Goal: Information Seeking & Learning: Compare options

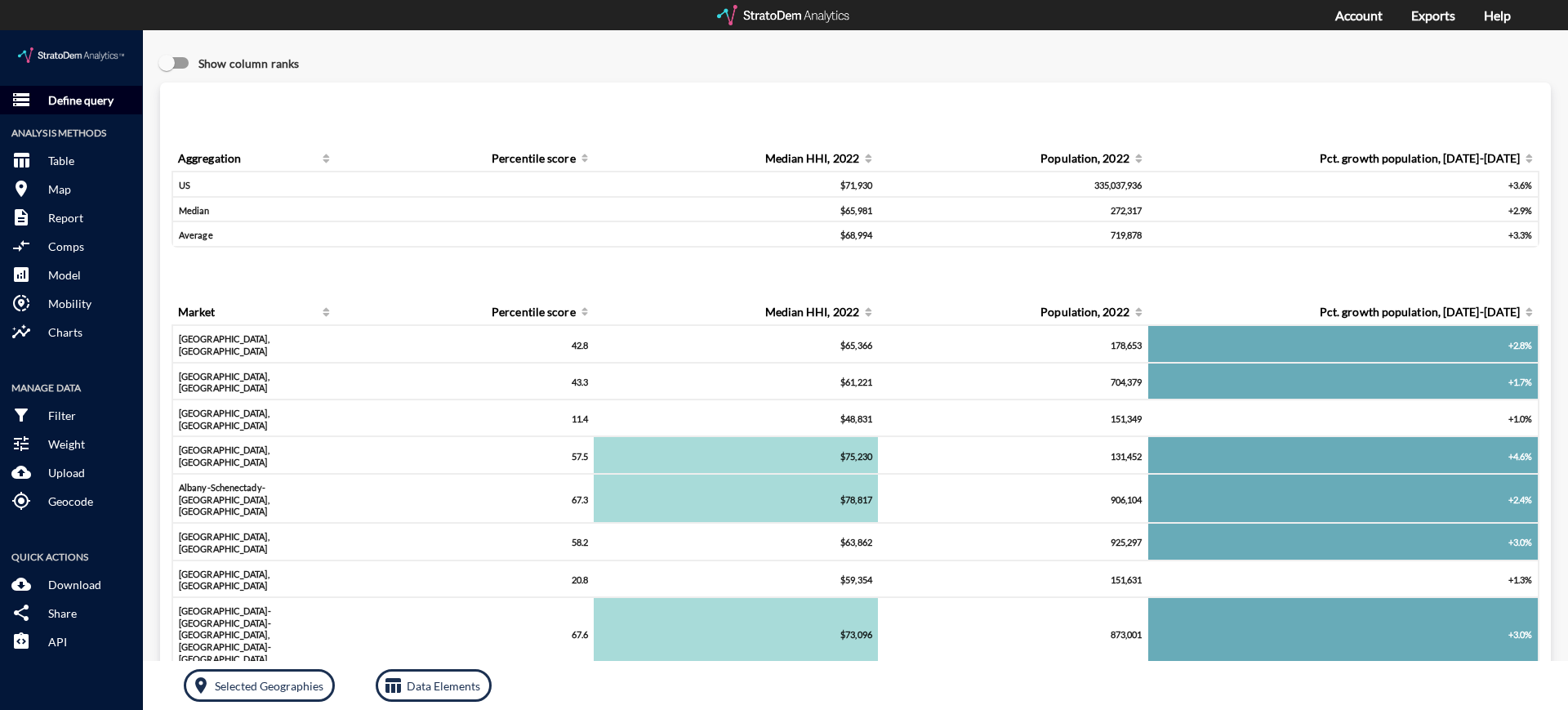
click p "Define query"
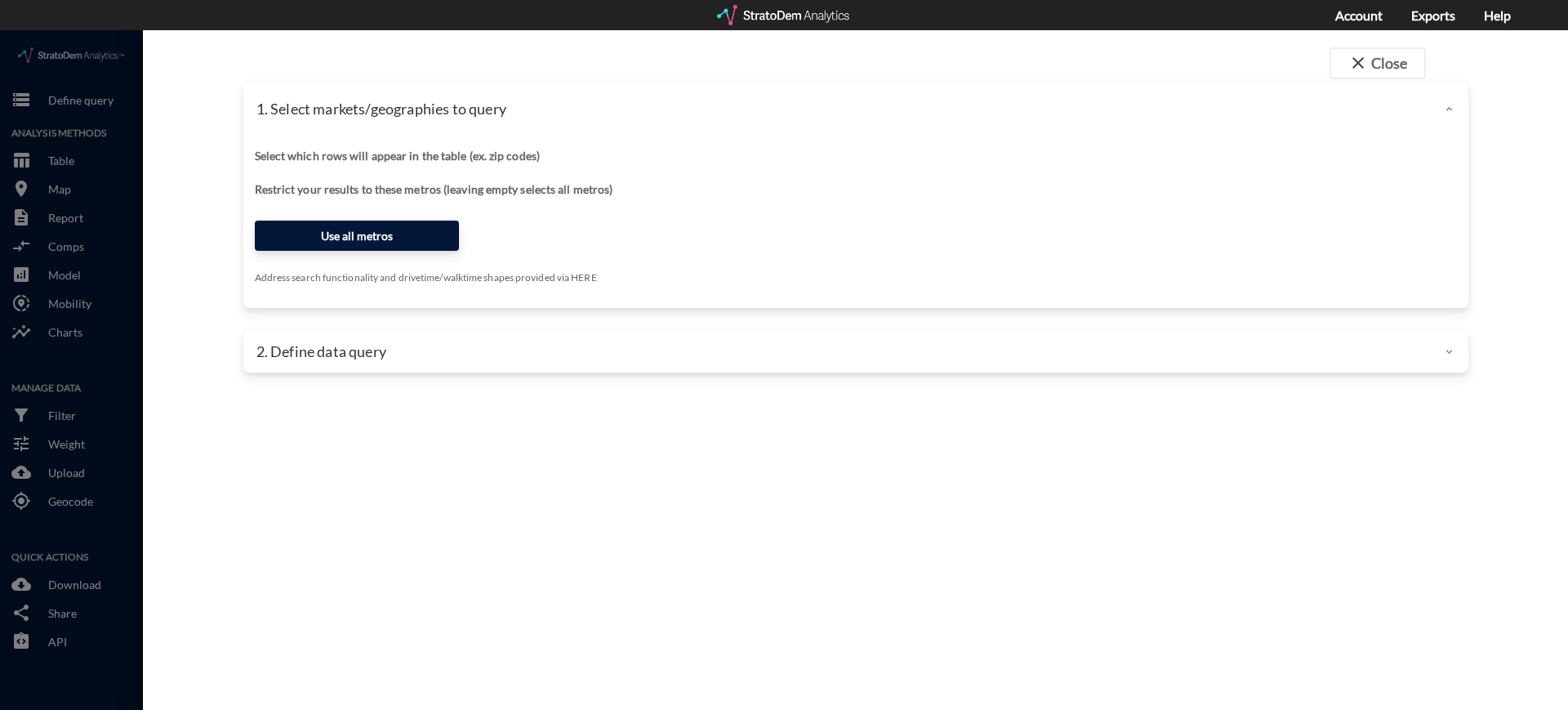
click button "Use all metros"
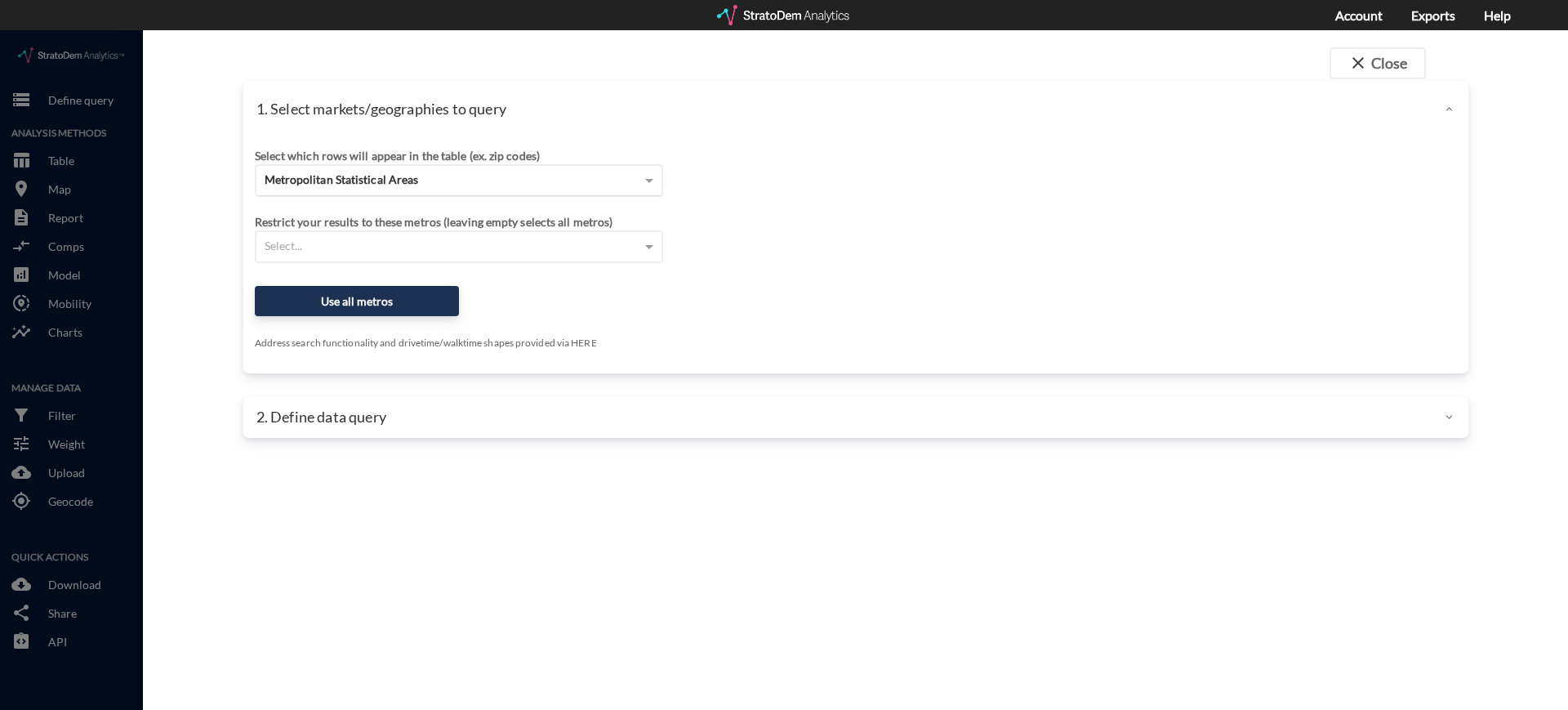
click span "Metropolitan Statistical Areas"
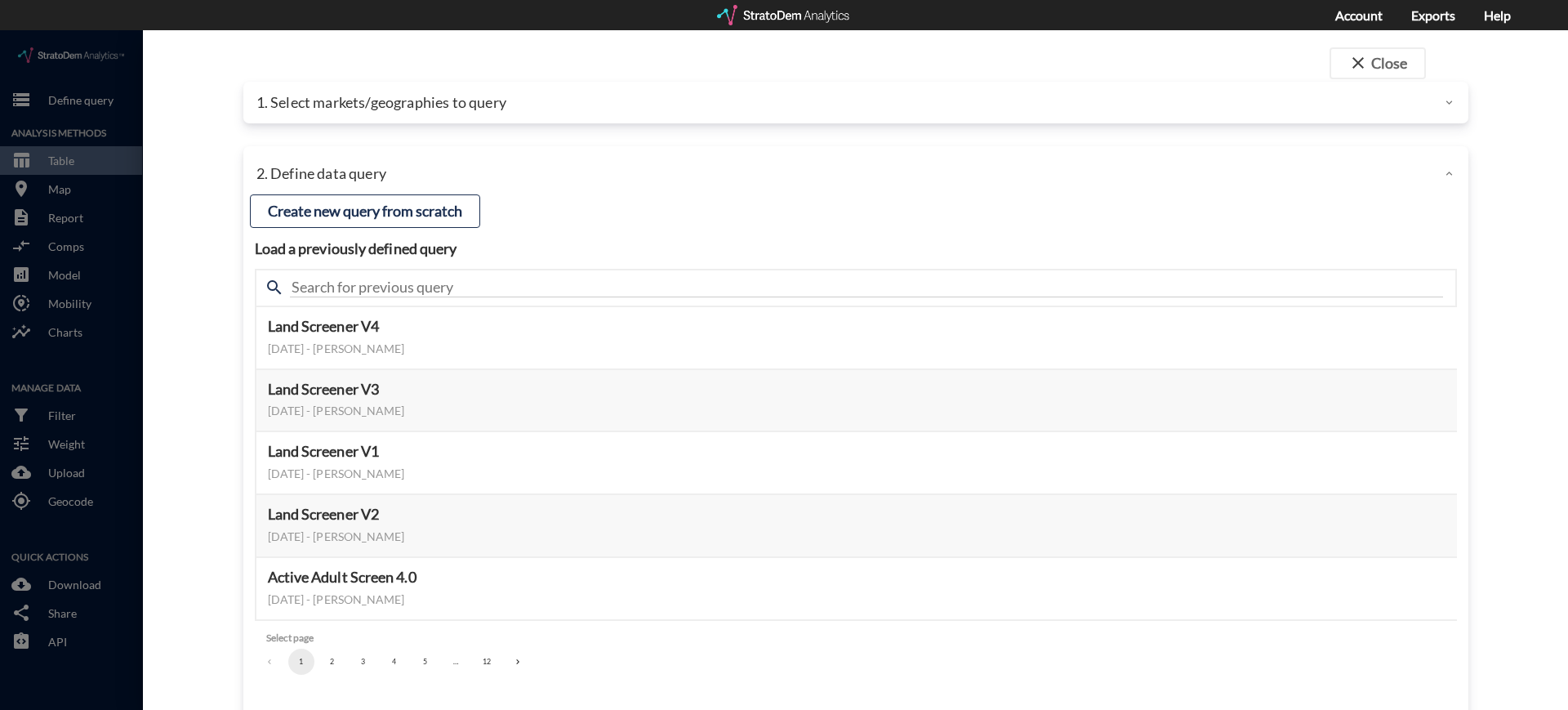
click p "1. Select markets/geographies to query"
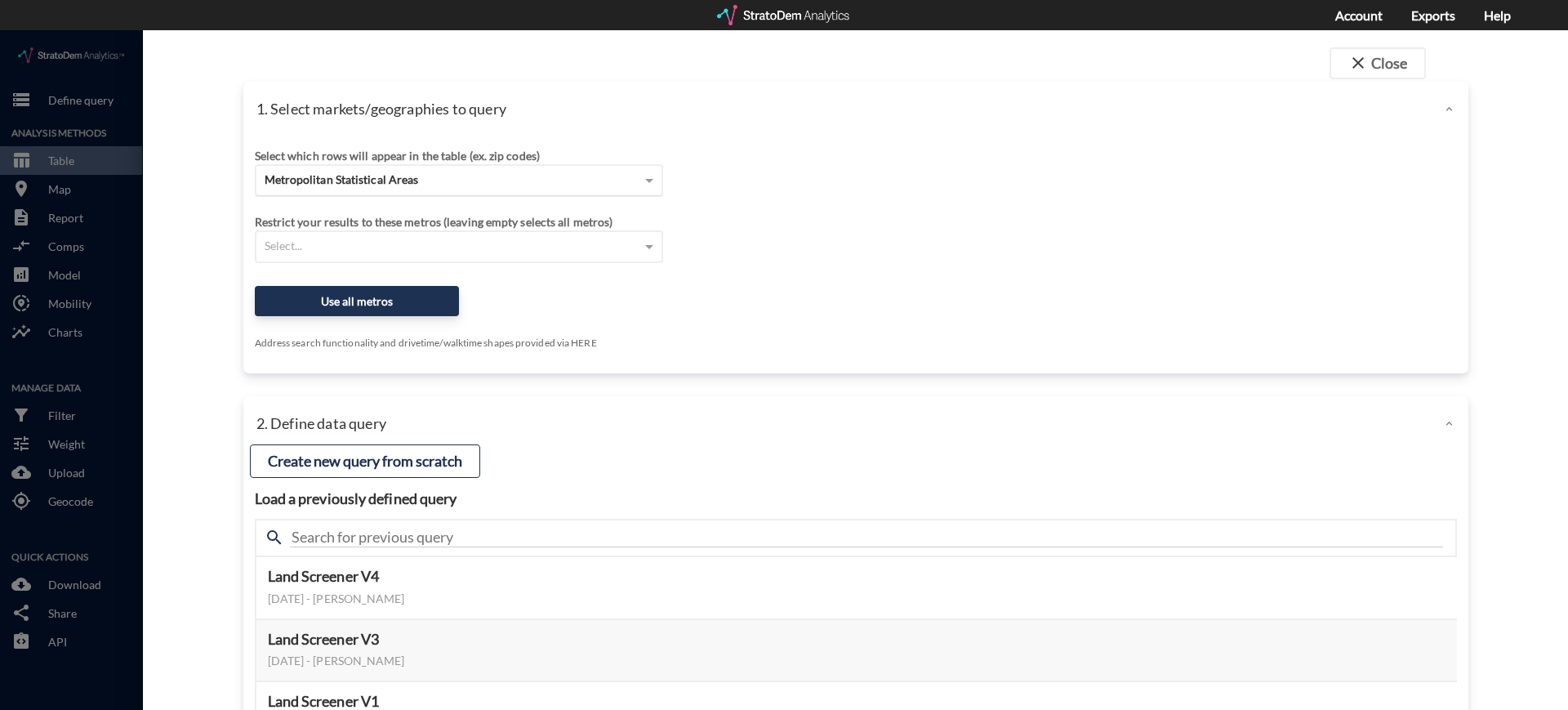
click span "Metropolitan Statistical Areas"
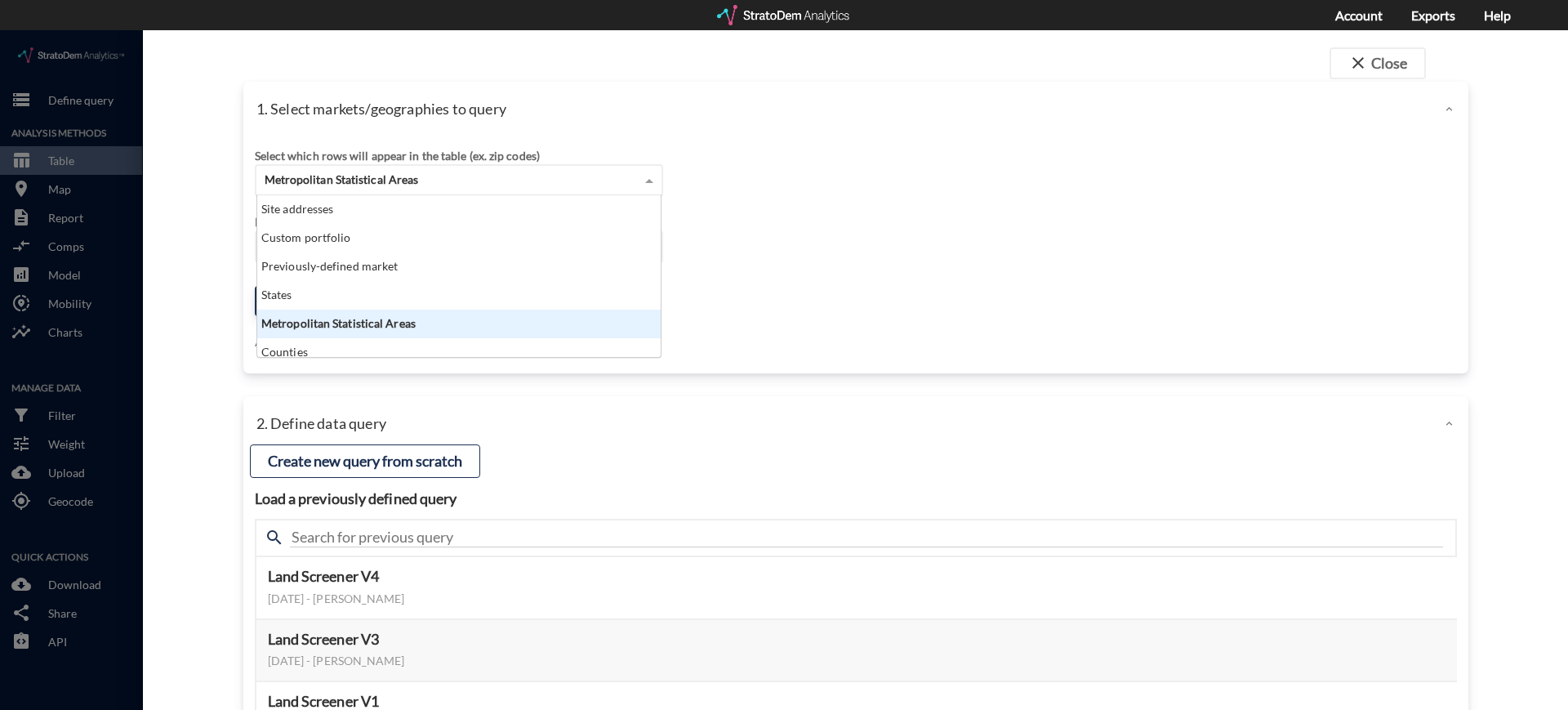
scroll to position [146, 393]
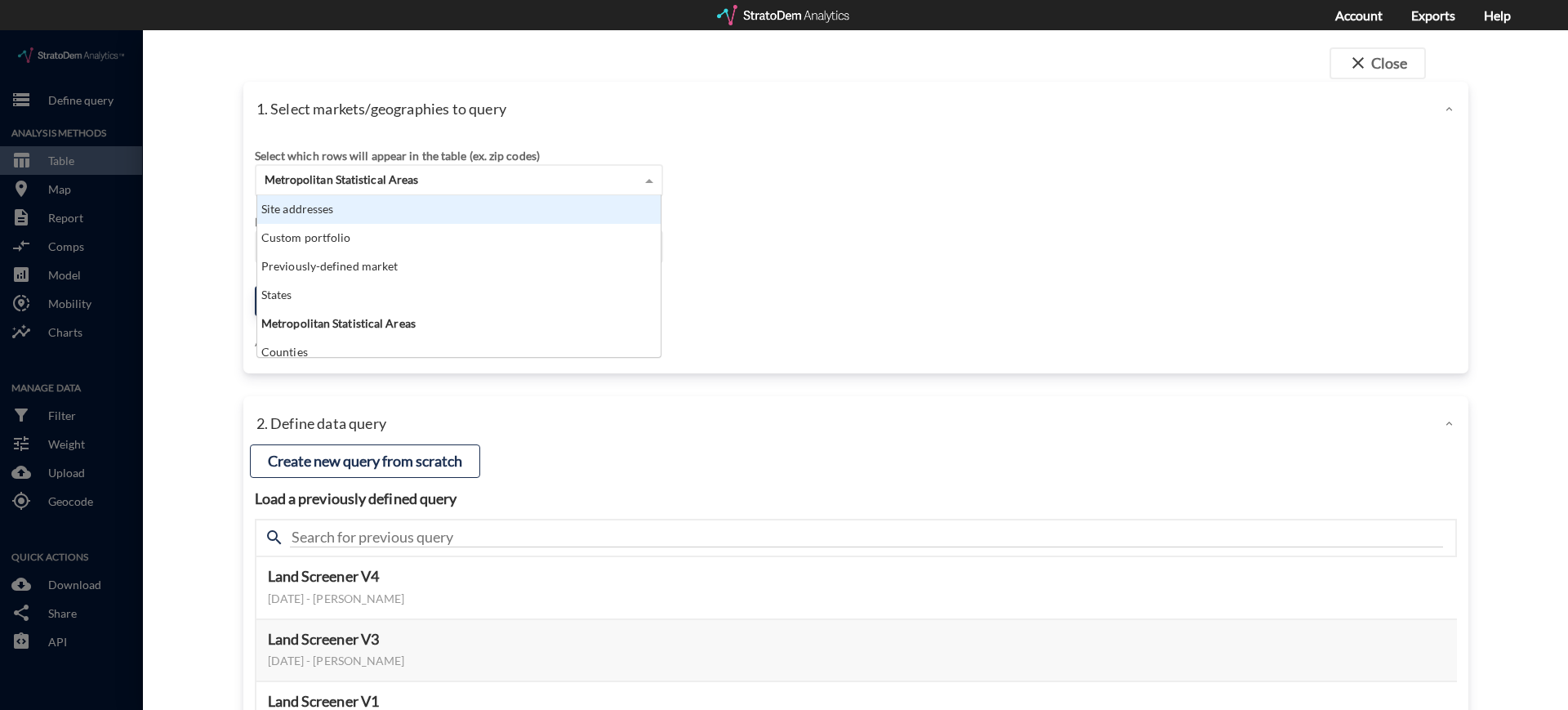
click div "Site addresses"
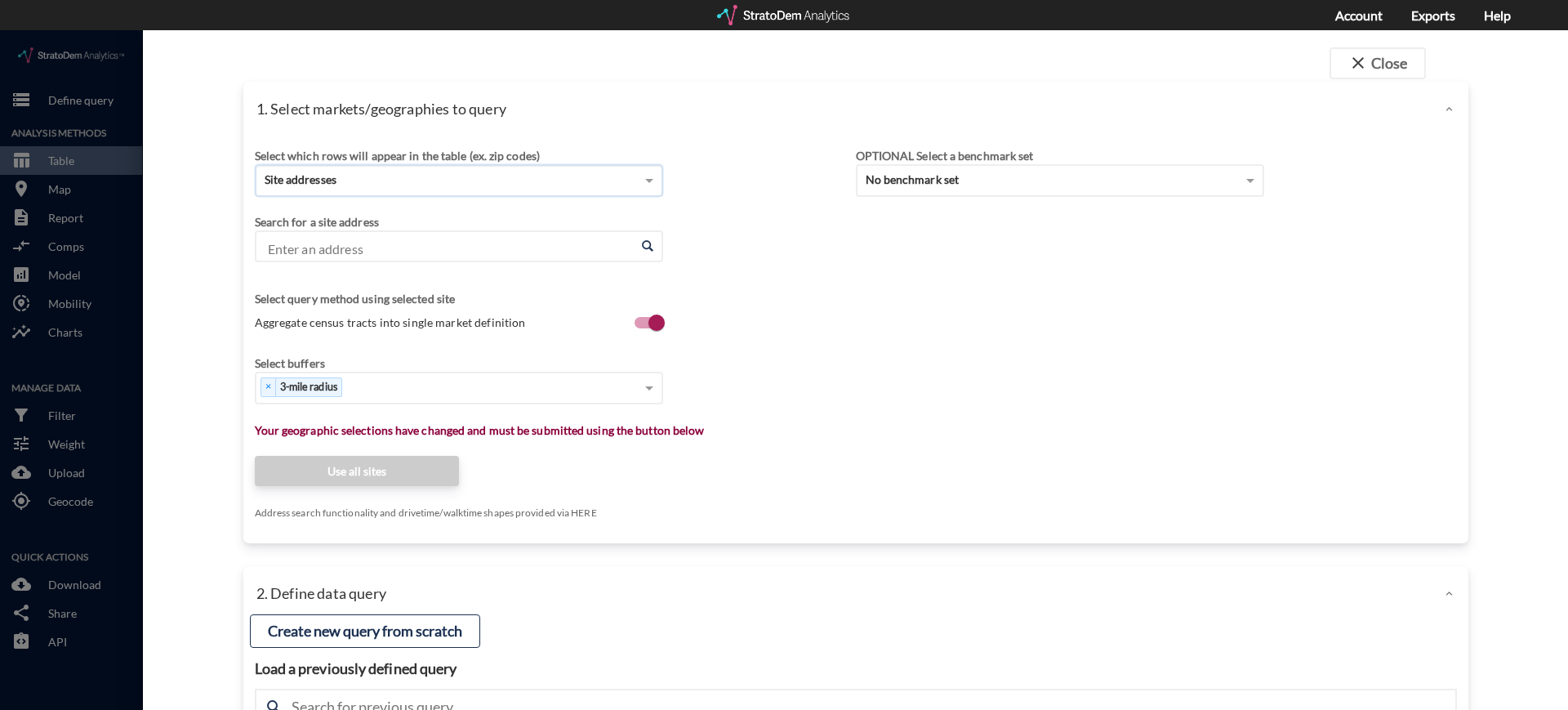
click input "Enter an address"
paste input "[STREET_ADDRESS]"
click li "[GEOGRAPHIC_DATA], [US_STATE]"
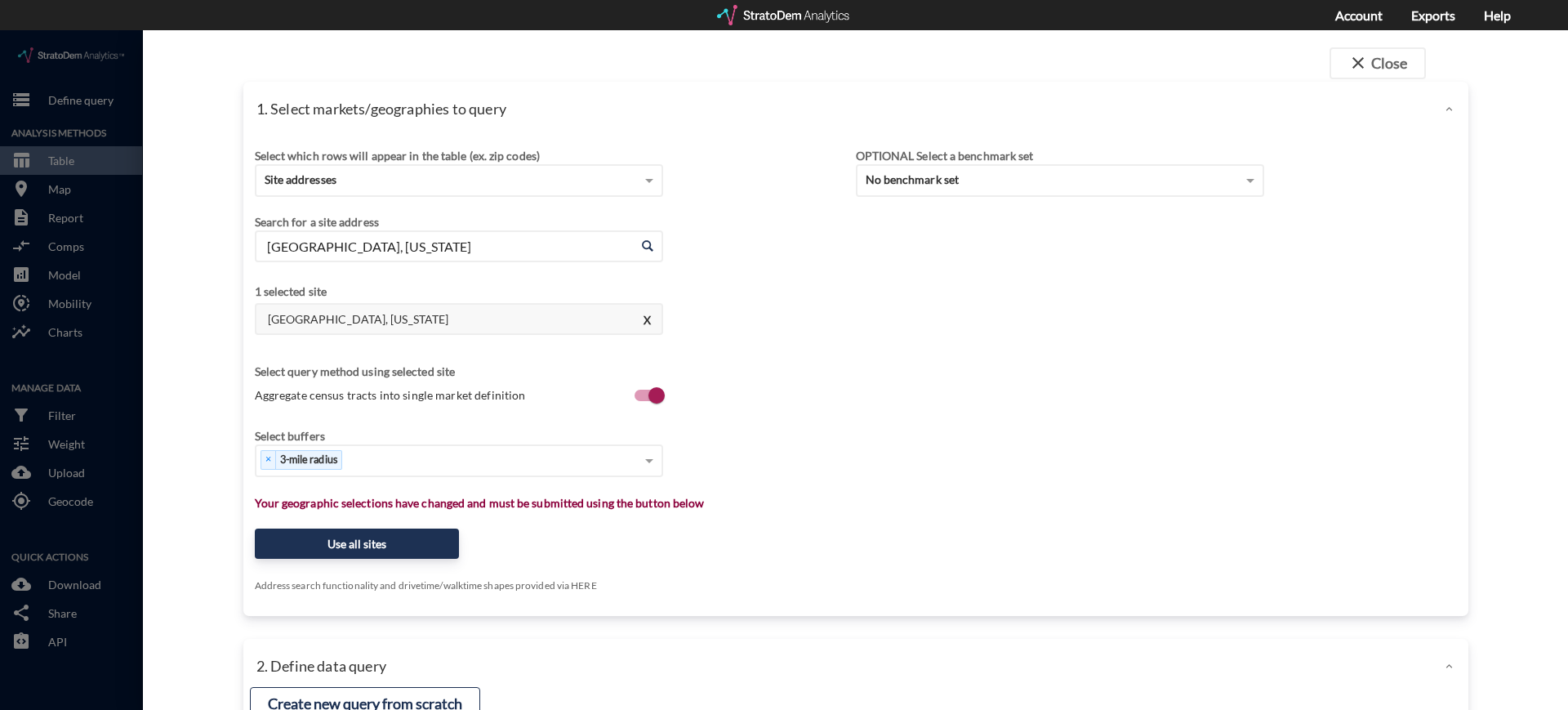
click input "[GEOGRAPHIC_DATA], [US_STATE]"
paste input "[STREET_ADDRESS][DEMOGRAPHIC_DATA]"
click li "[STREET_ADDRESS][DEMOGRAPHIC_DATA][US_STATE]"
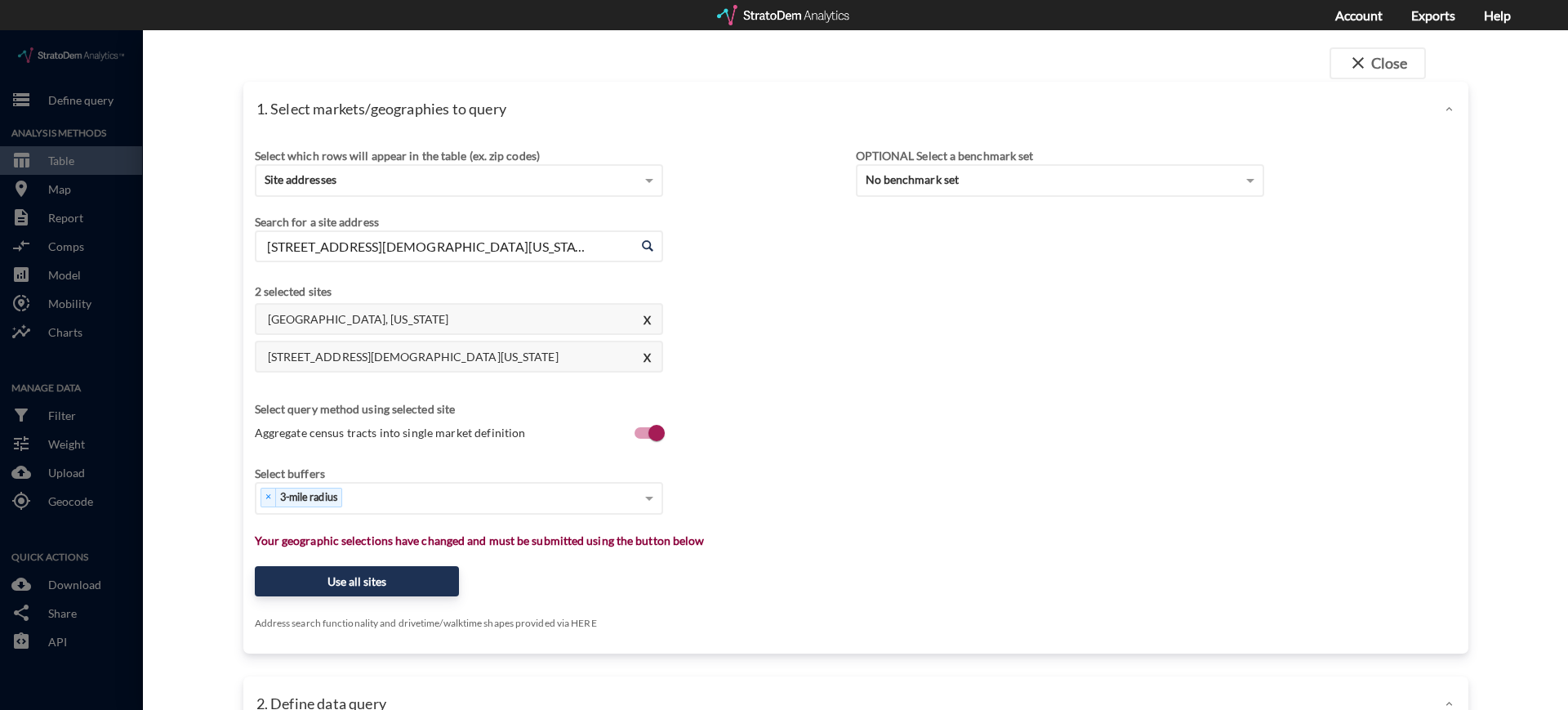
click input "[STREET_ADDRESS][DEMOGRAPHIC_DATA][US_STATE]"
paste input "[STREET_ADDRESS]"
click li "4027 US-78, [GEOGRAPHIC_DATA], [US_STATE]"
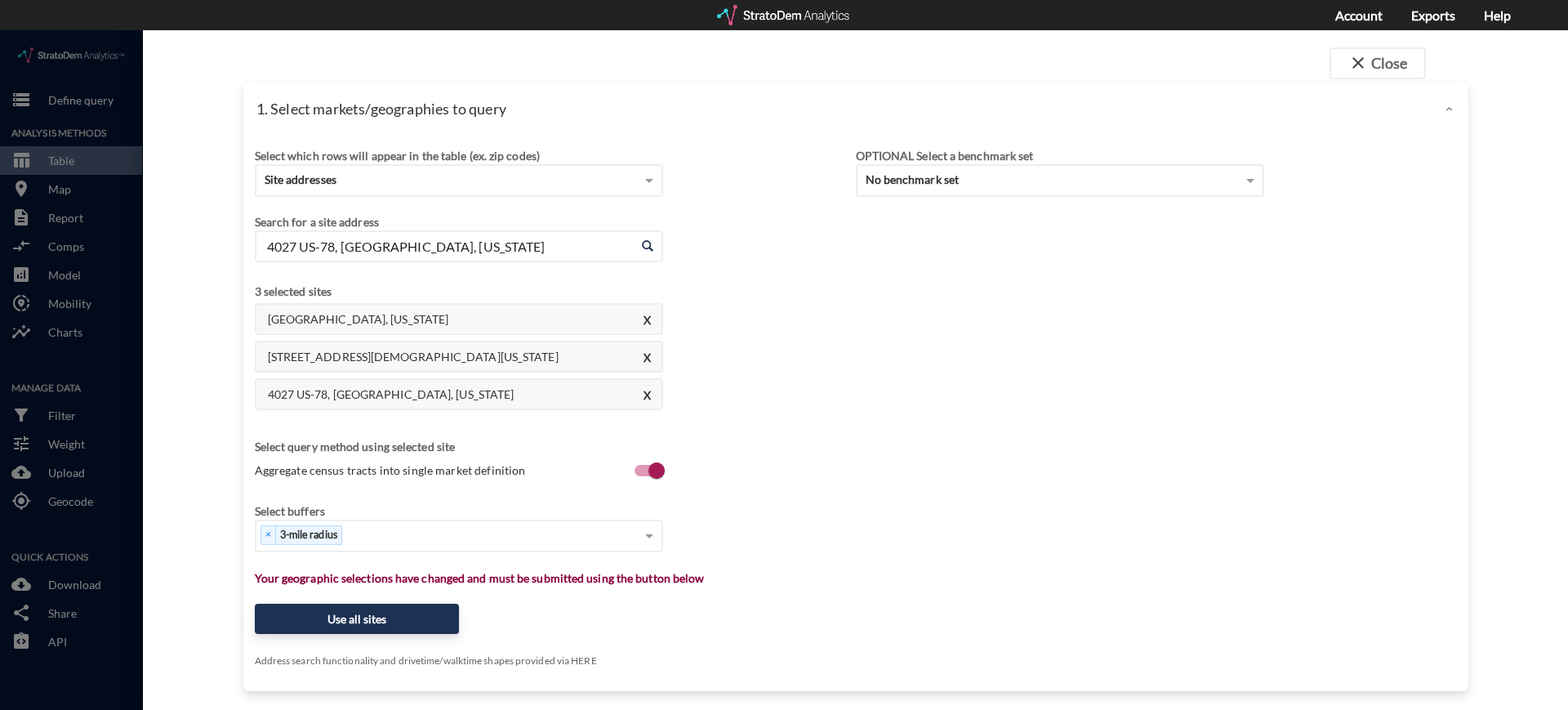
click input "4027 US-78, [GEOGRAPHIC_DATA], [US_STATE]"
paste input "[STREET_ADDRESS]"
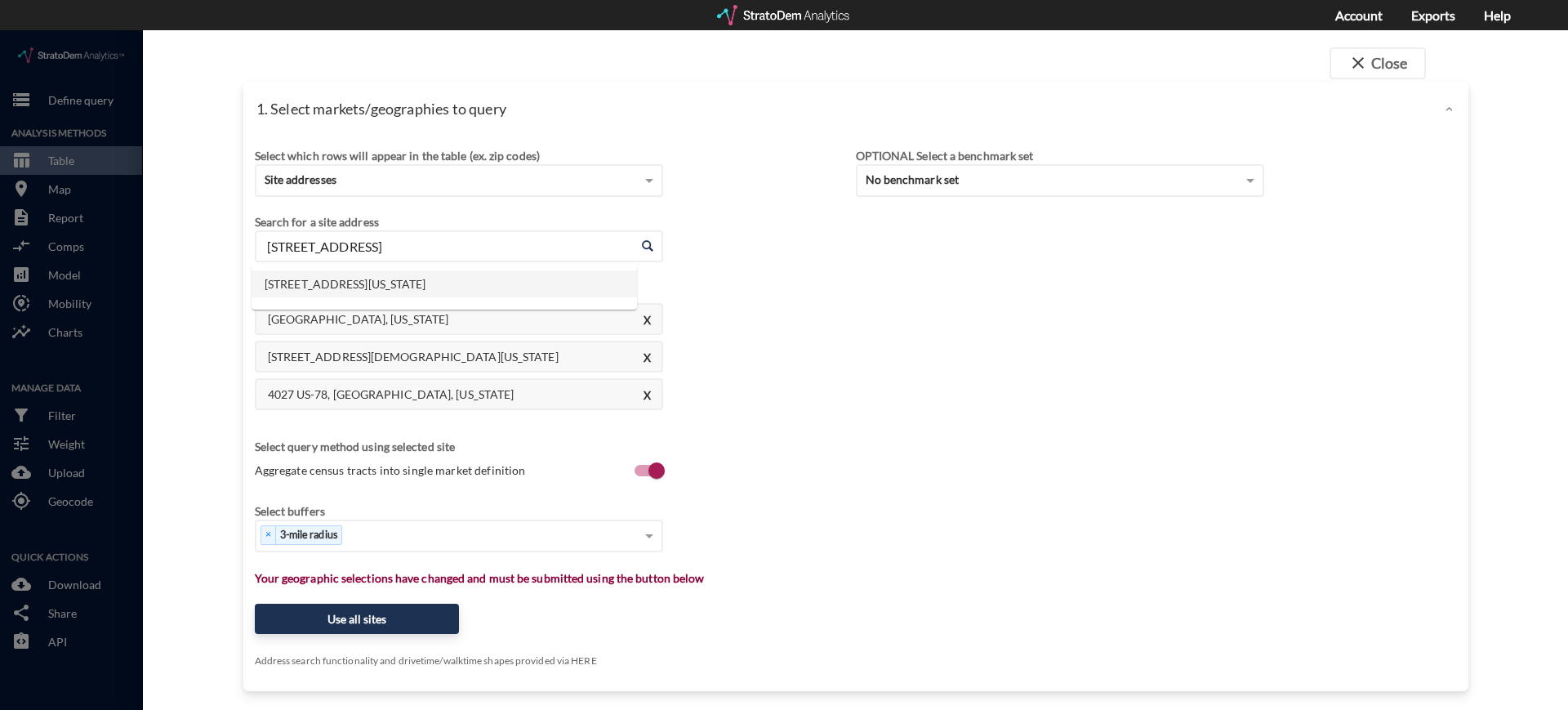
click li "[STREET_ADDRESS][US_STATE]"
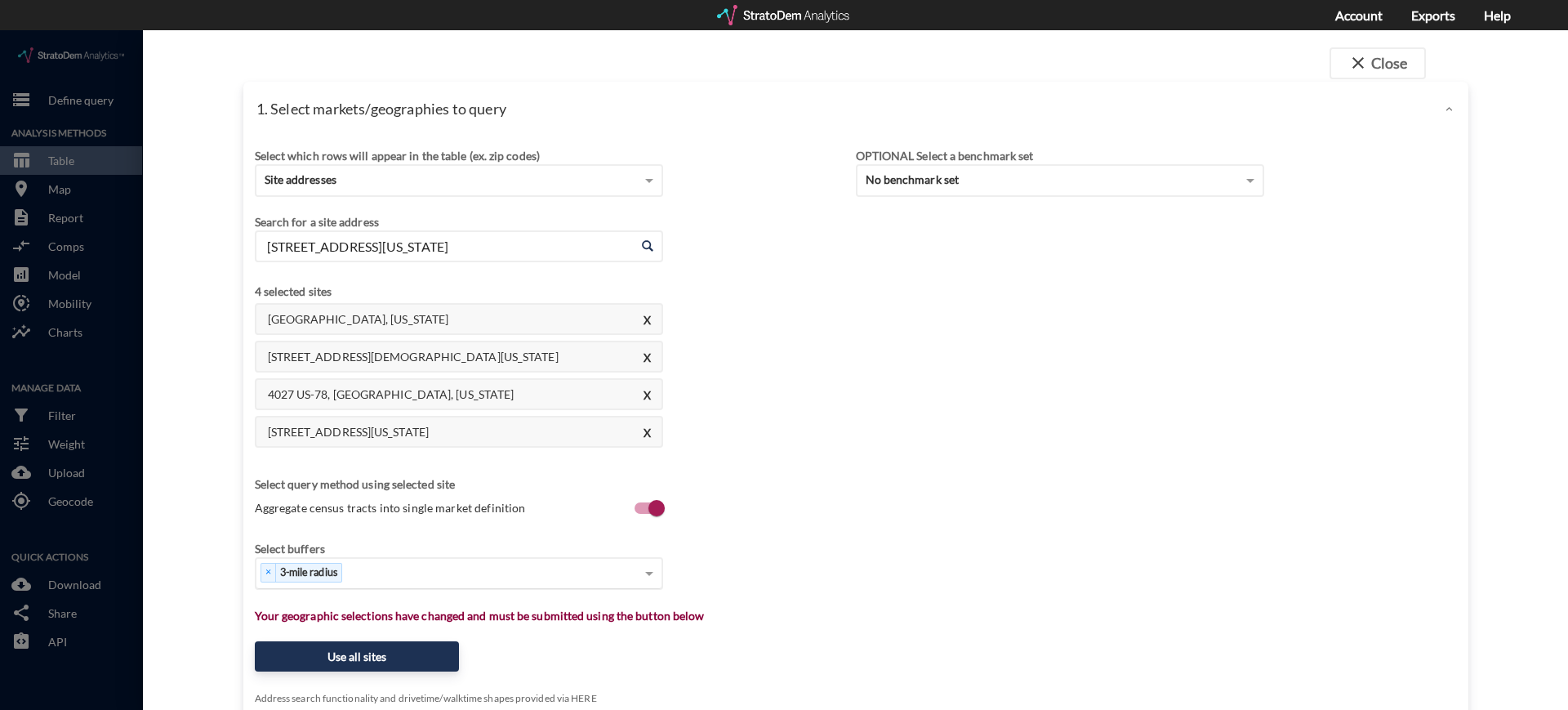
type input "[STREET_ADDRESS][US_STATE]"
click span "3-mile radius"
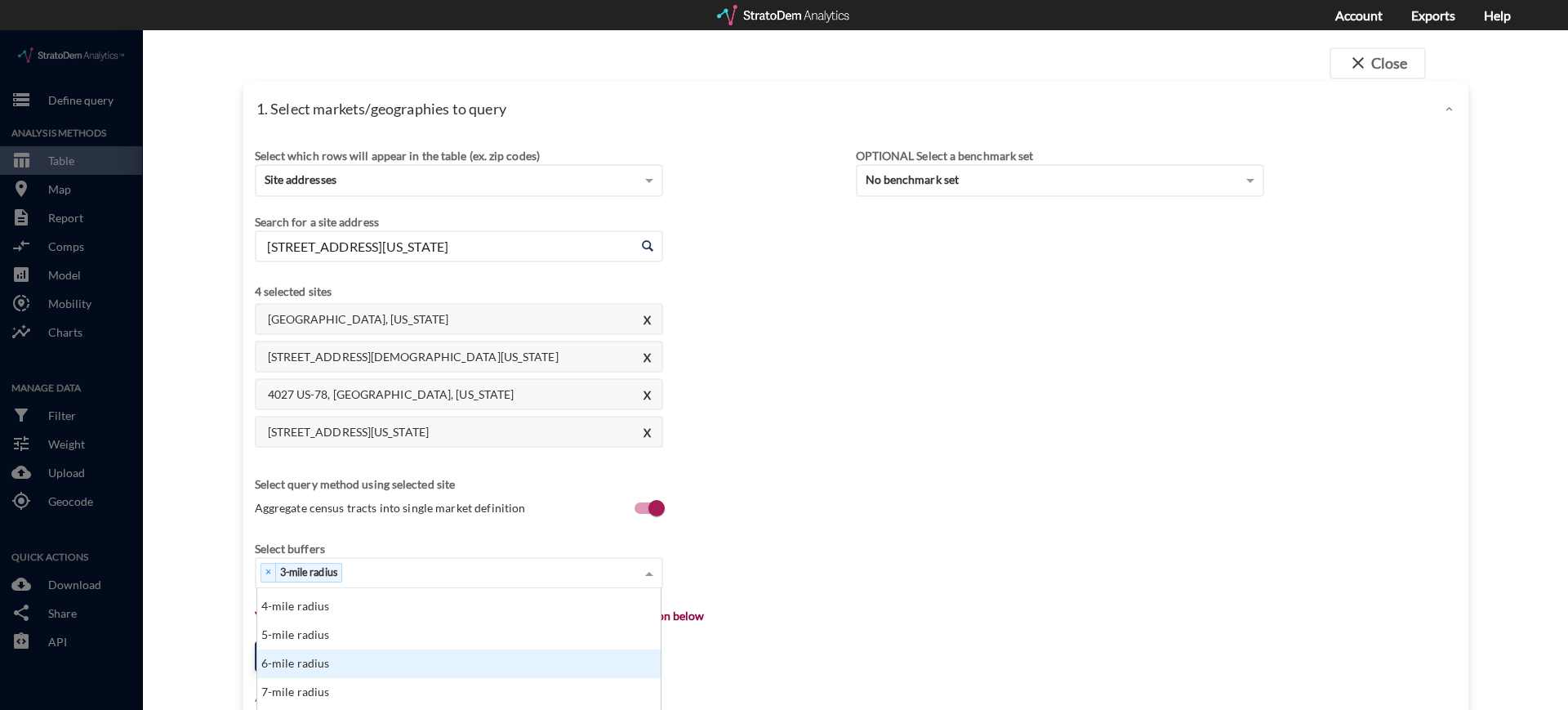
scroll to position [246, 0]
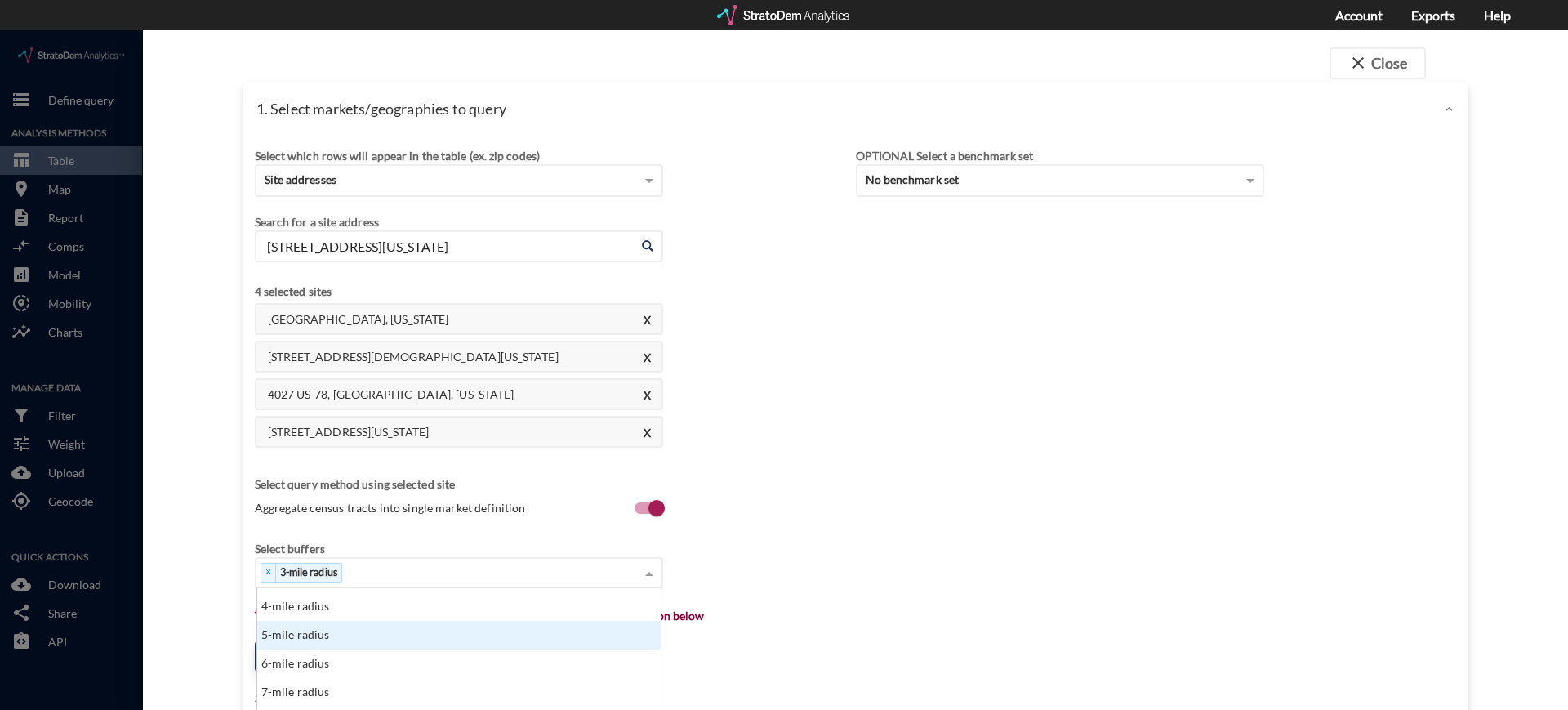
click div "5-mile radius"
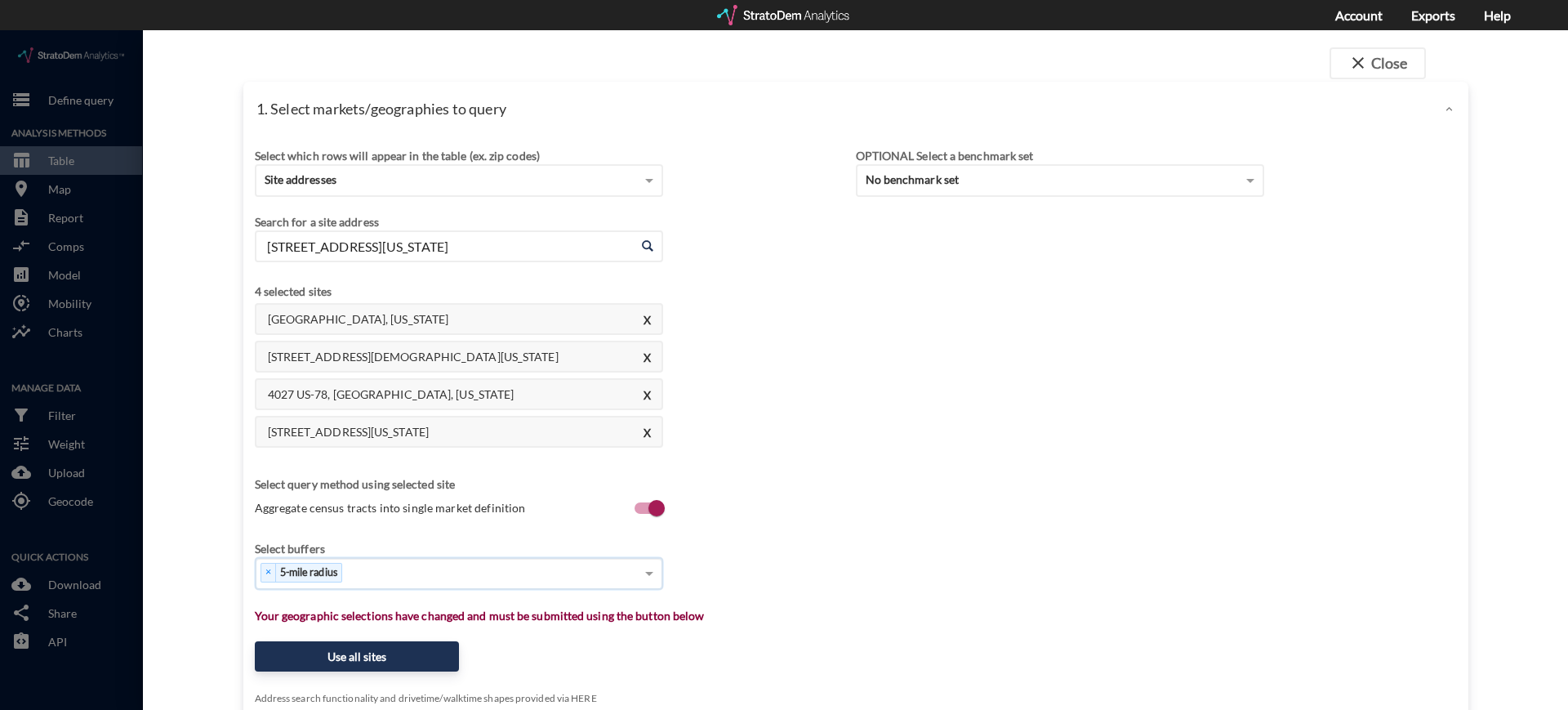
click div "× 5-mile radius"
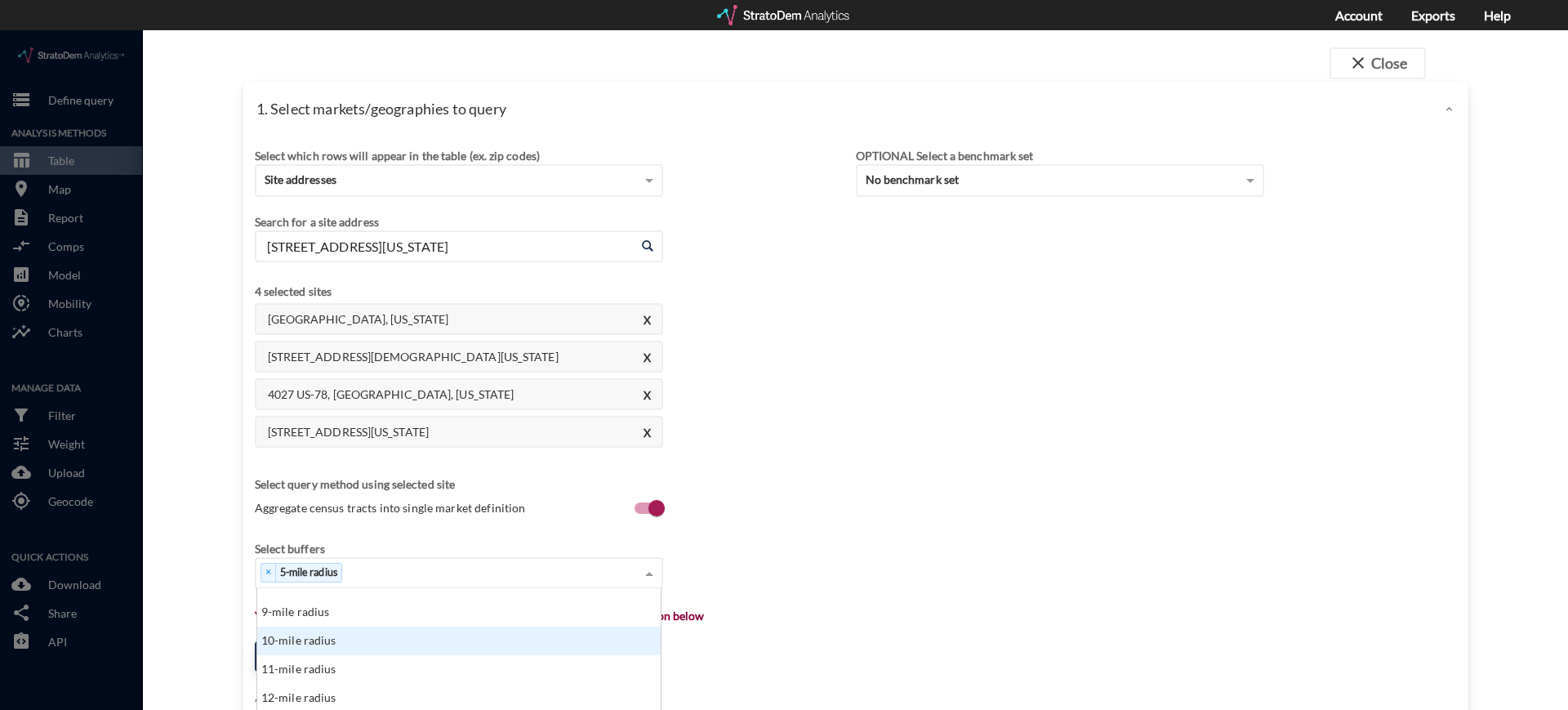
scroll to position [449, 0]
click div "10-mile radius"
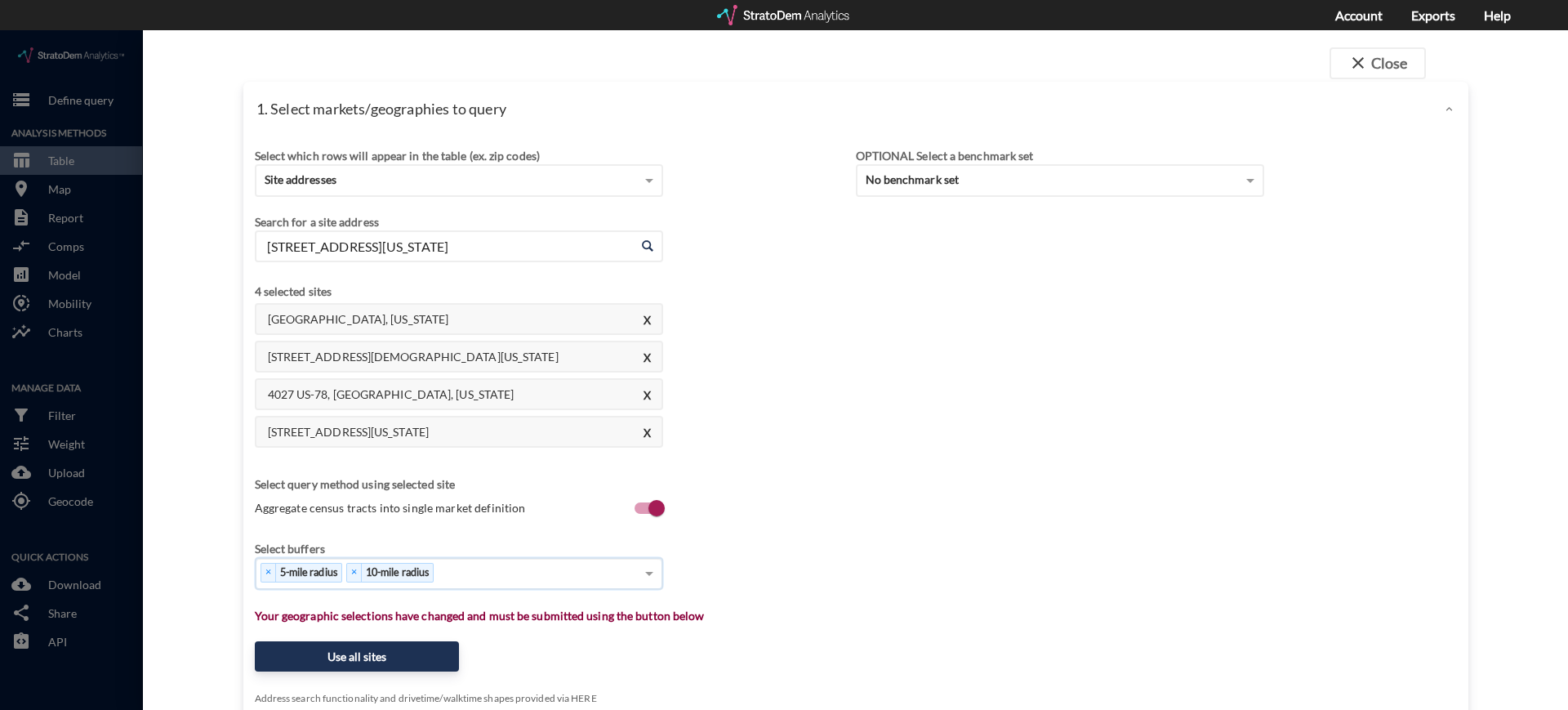
click div "Select which rows will appear in the table (ex. zip codes) Site addresses Selec…"
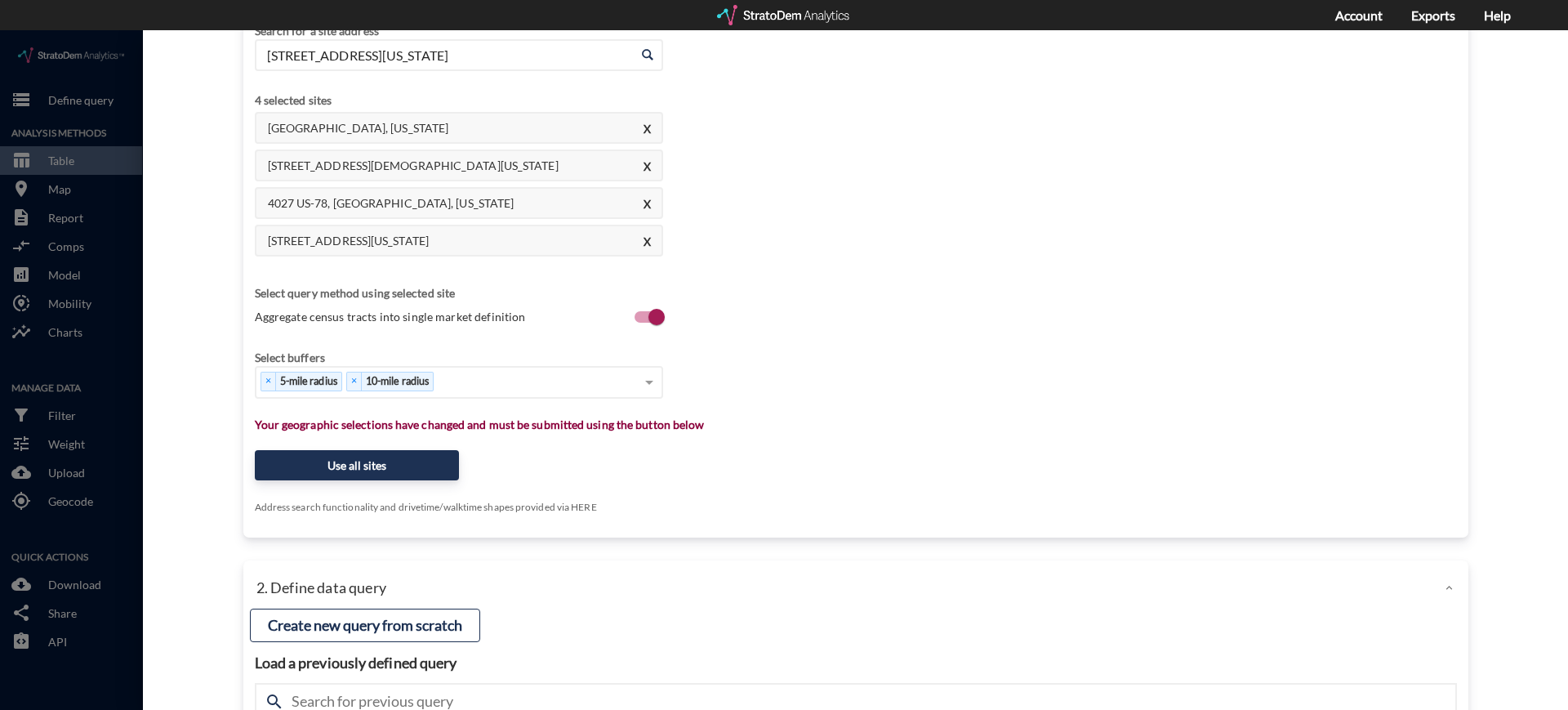
scroll to position [192, 0]
click button "Use all sites"
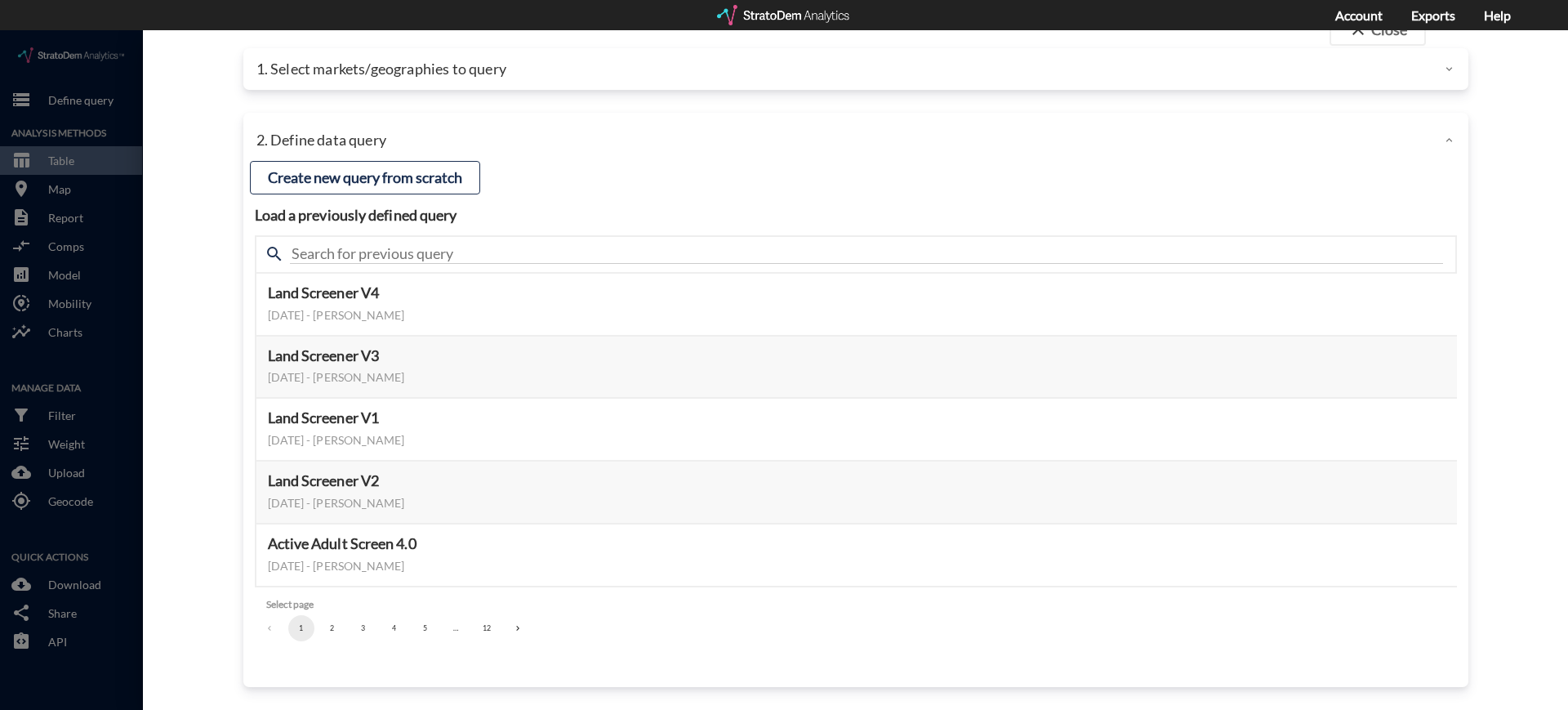
scroll to position [33, 0]
click button "Select this query"
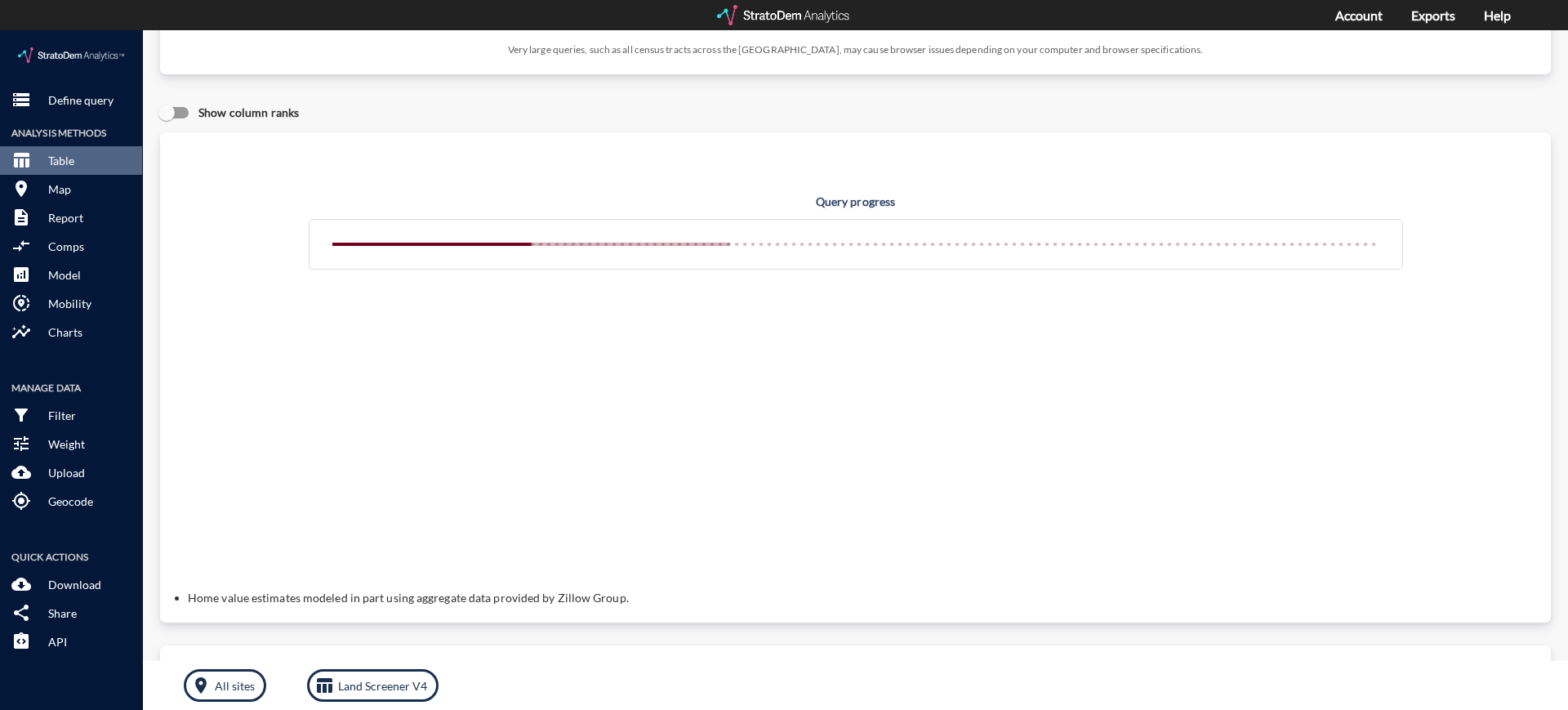
scroll to position [177, 0]
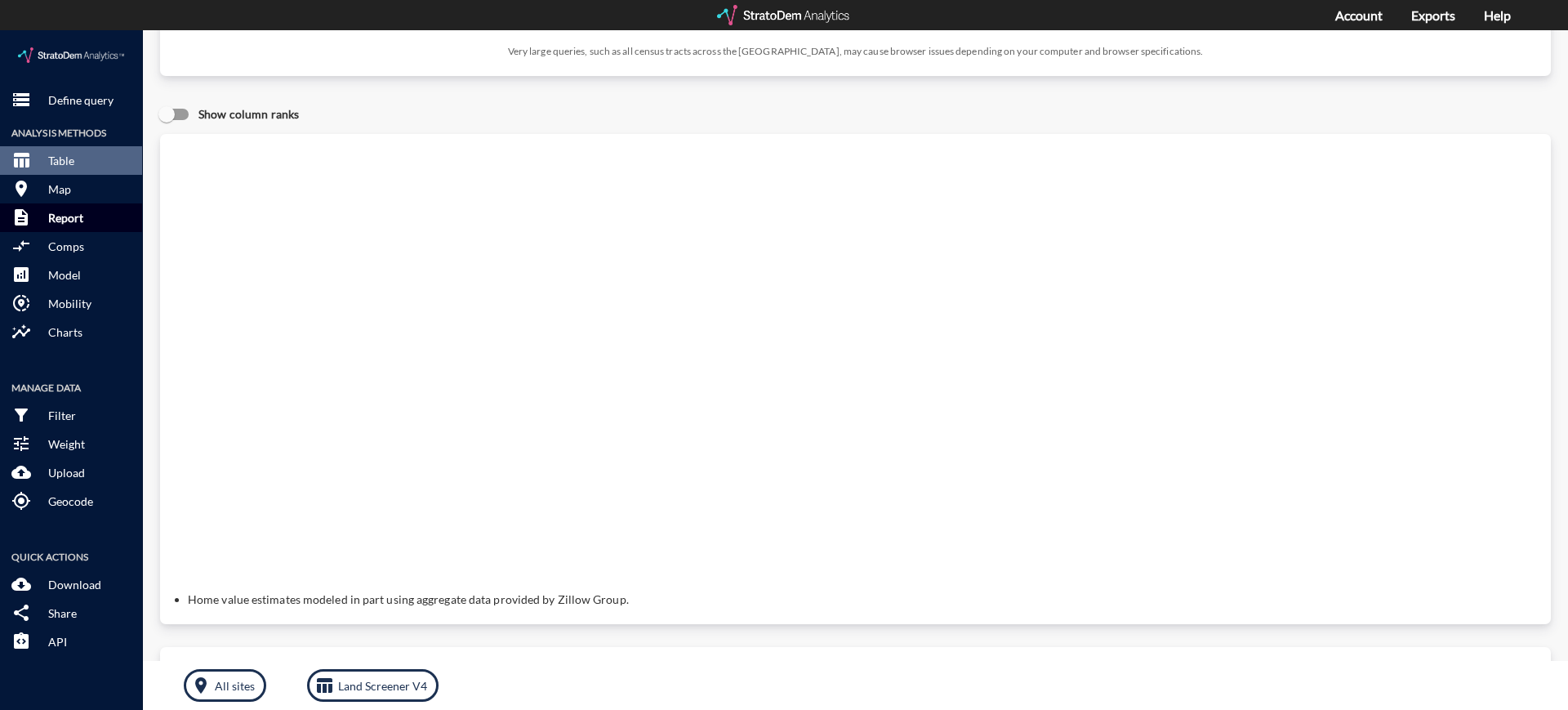
click p "Report"
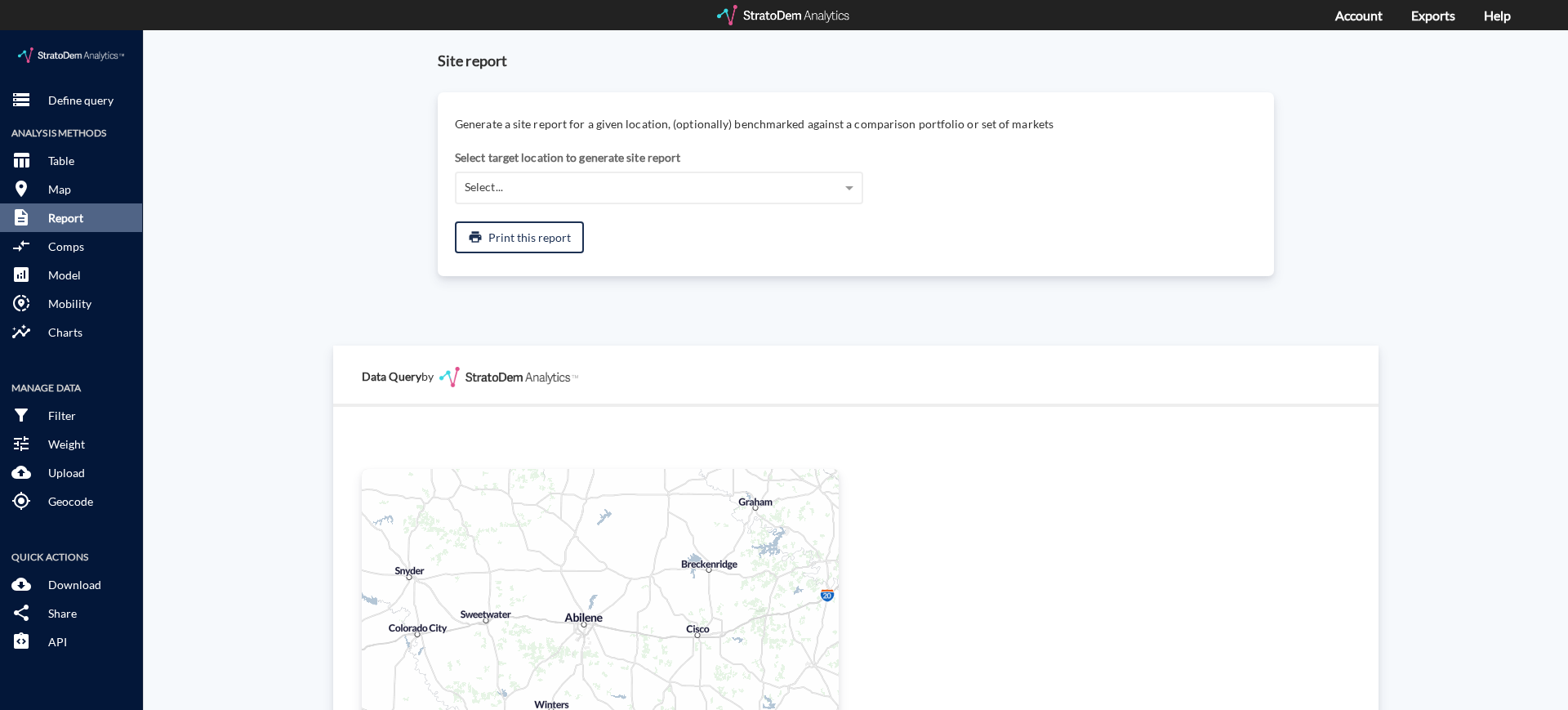
scroll to position [165, 0]
click span "[GEOGRAPHIC_DATA], [US_STATE] (5-mile radius)"
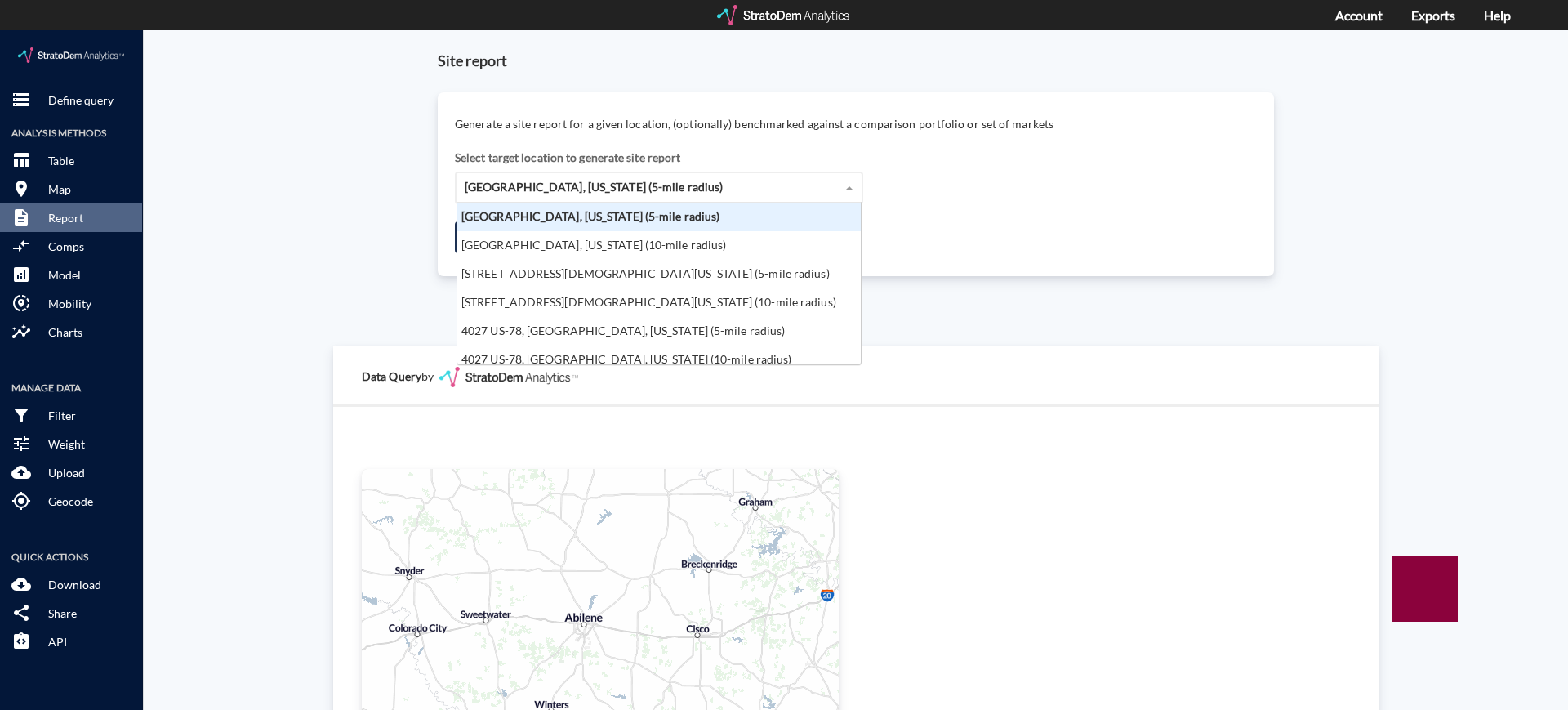
scroll to position [146, 393]
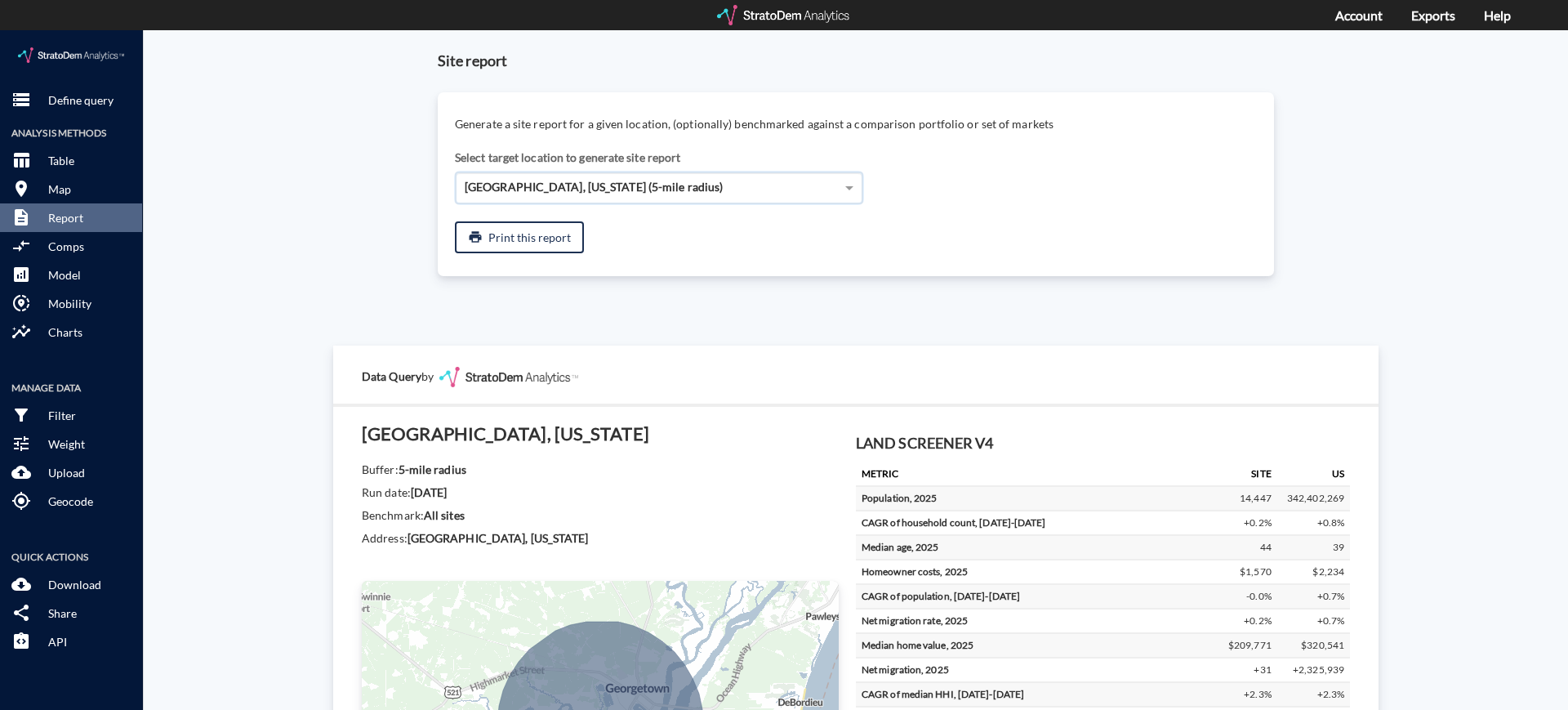
click span "[GEOGRAPHIC_DATA], [US_STATE] (5-mile radius)"
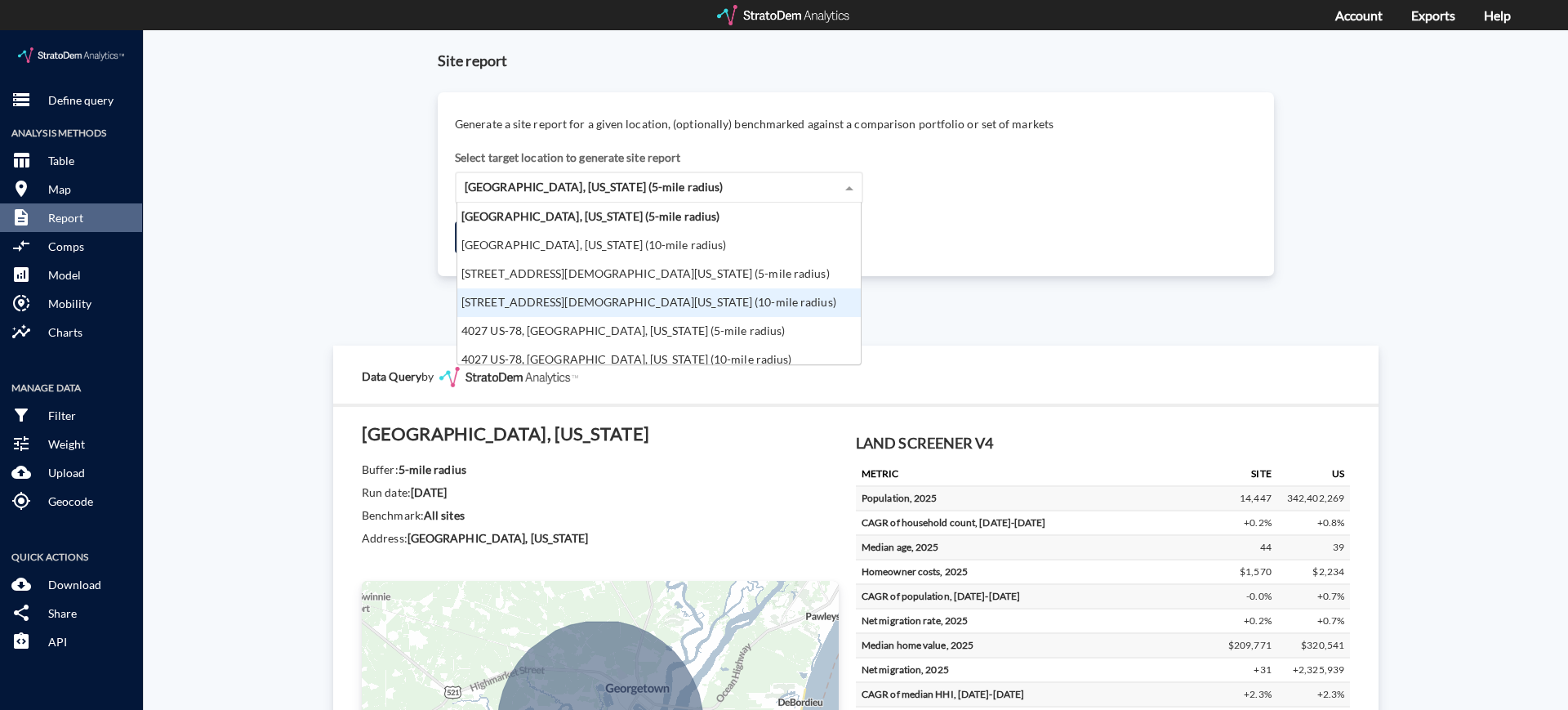
click div "[STREET_ADDRESS][DEMOGRAPHIC_DATA][US_STATE] (10-mile radius)"
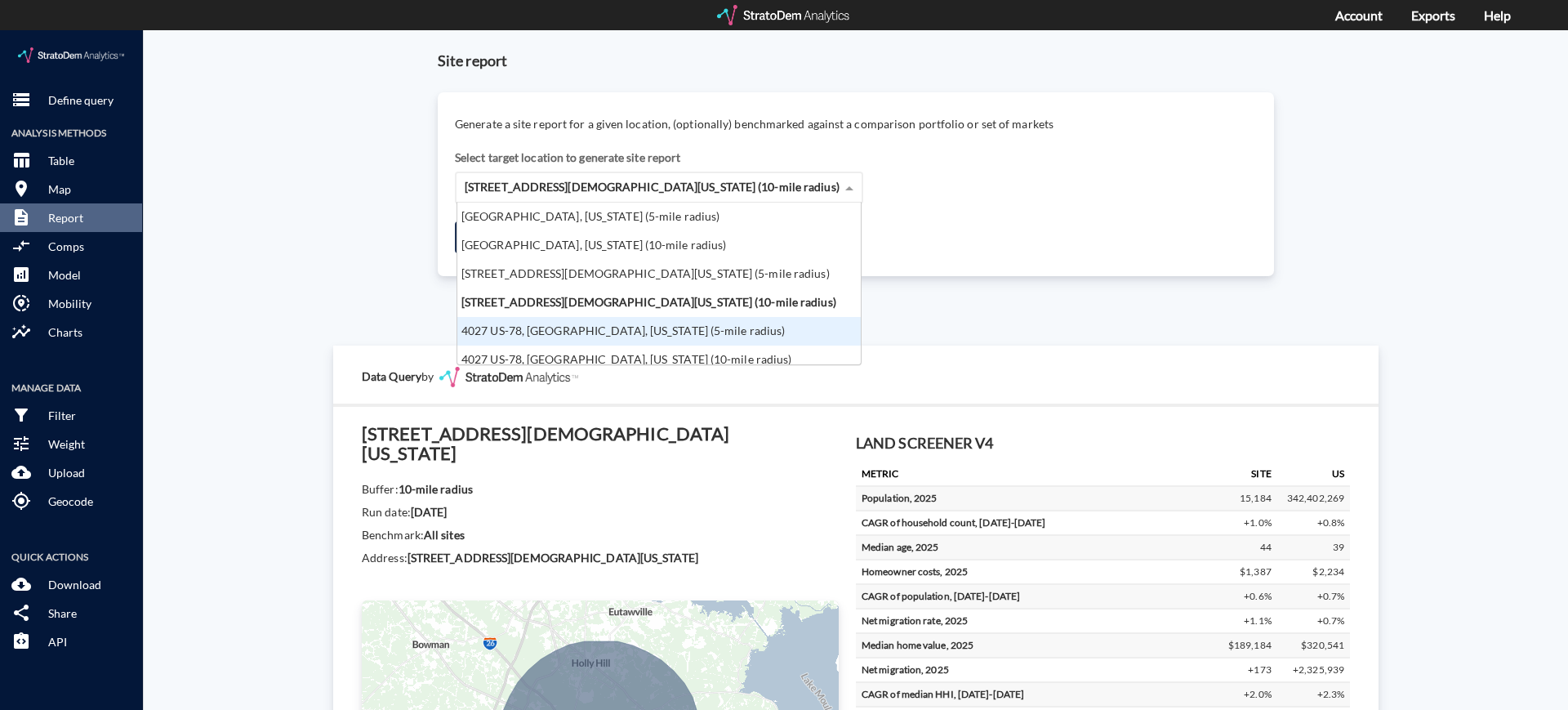
scroll to position [9, 0]
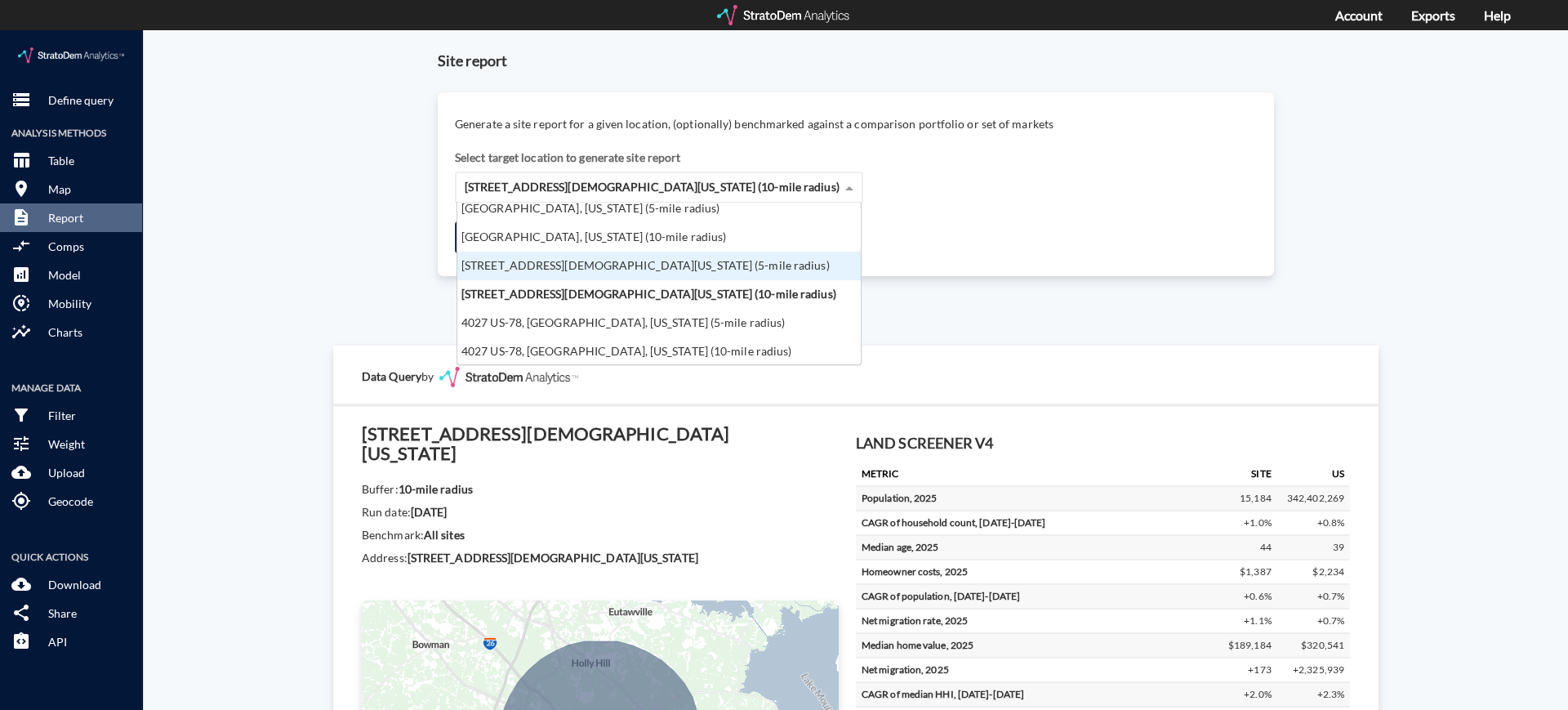
click div "[STREET_ADDRESS][DEMOGRAPHIC_DATA][US_STATE] (5-mile radius)"
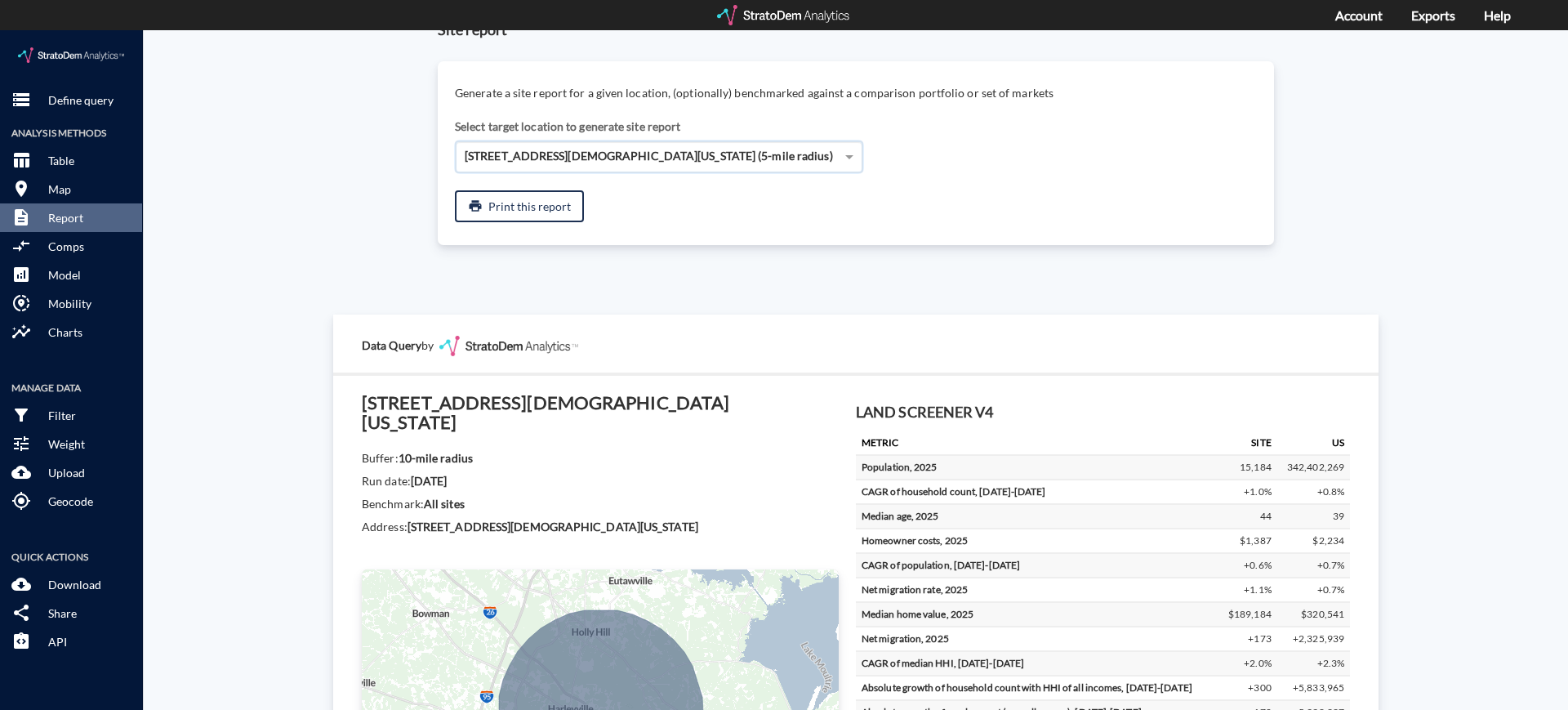
scroll to position [32, 0]
click strong "[DATE]"
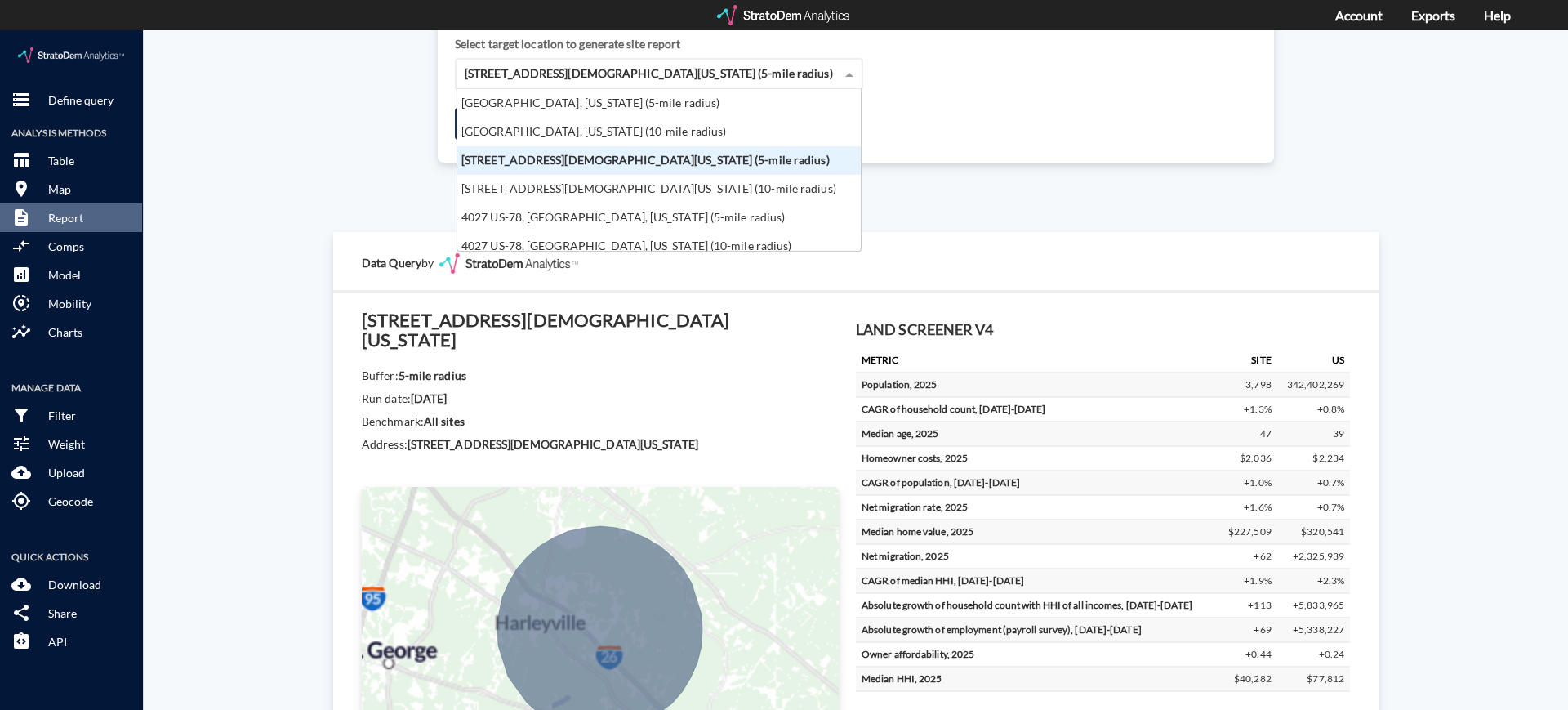
scroll to position [146, 393]
drag, startPoint x: 708, startPoint y: 51, endPoint x: 259, endPoint y: 236, distance: 485.6
click div "Site report Generate a site report for a given location, (optionally) benchmark…"
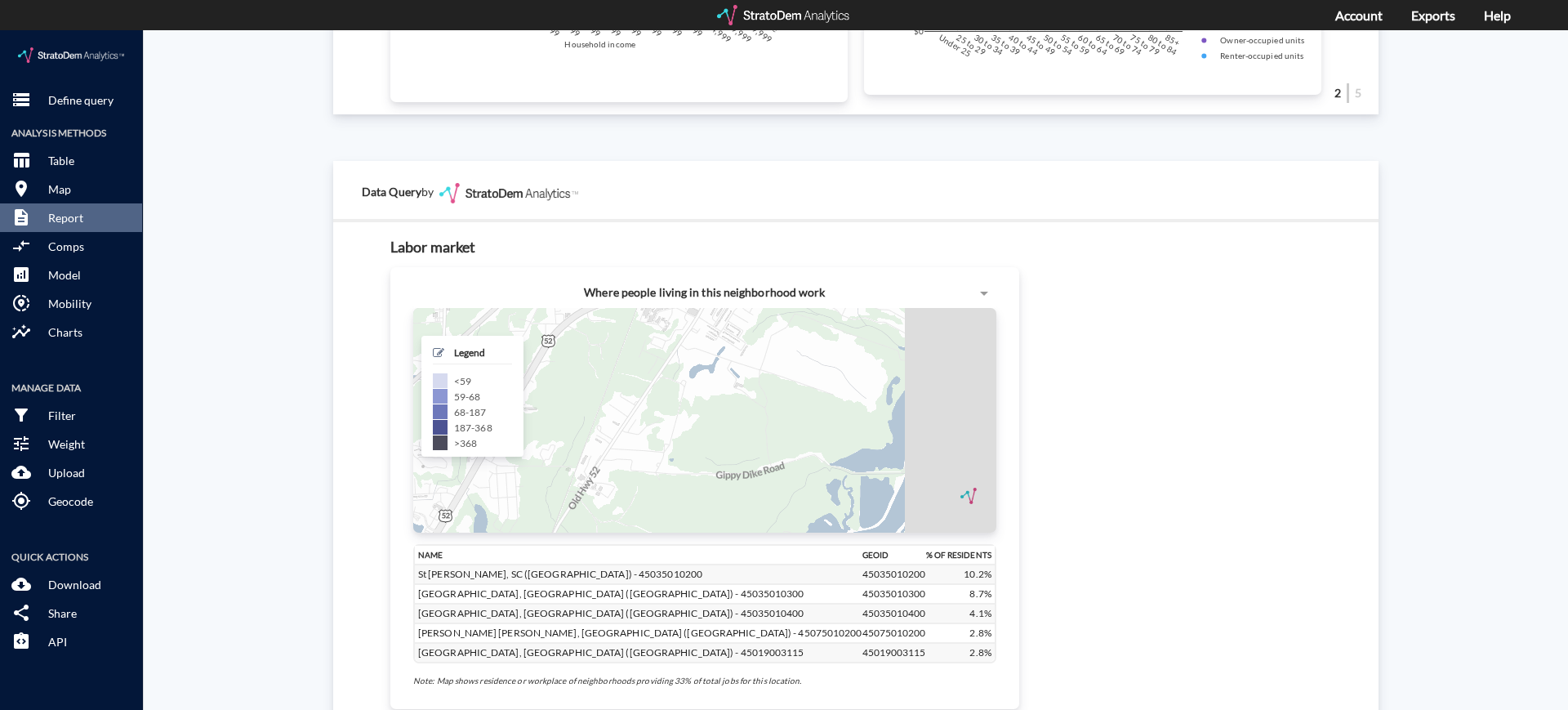
scroll to position [1607, 0]
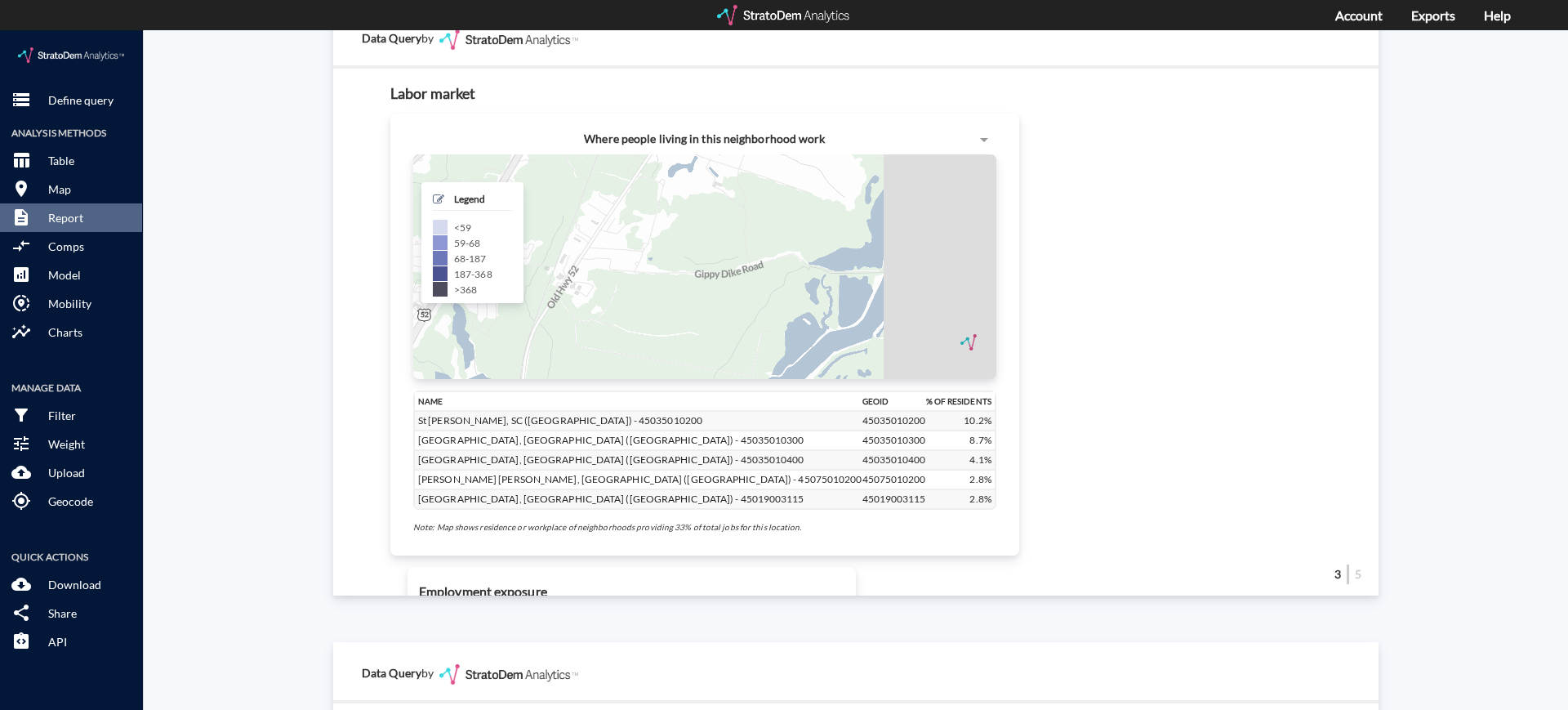
drag, startPoint x: 562, startPoint y: 274, endPoint x: 560, endPoint y: 228, distance: 46.0
click div "+ − CUSTOMIZE DATA Legend < 59 59 - 68 68 - 187 187 - 368 > 368 Draw a polygon …"
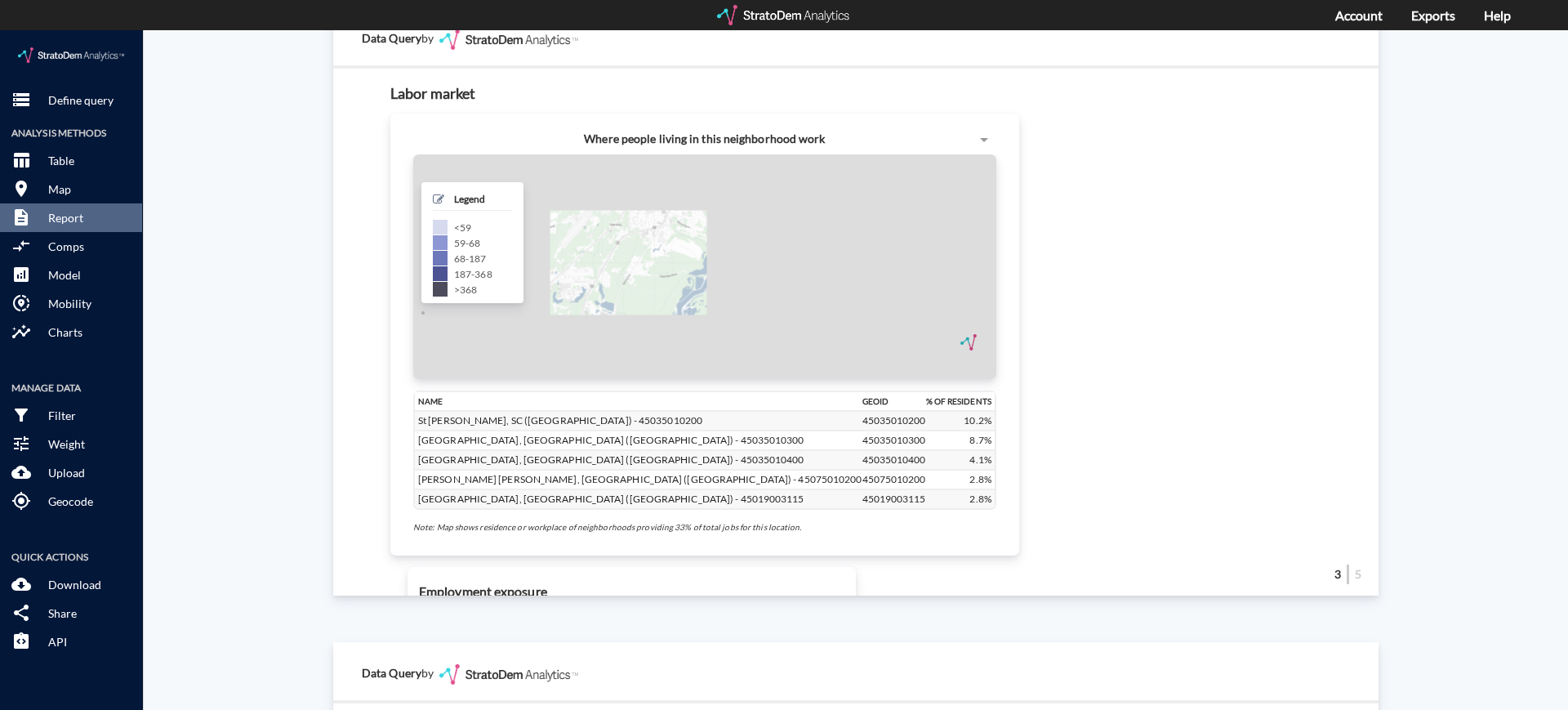
drag, startPoint x: 626, startPoint y: 230, endPoint x: 616, endPoint y: 246, distance: 18.9
click div "+ − CUSTOMIZE DATA Legend < 59 59 - 68 68 - 187 187 - 368 > 368 Draw a polygon …"
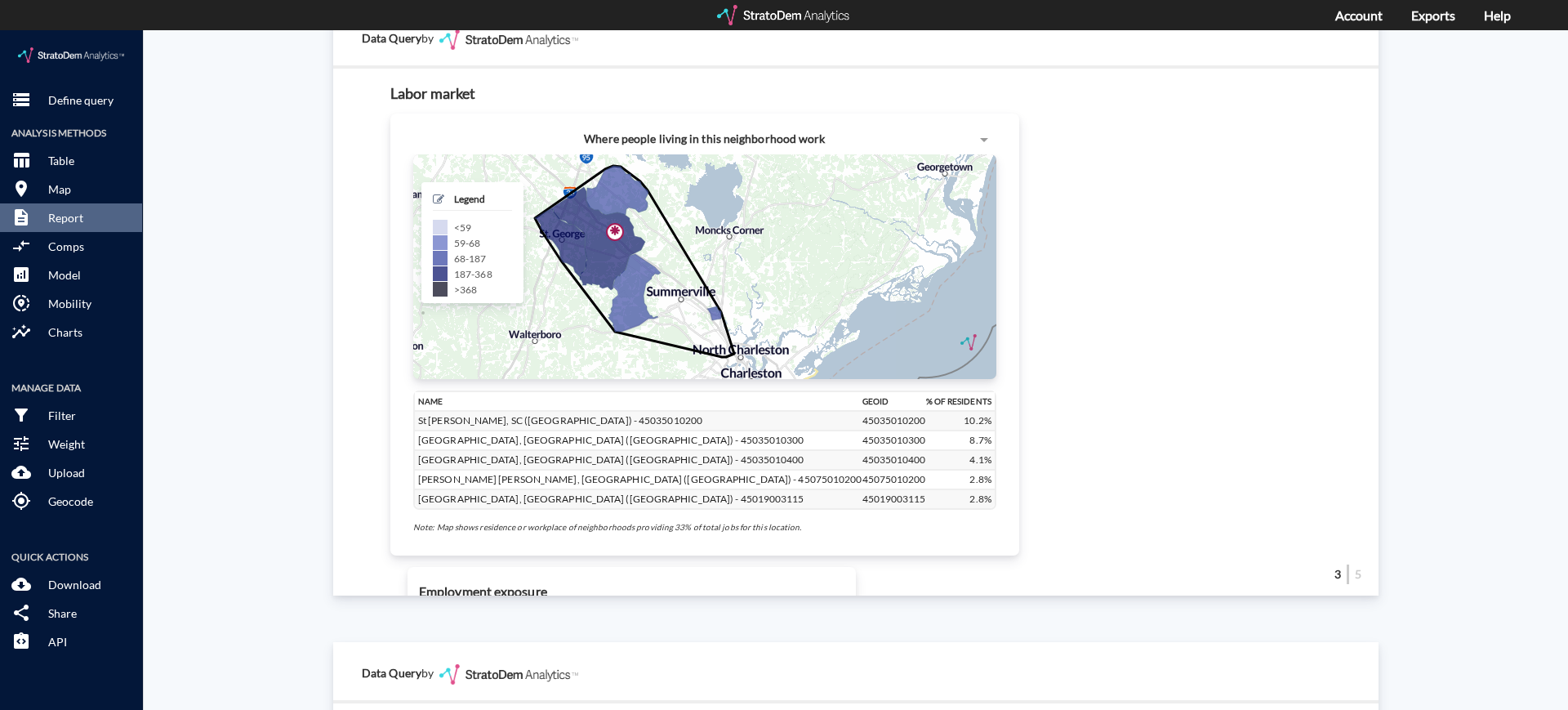
drag, startPoint x: 627, startPoint y: 251, endPoint x: 752, endPoint y: 218, distance: 129.3
click div "+ − CUSTOMIZE DATA Legend < 59 59 - 68 68 - 187 187 - 368 > 368 Draw a polygon …"
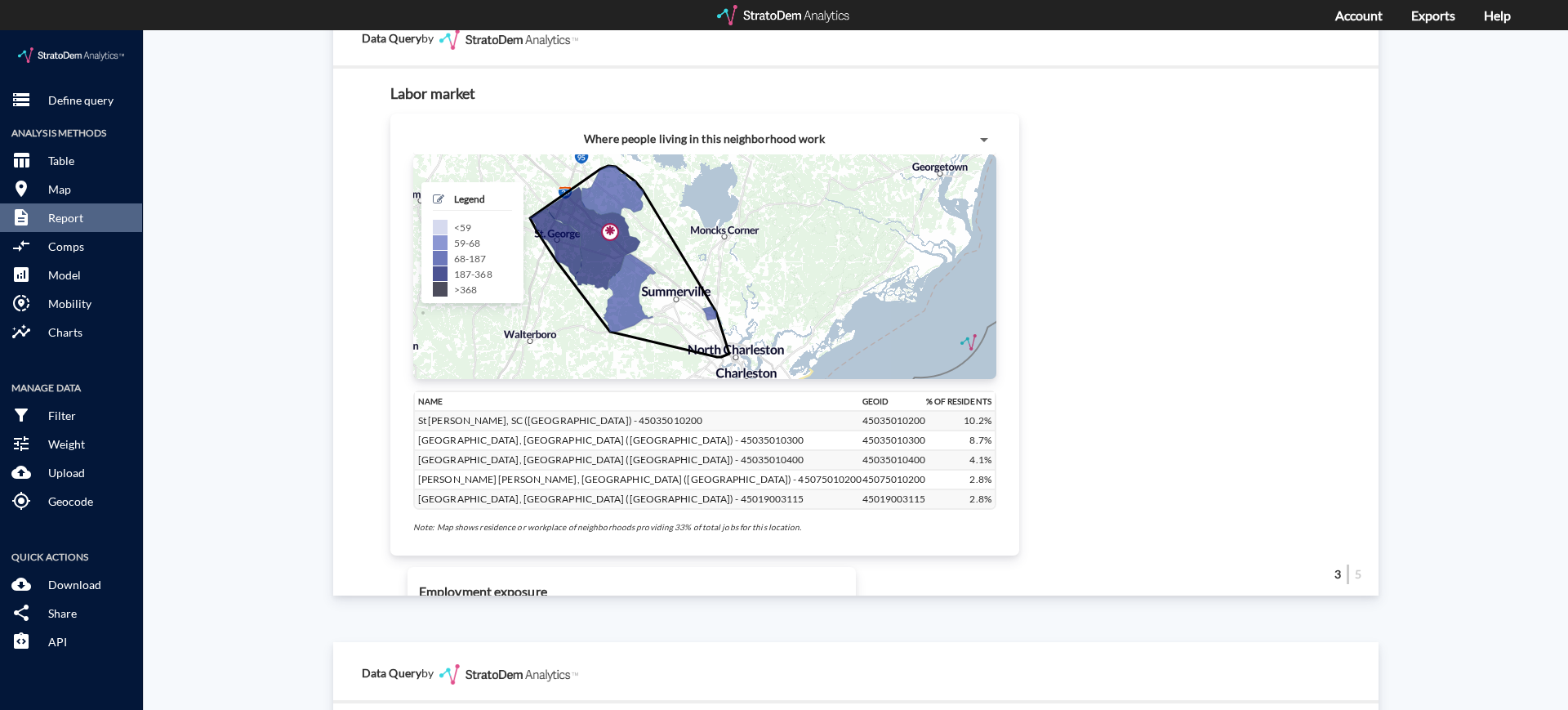
click span
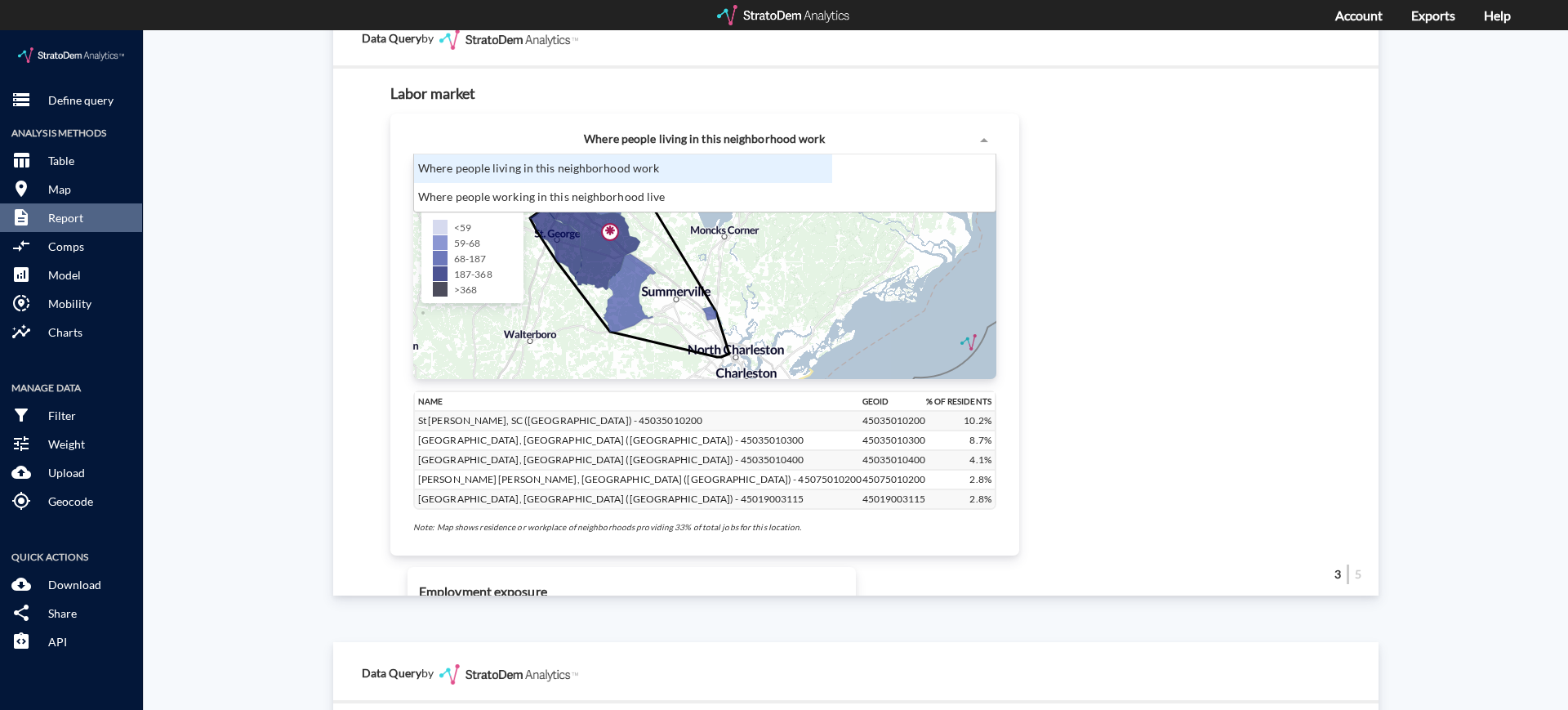
scroll to position [42, 409]
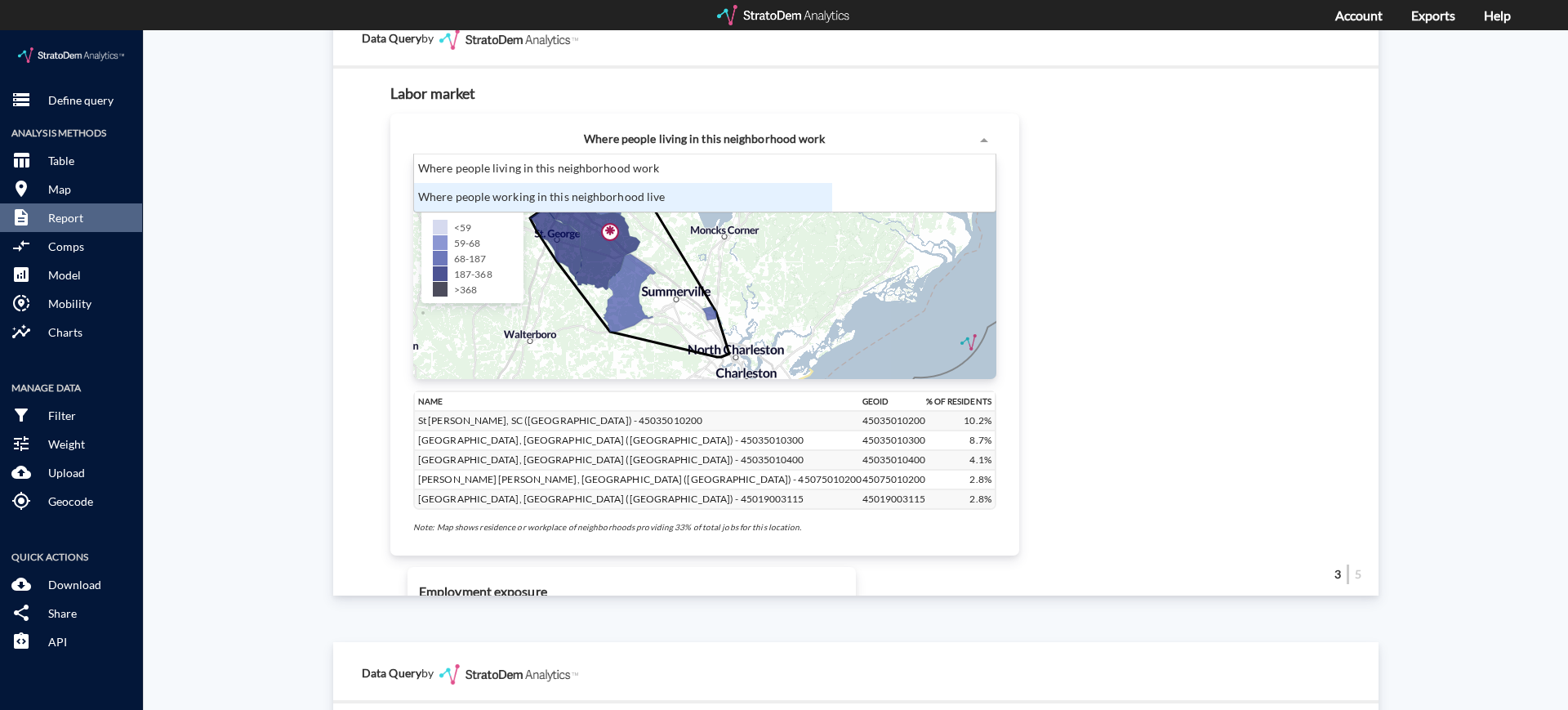
click div "Where people working in this neighborhood live"
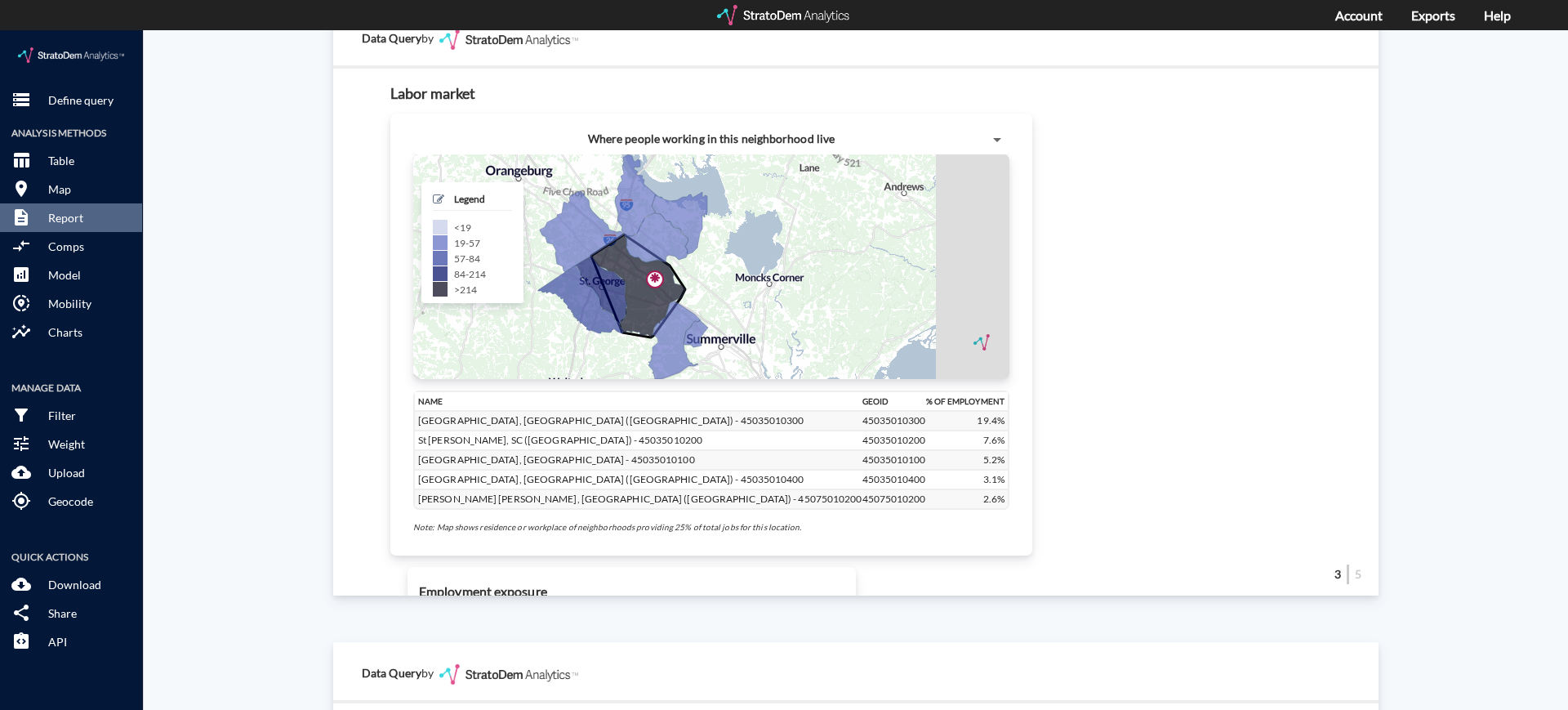
click span
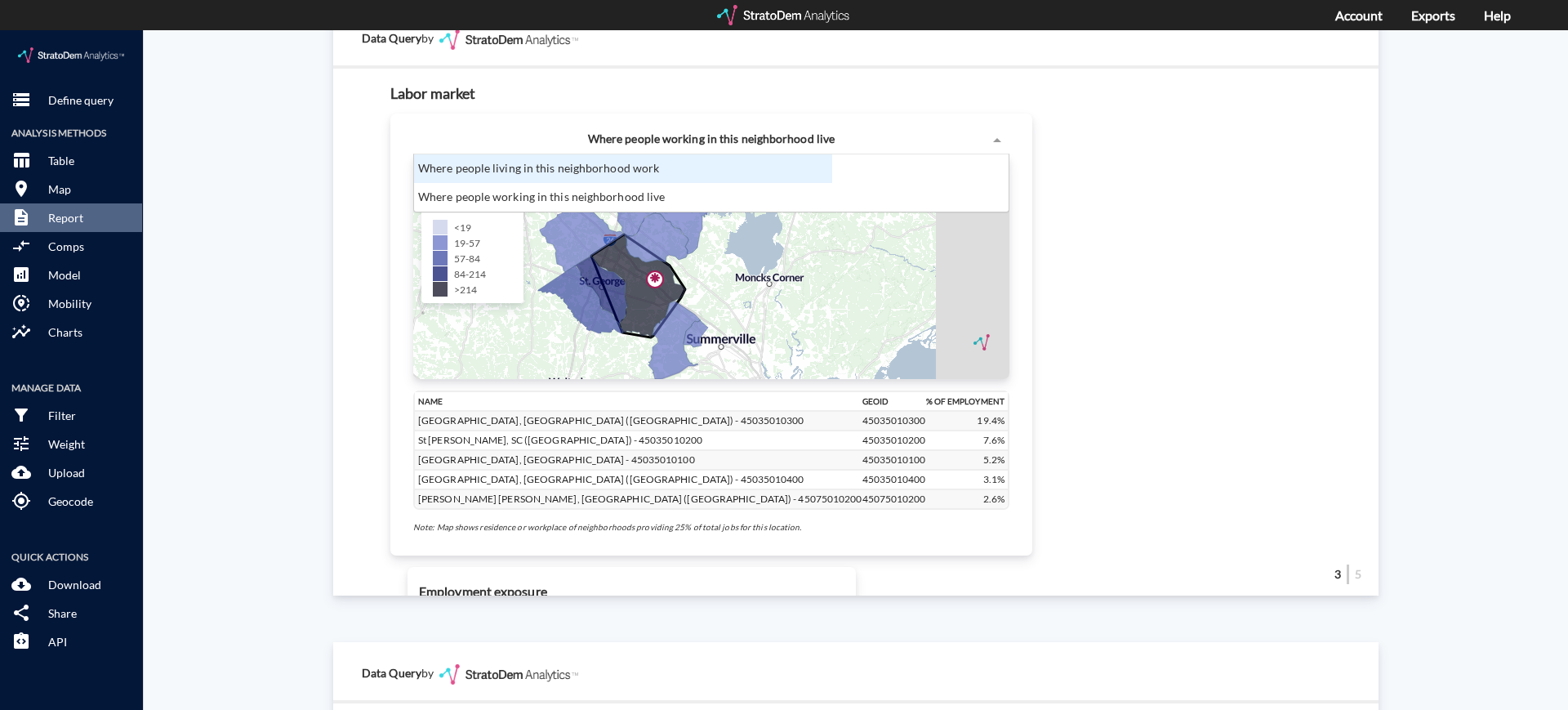
click div "Where people living in this neighborhood work"
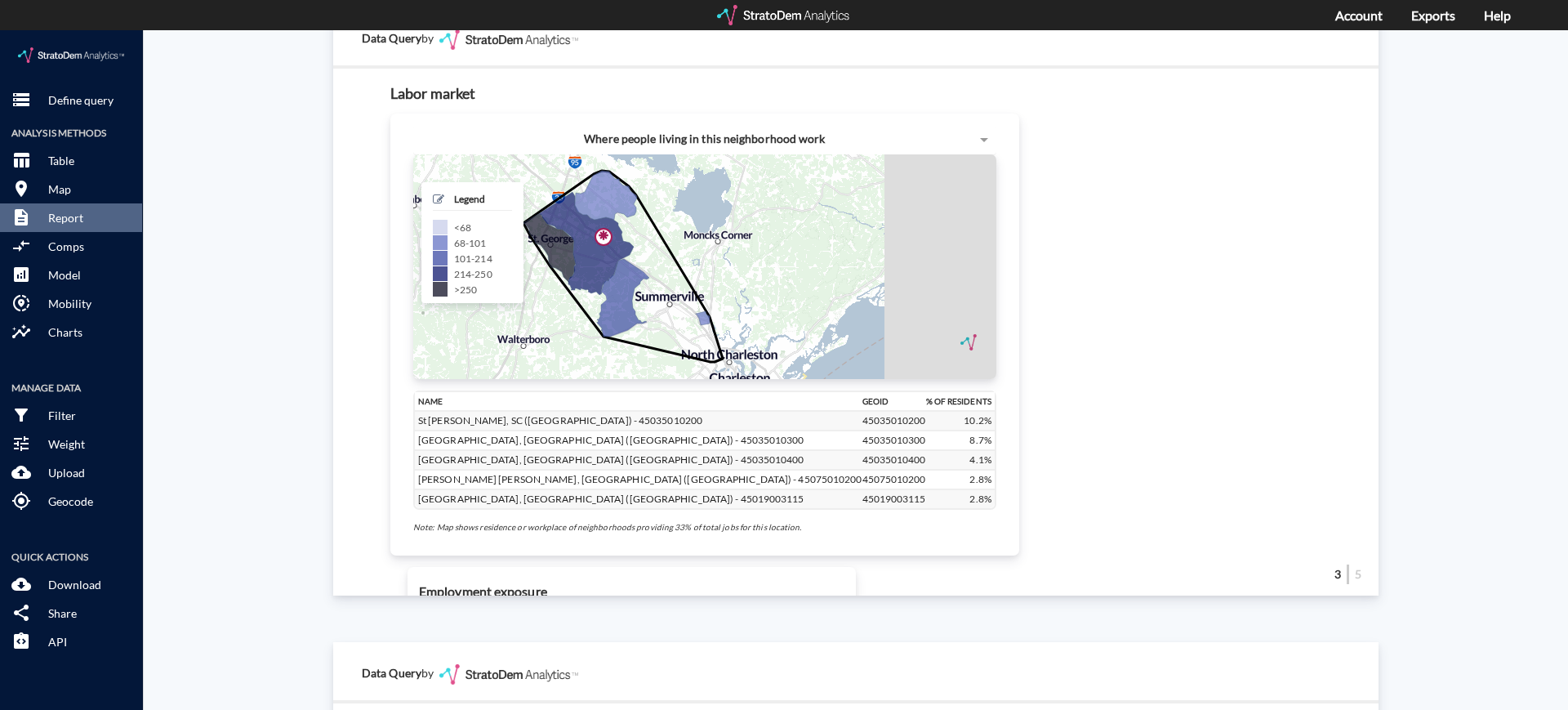
click span "Where people living in this neighborhood work"
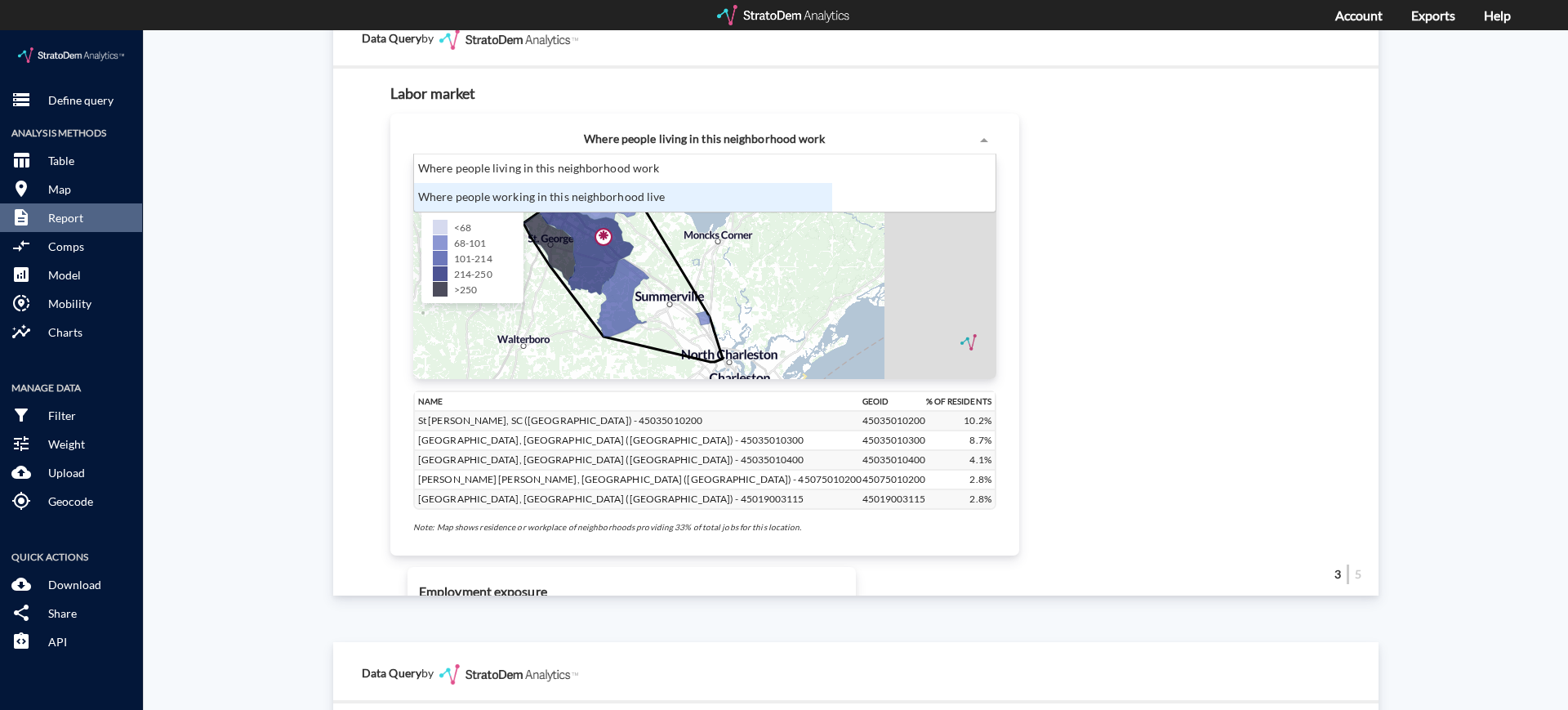
click div "Where people working in this neighborhood live"
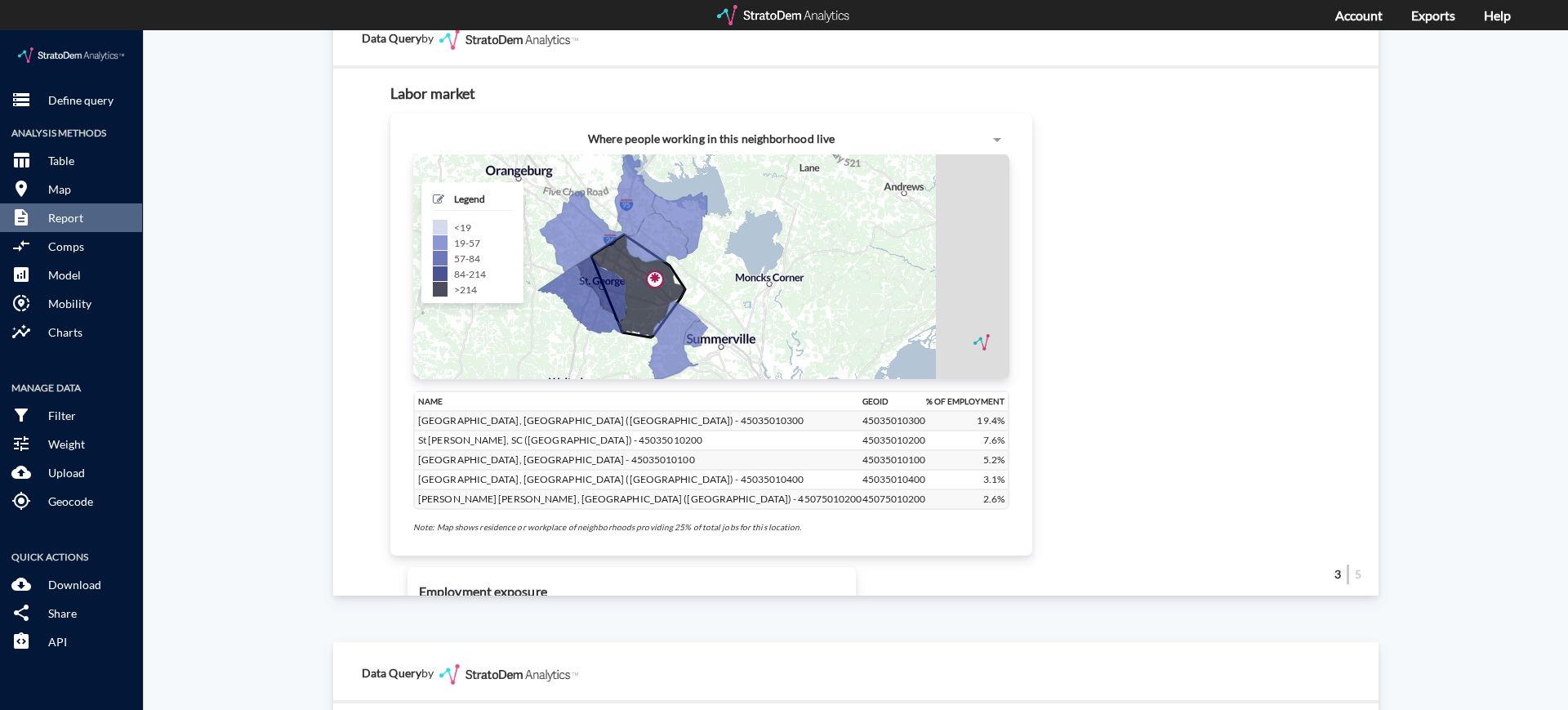
click span "Where people working in this neighborhood live"
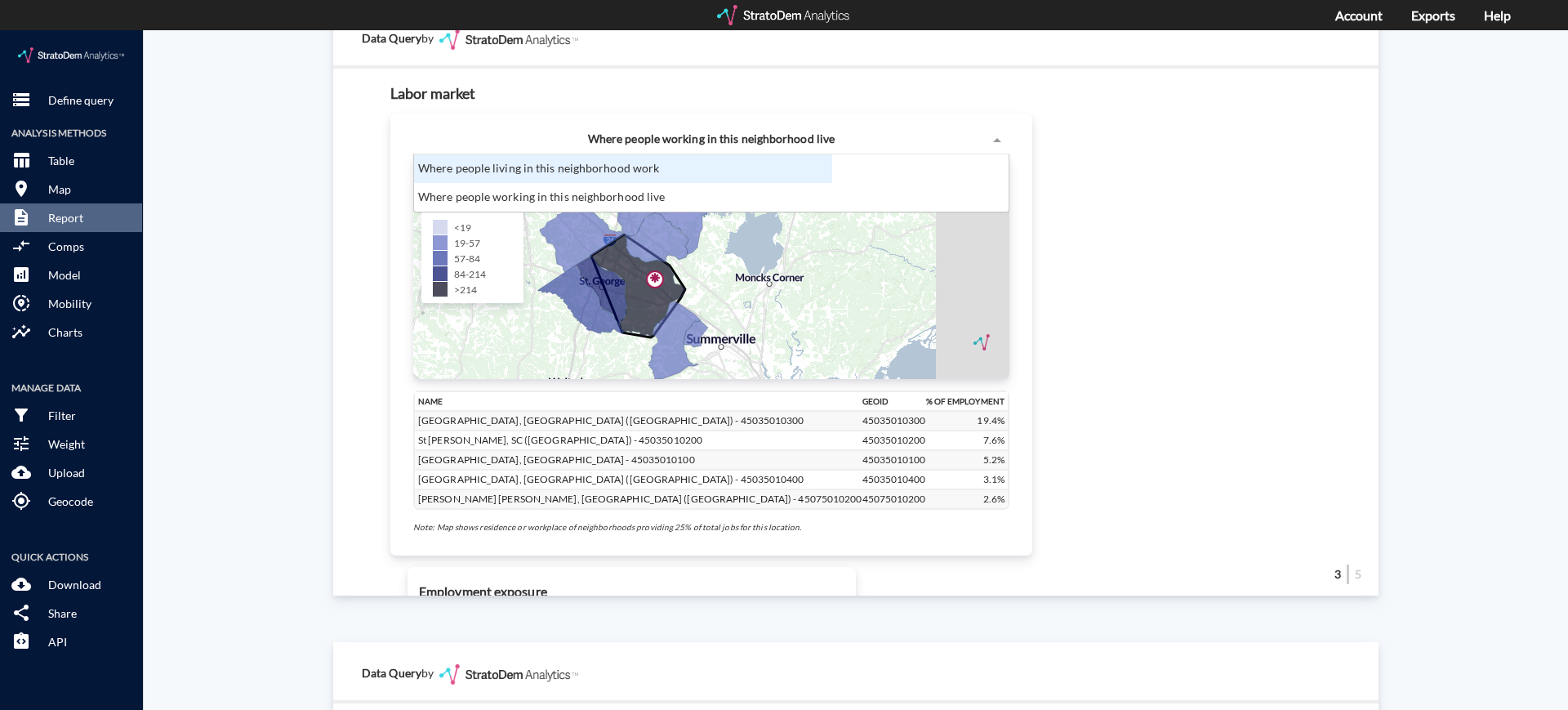
click div "Where people living in this neighborhood work"
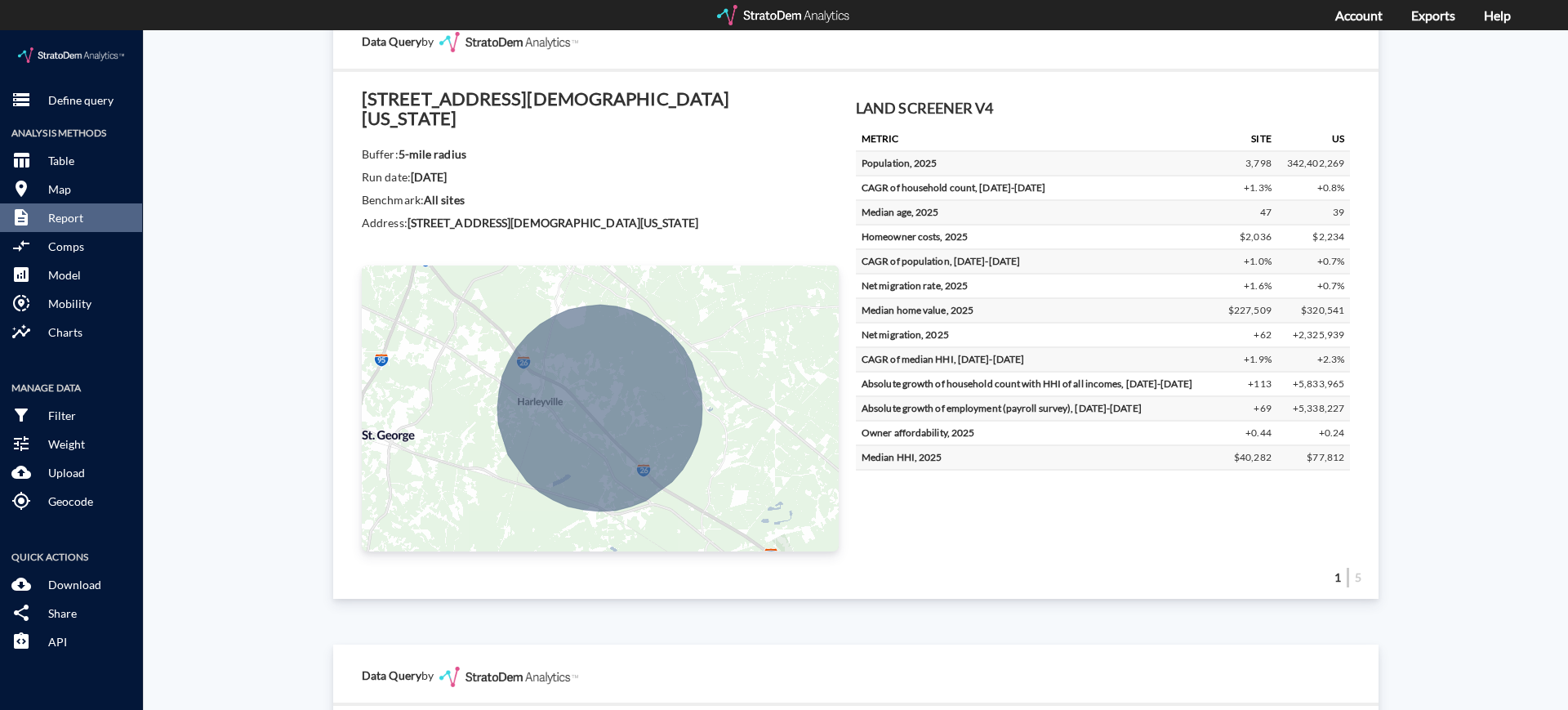
scroll to position [0, 0]
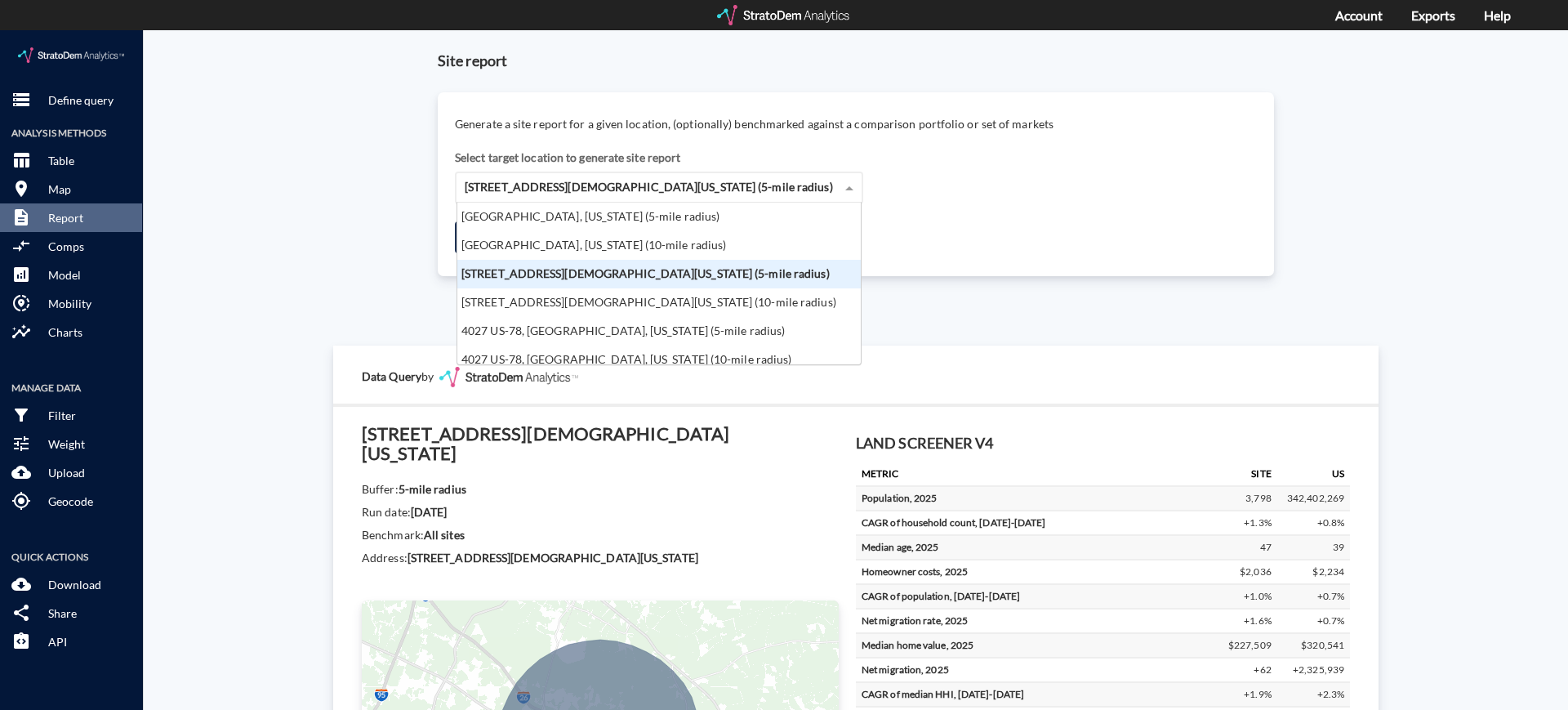
click span "[STREET_ADDRESS][DEMOGRAPHIC_DATA][US_STATE] (5-mile radius)"
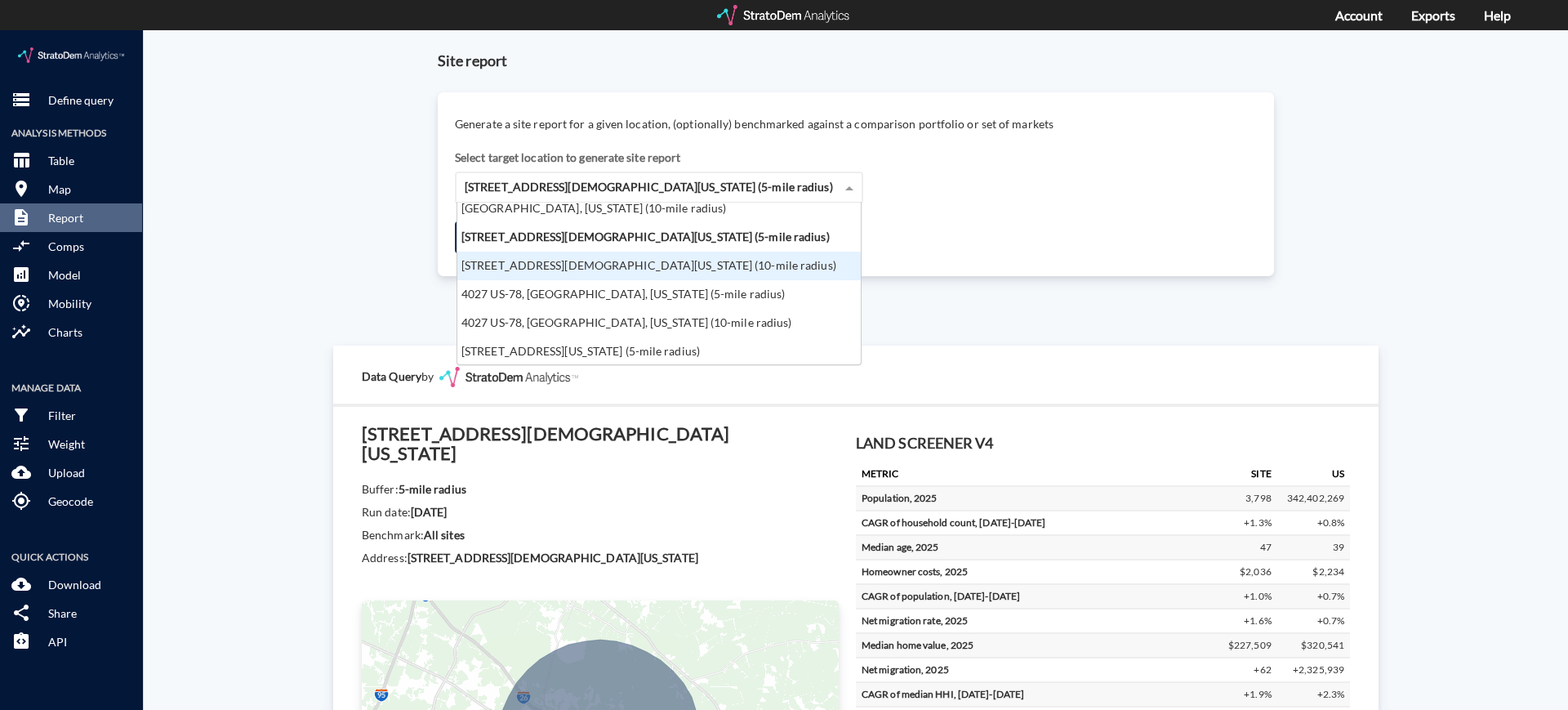
scroll to position [40, 0]
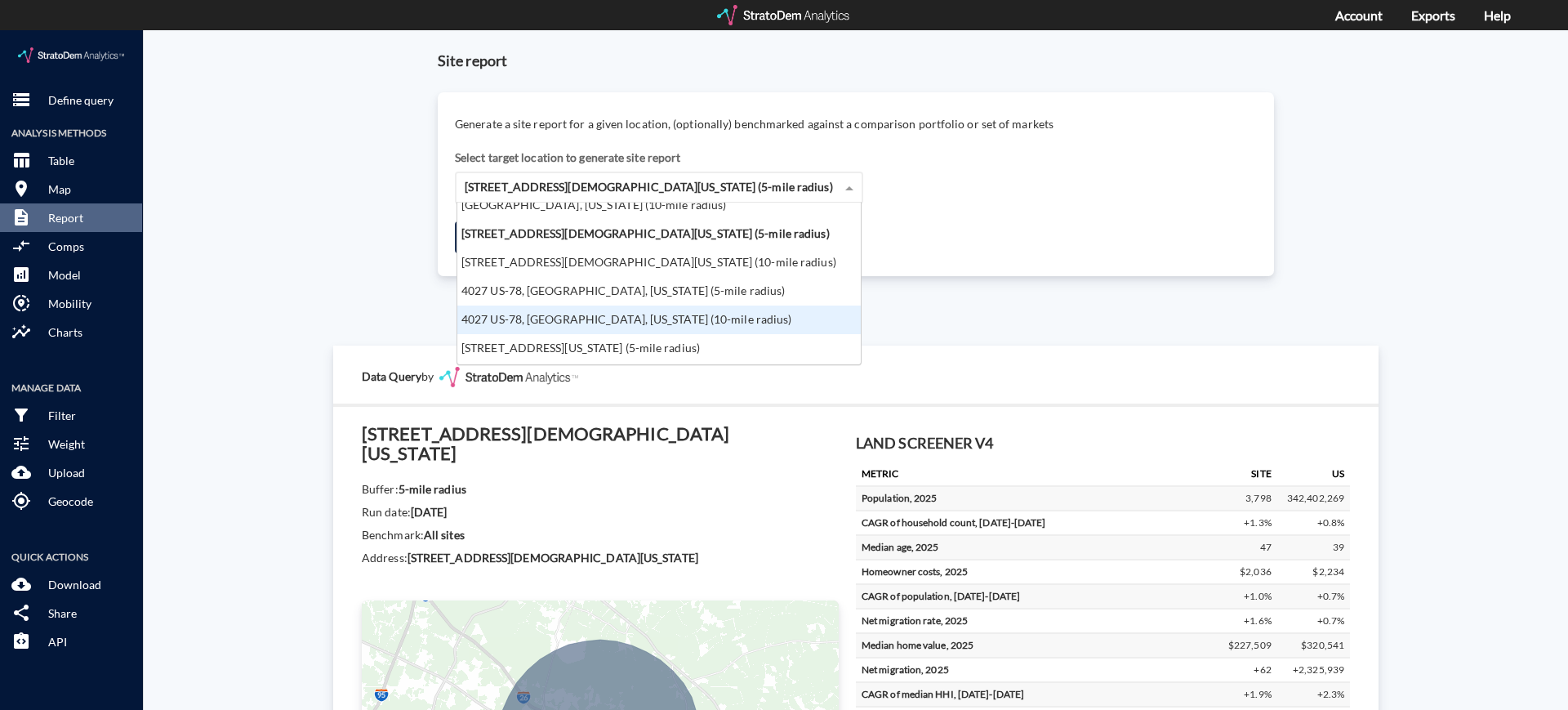
click div "4027 US-78, [GEOGRAPHIC_DATA], [US_STATE] (10-mile radius)"
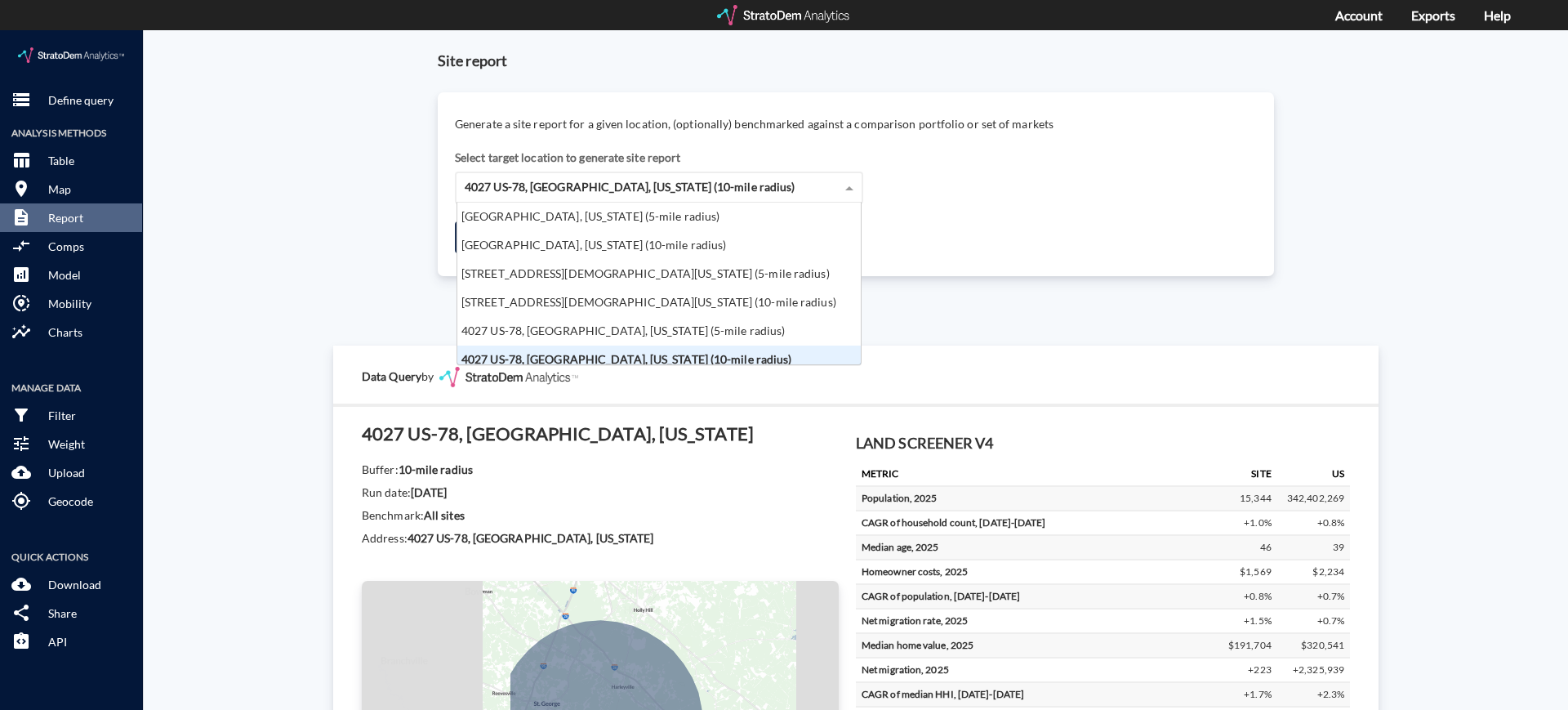
scroll to position [9, 0]
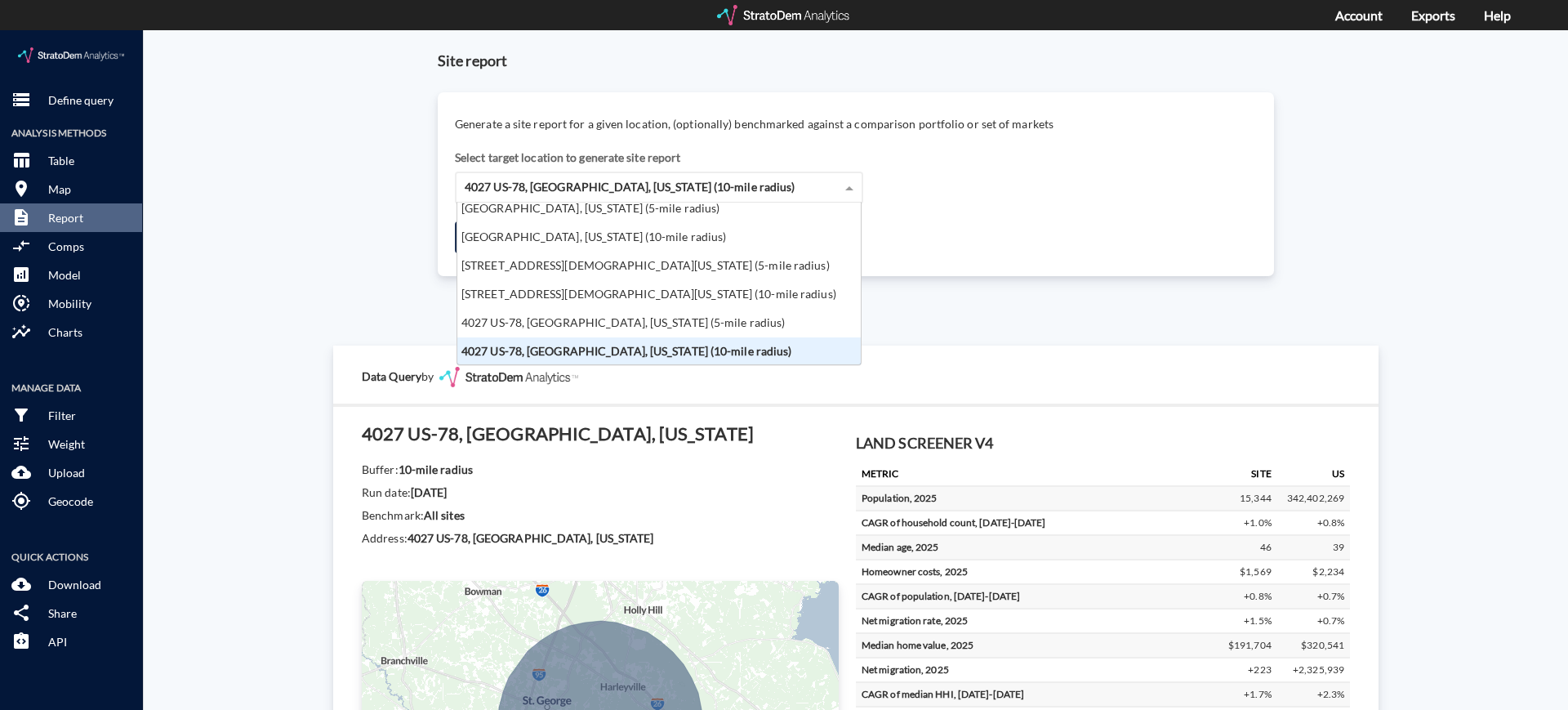
click div "Site report Generate a site report for a given location, (optionally) benchmark…"
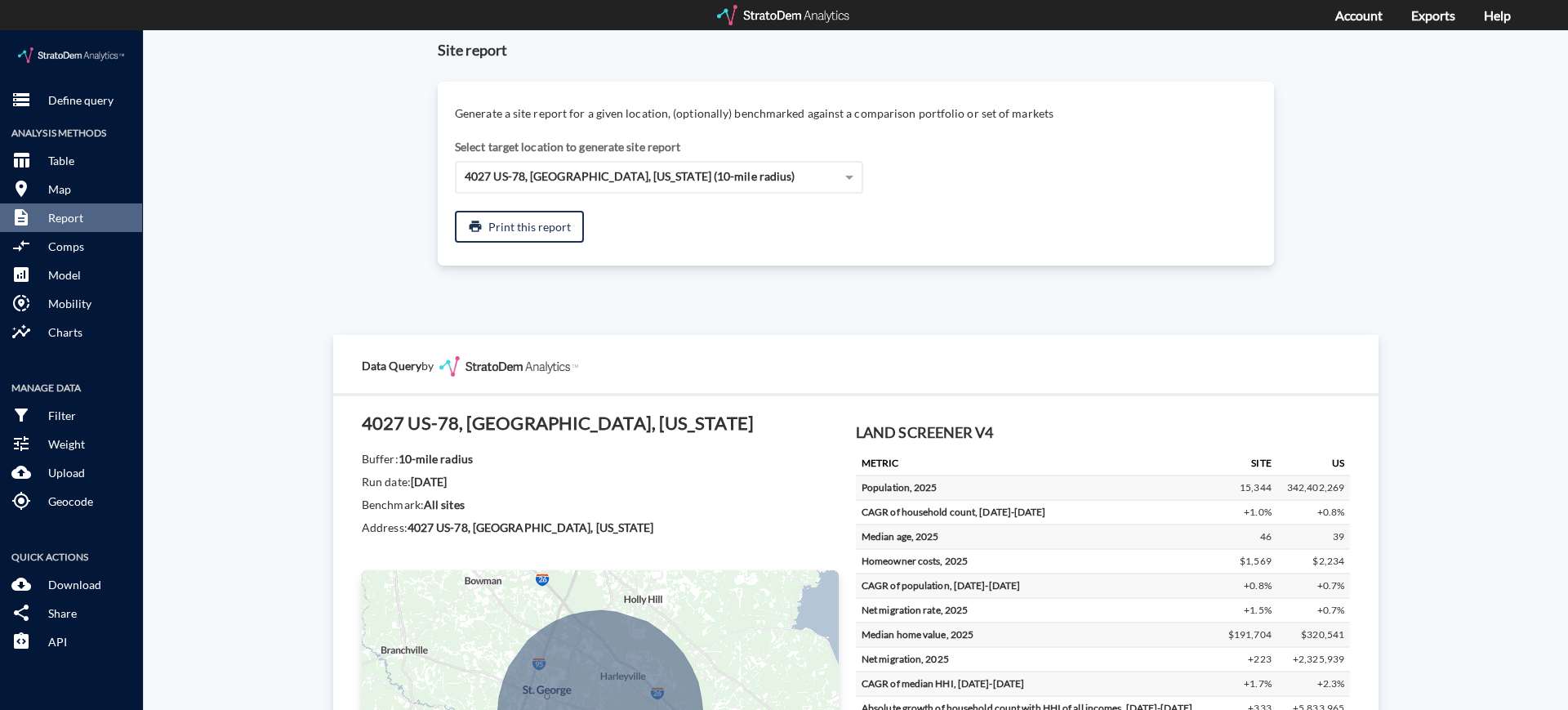
scroll to position [0, 0]
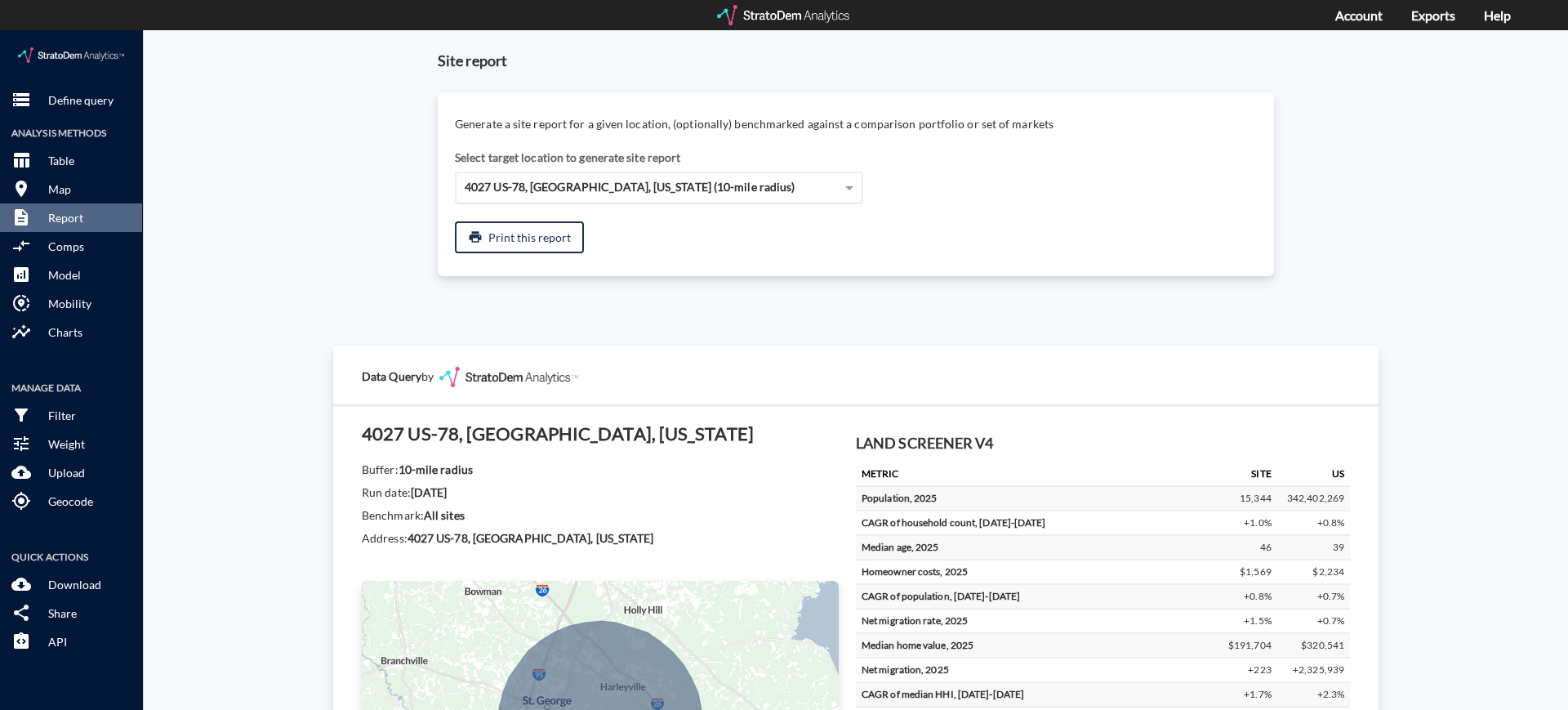
click span "4027 US-78, [GEOGRAPHIC_DATA], [US_STATE] (10-mile radius)"
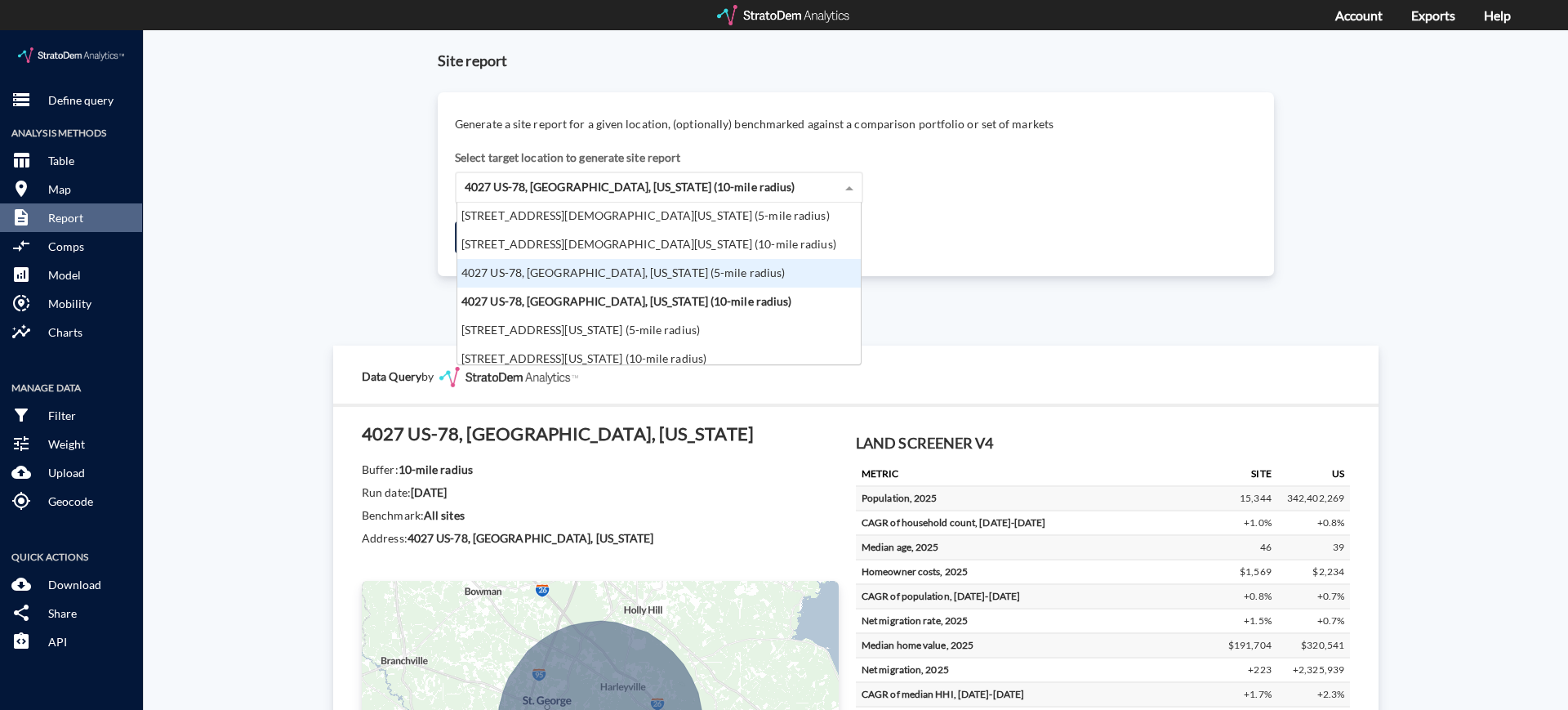
scroll to position [65, 0]
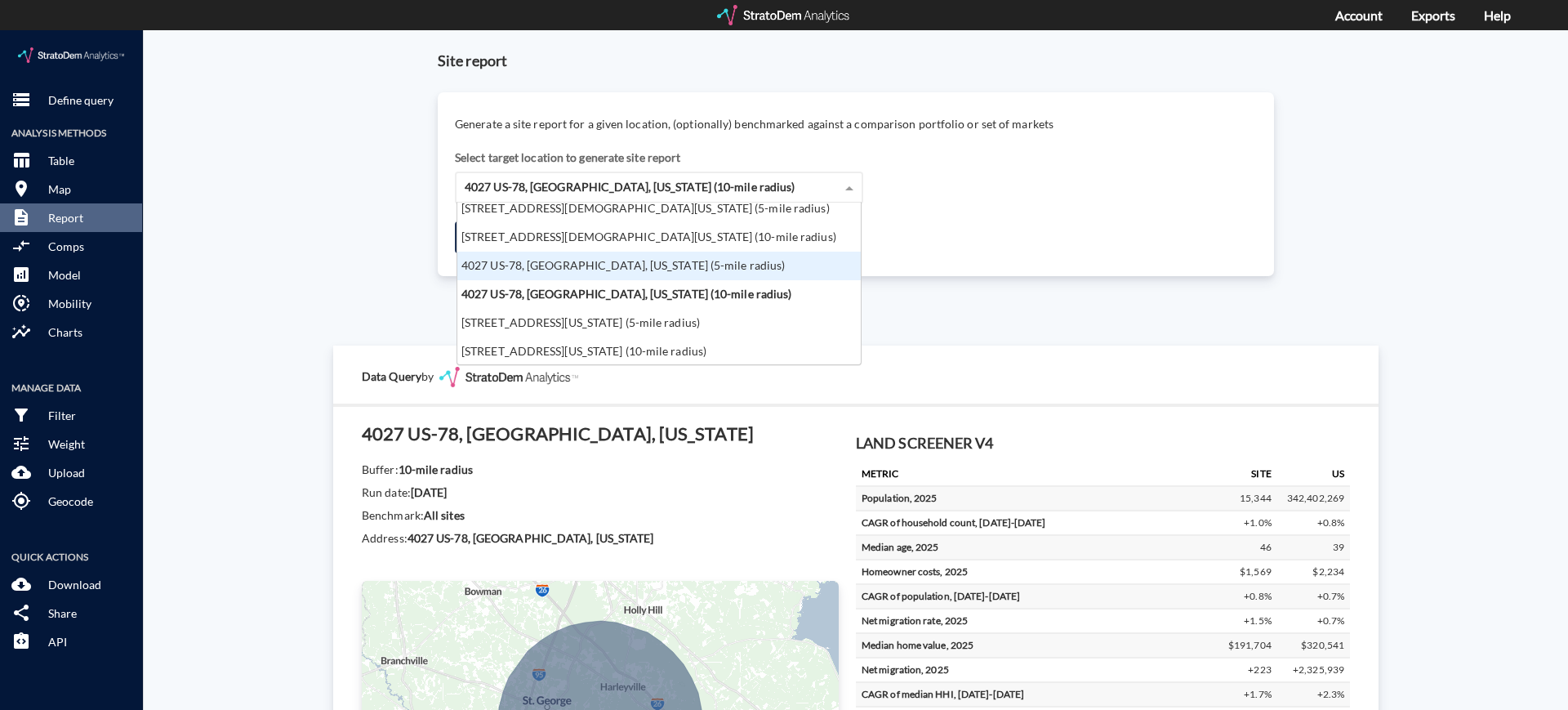
click div "4027 US-78, [GEOGRAPHIC_DATA], [US_STATE] (5-mile radius)"
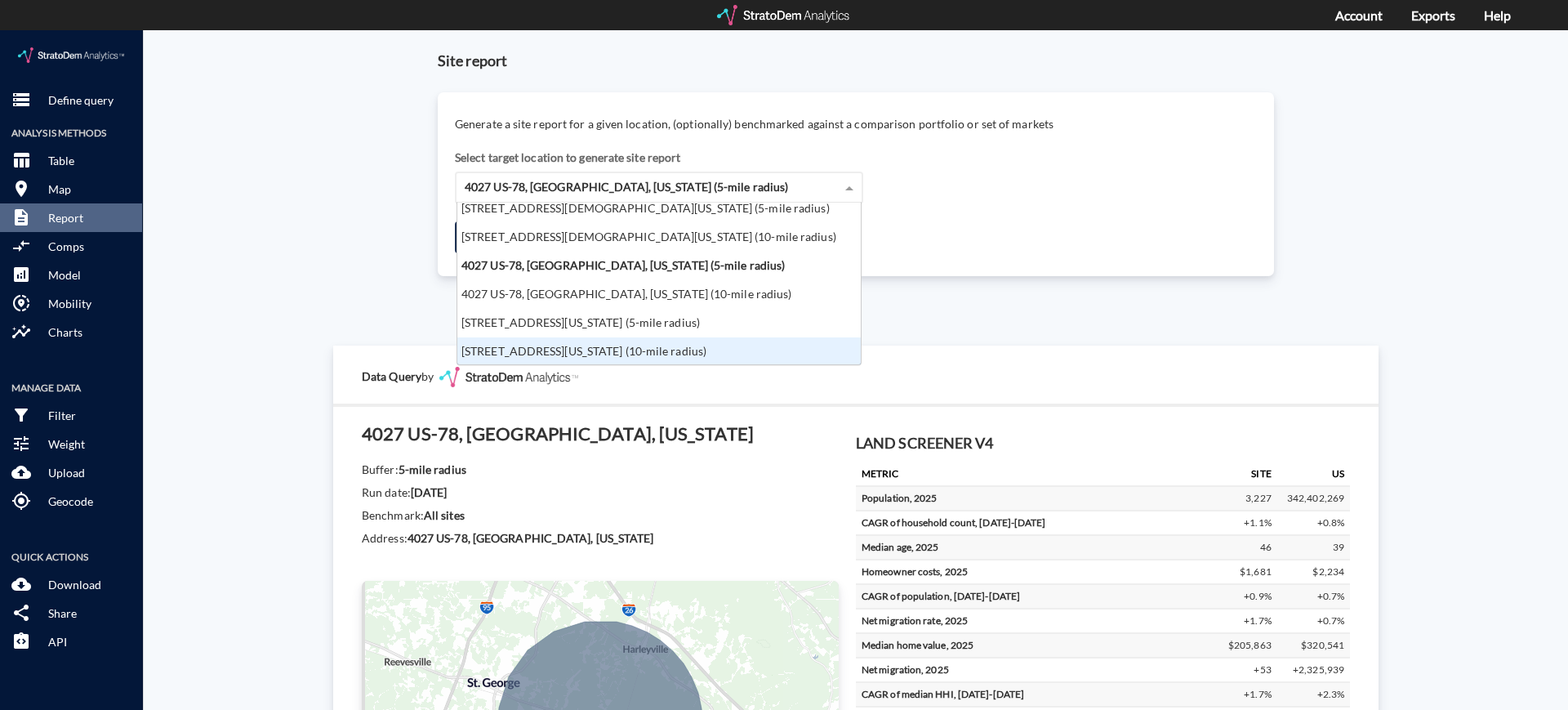
click div "[STREET_ADDRESS][US_STATE] (10-mile radius)"
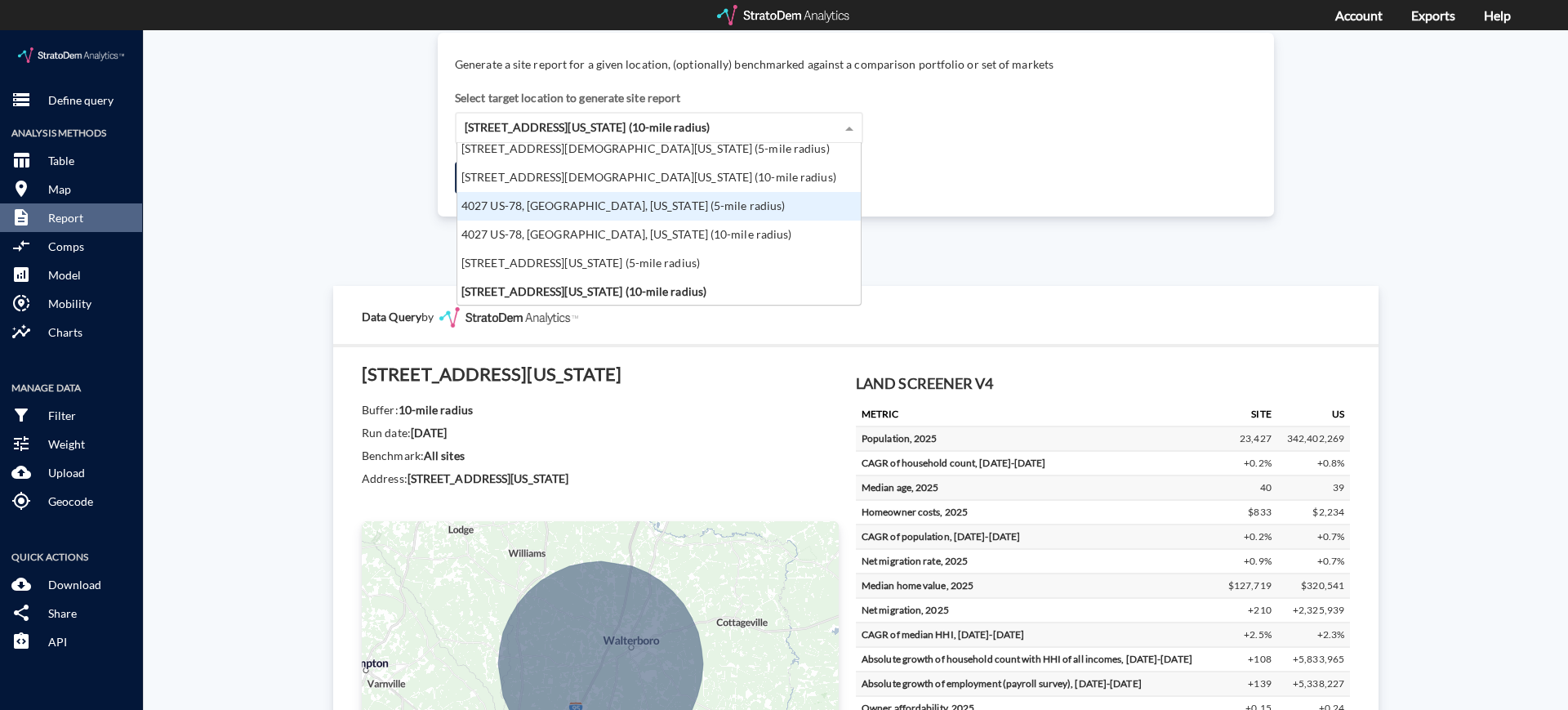
scroll to position [61, 0]
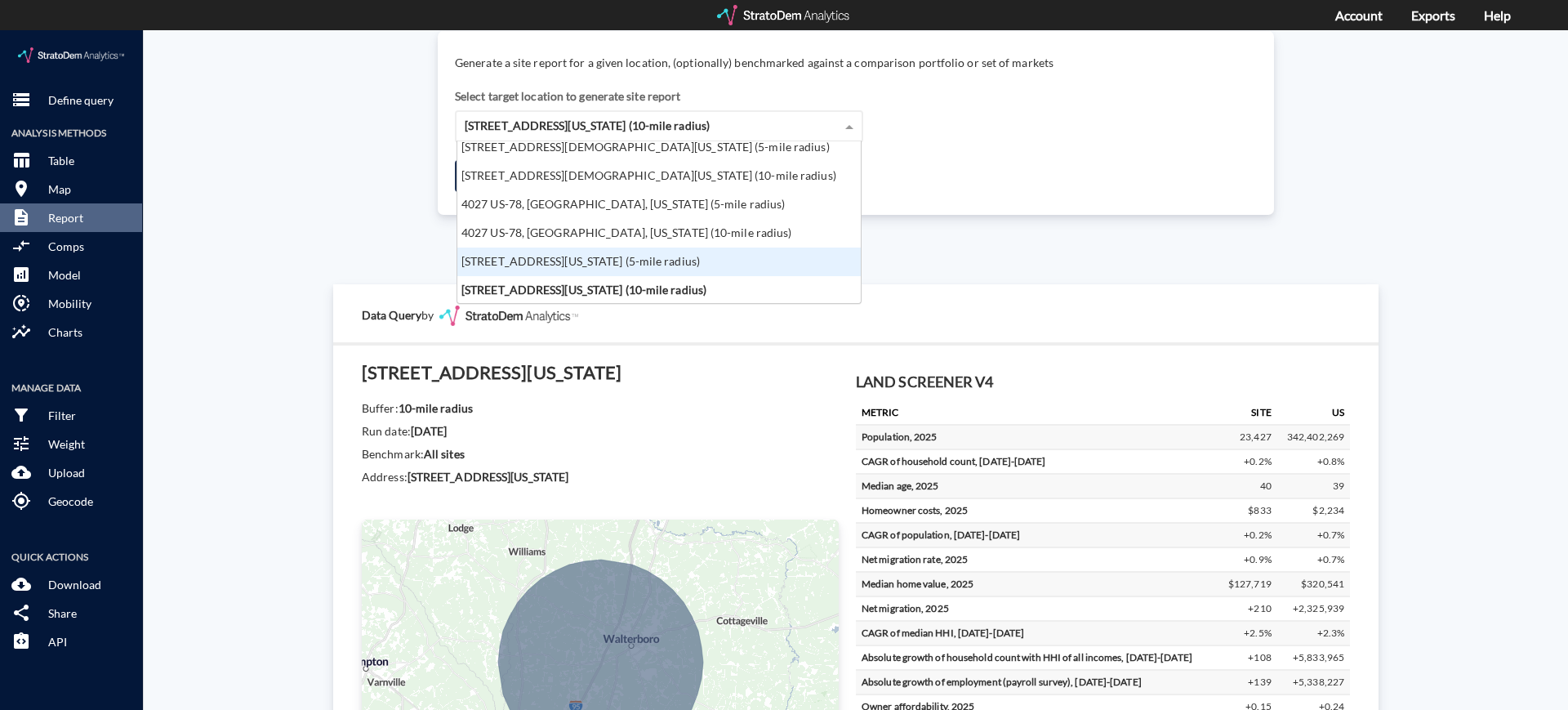
click div "[STREET_ADDRESS][US_STATE] (5-mile radius)"
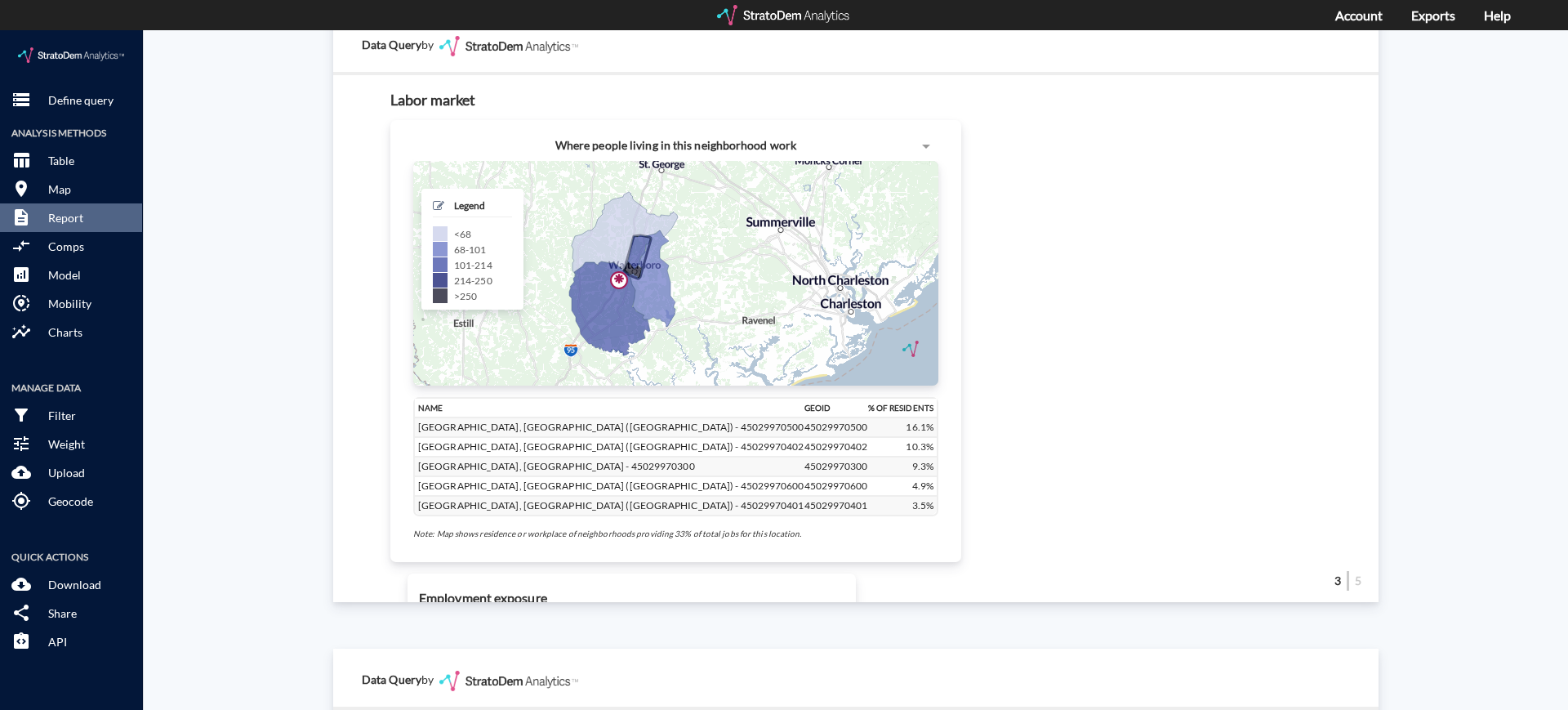
scroll to position [36, 0]
click p "Comps"
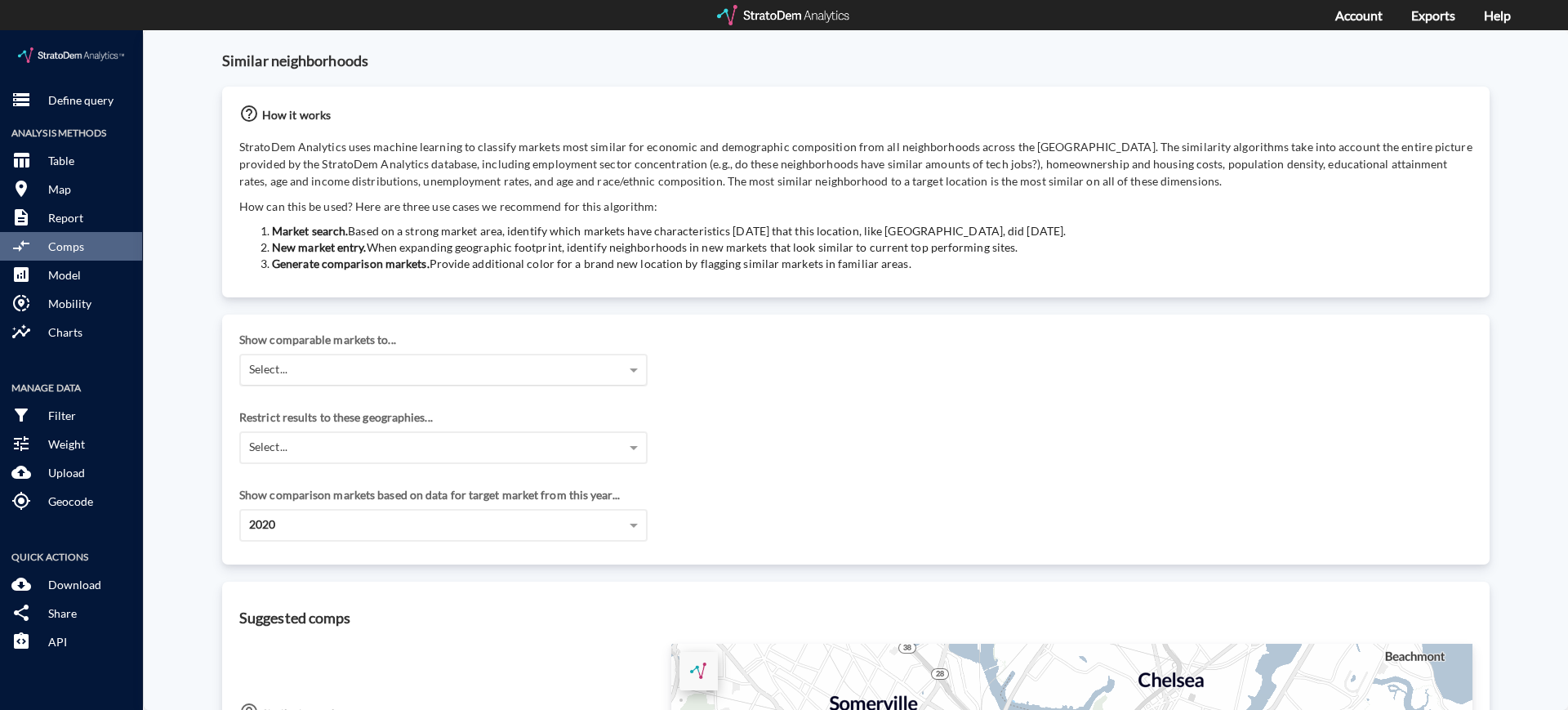
click div "Select..."
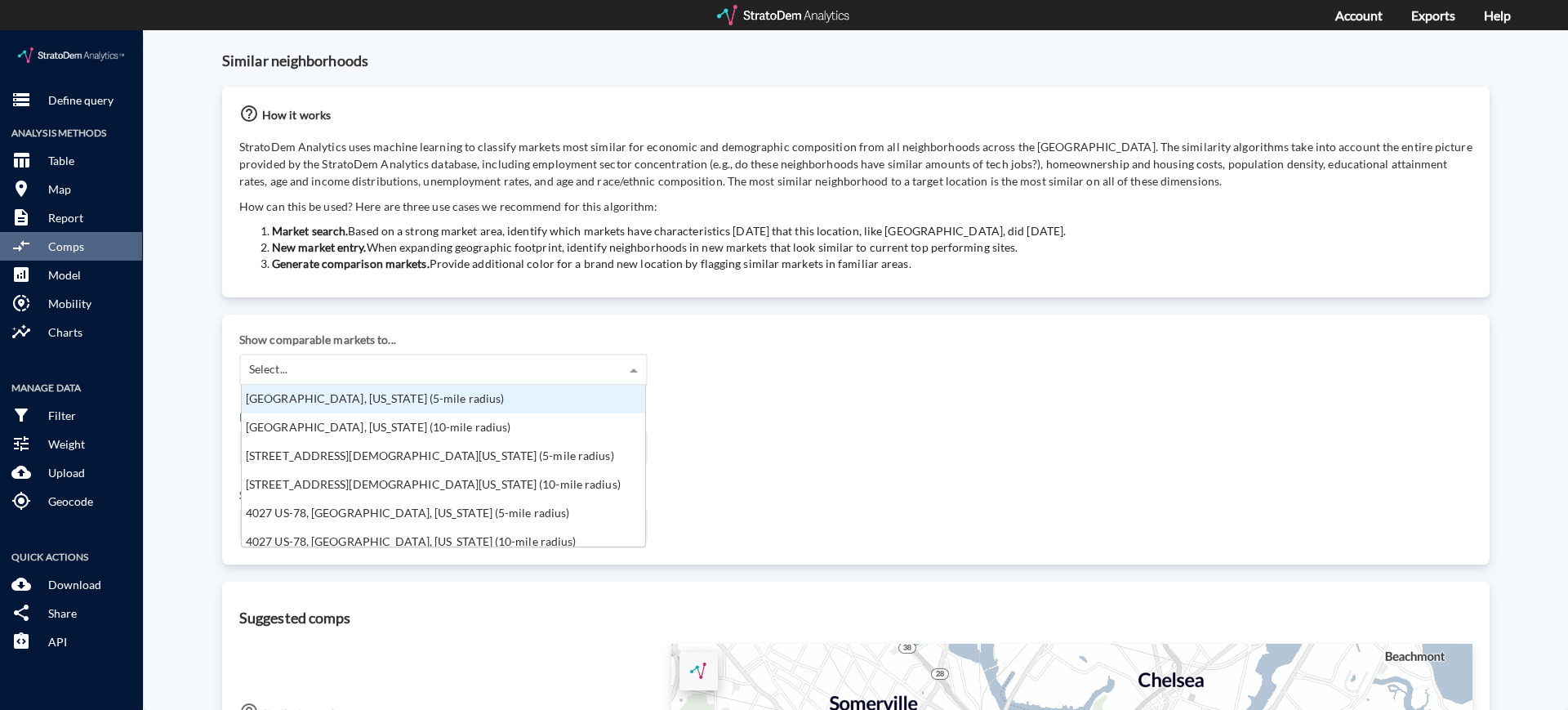
scroll to position [146, 393]
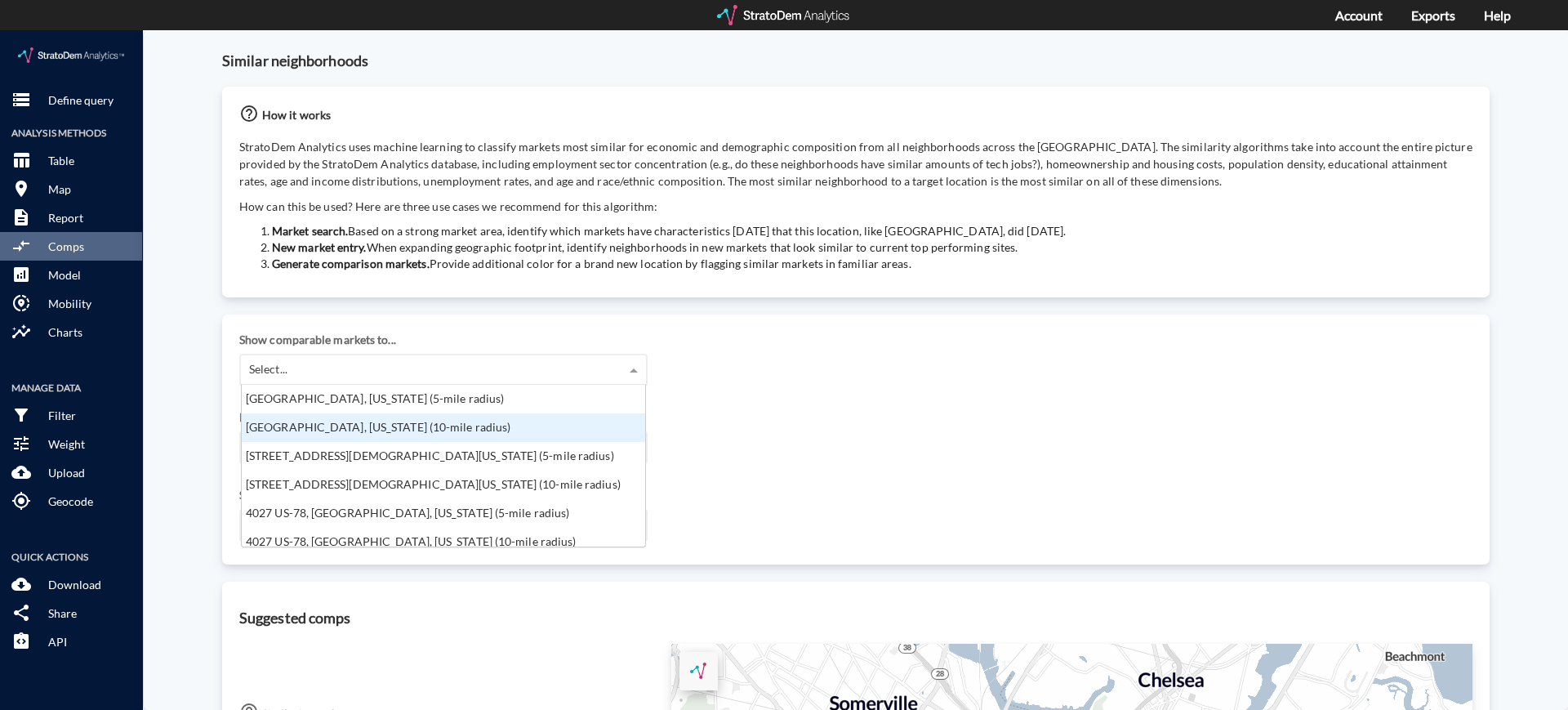
click div "[GEOGRAPHIC_DATA], [US_STATE] (10-mile radius)"
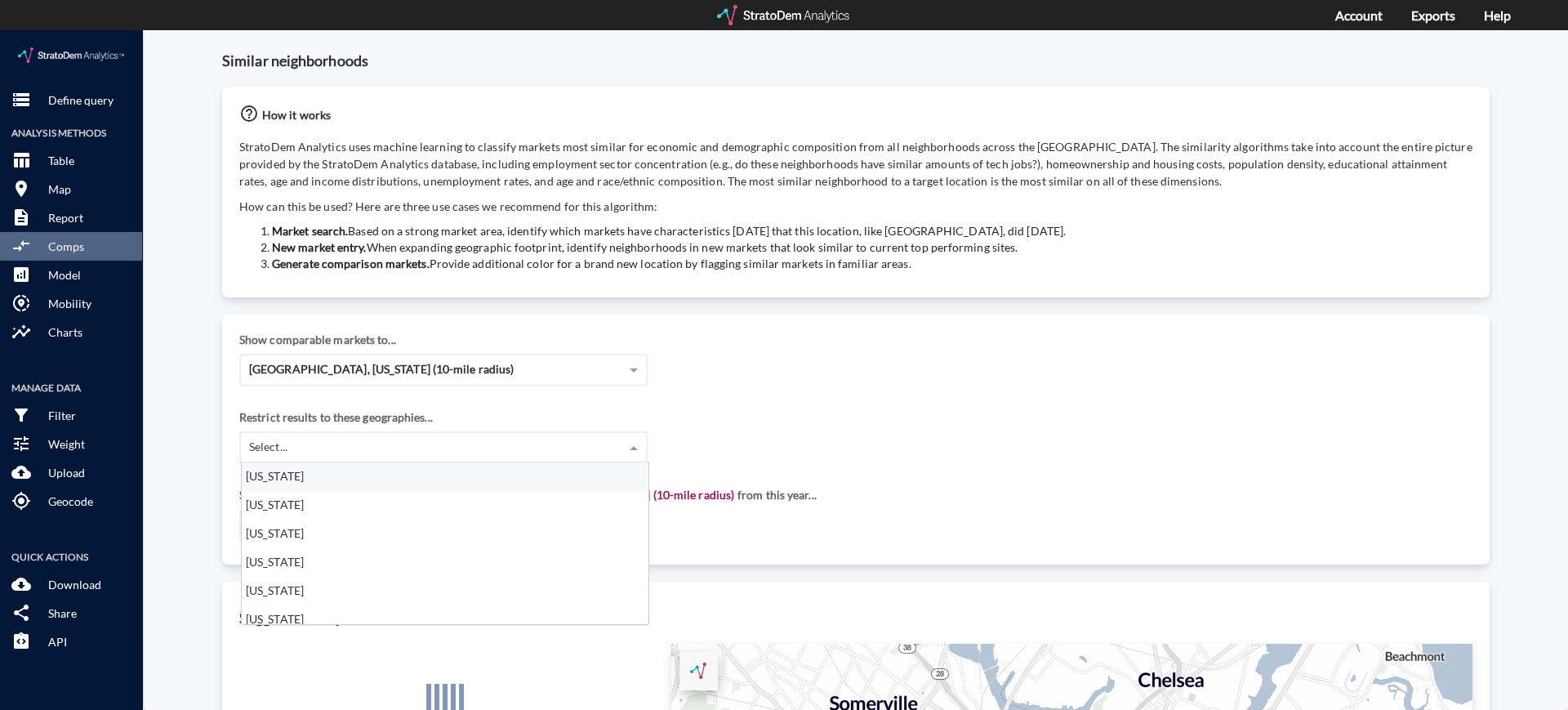
click div "Select..."
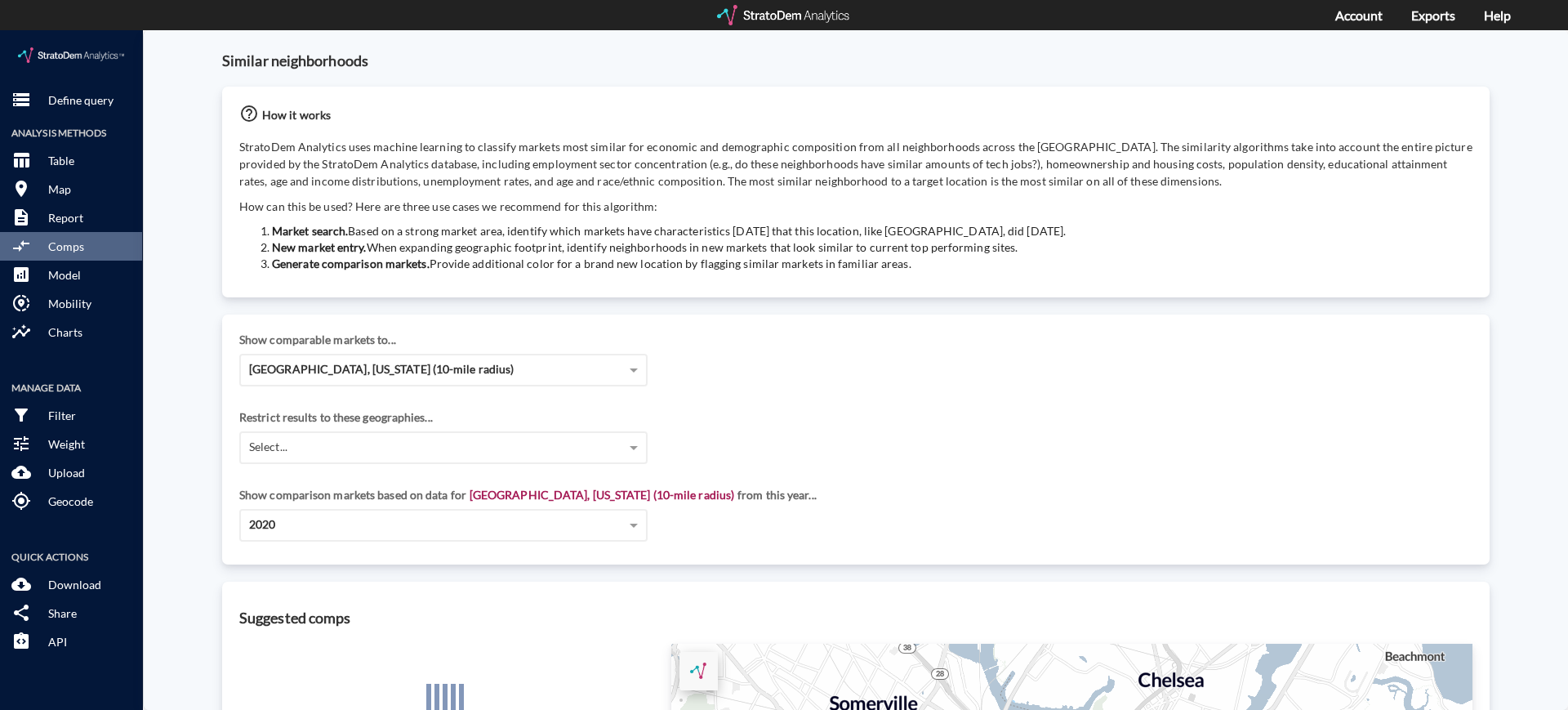
click div "Restrict results to these geographies... Select..."
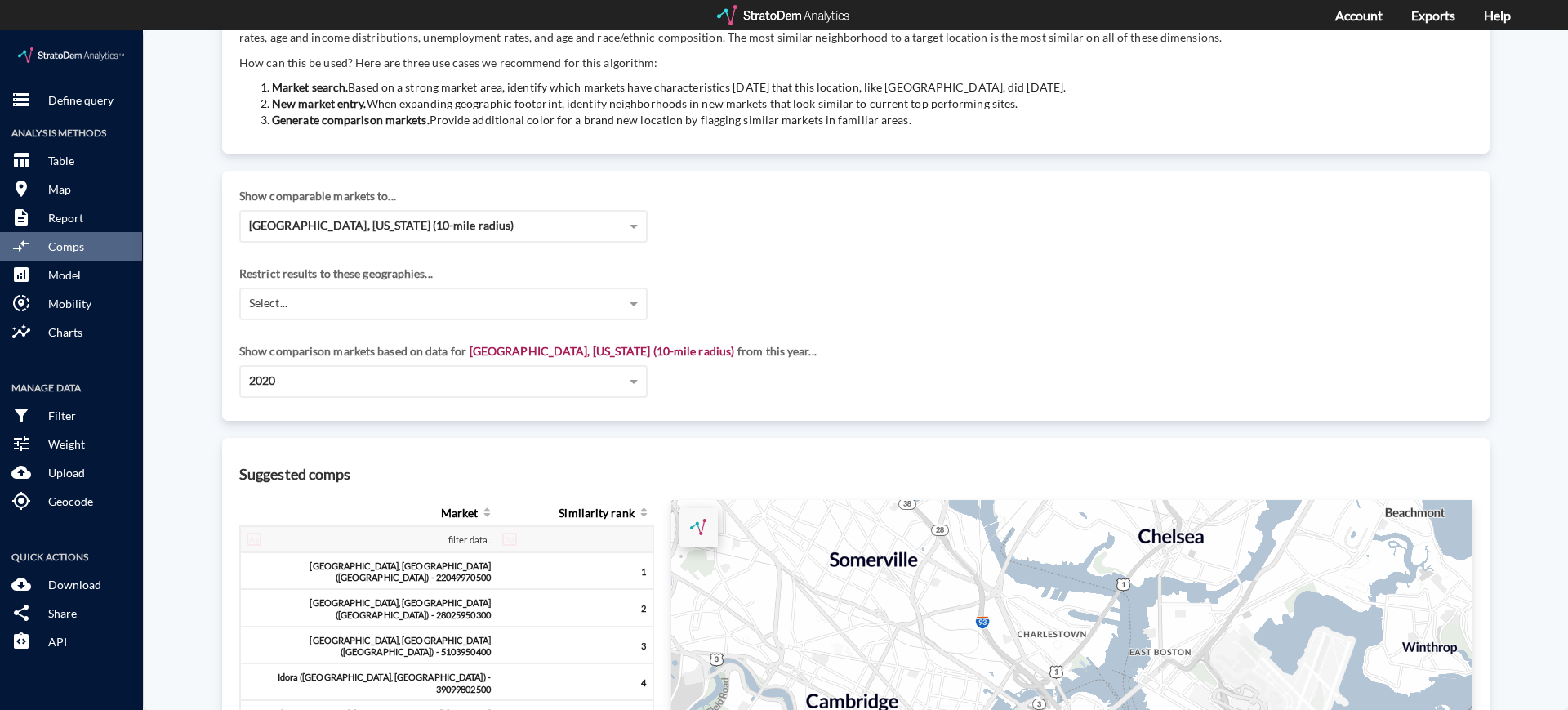
scroll to position [151, 0]
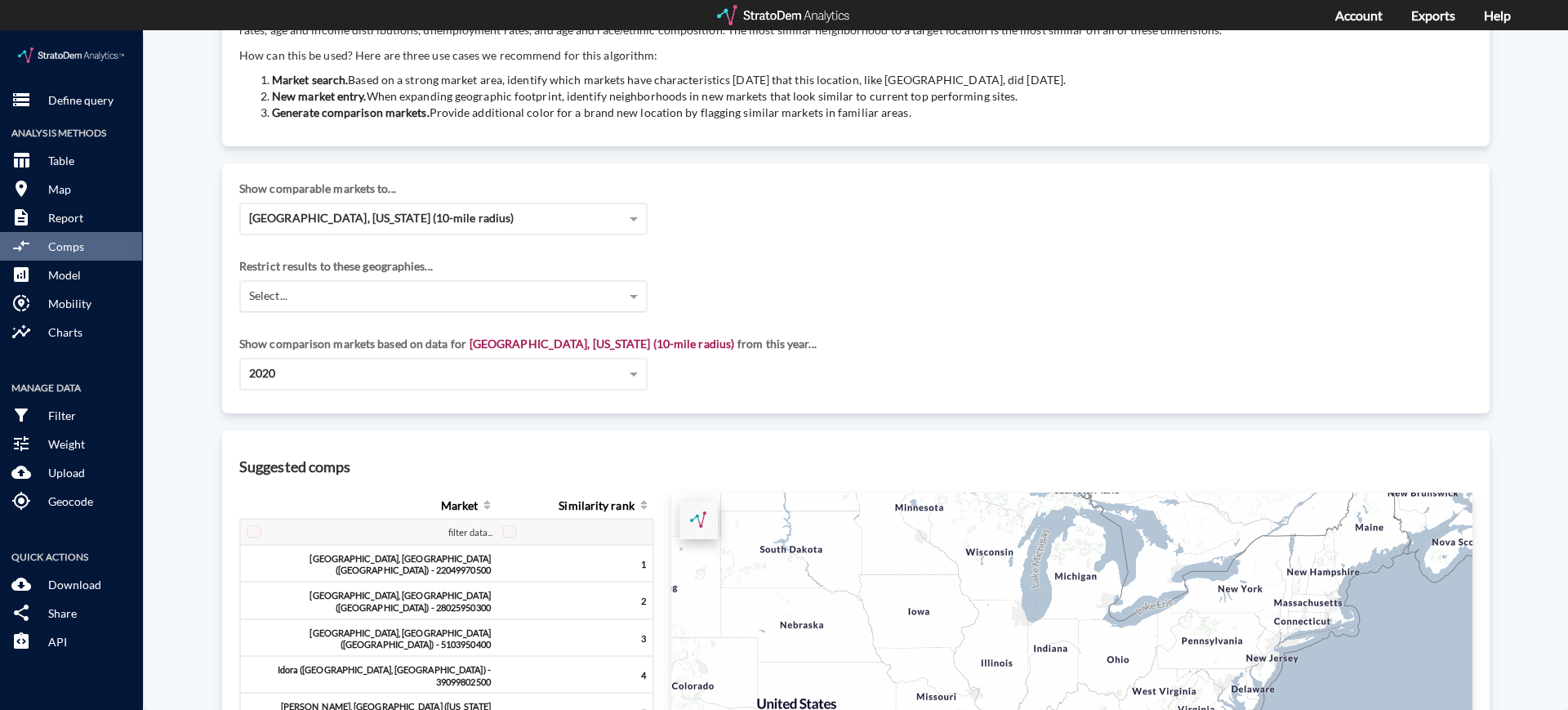
click div "Select..."
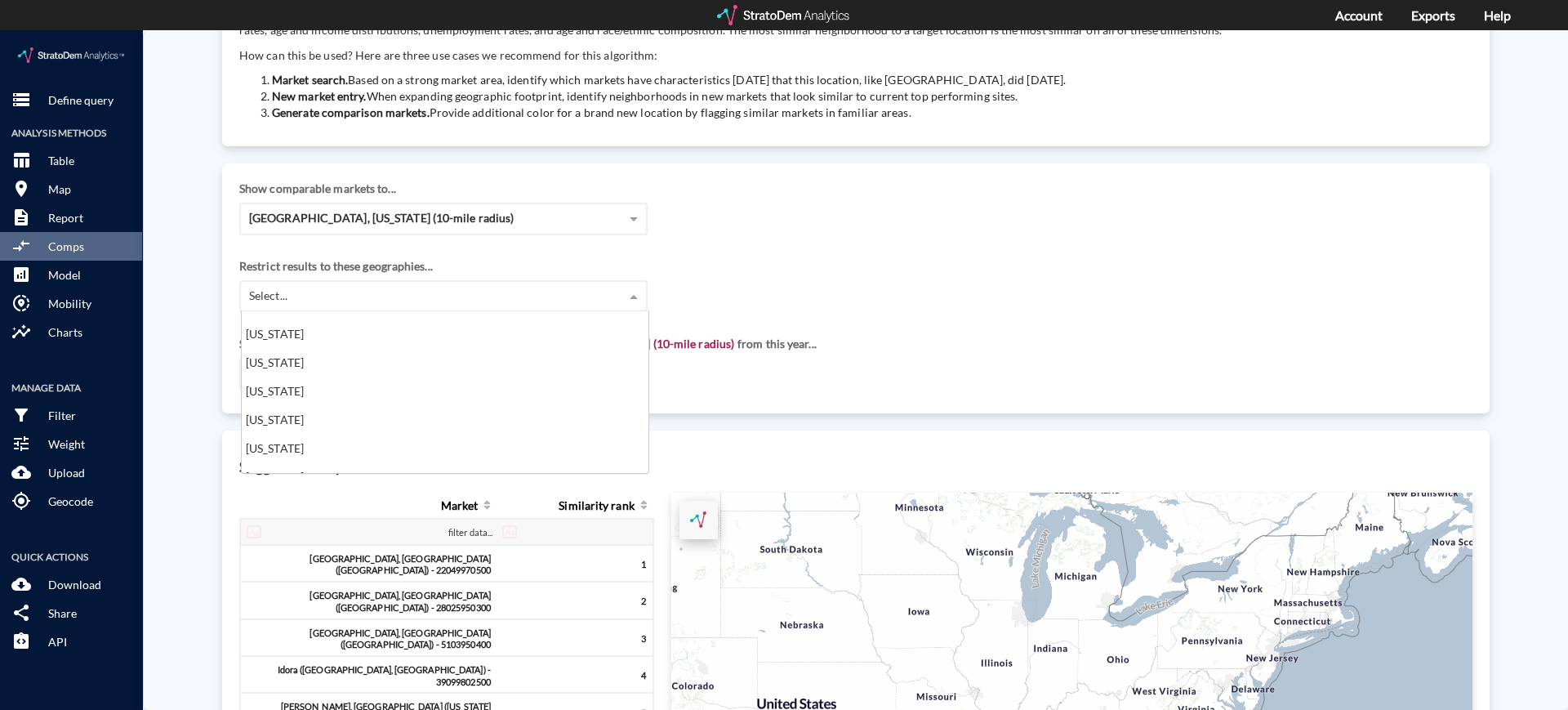
scroll to position [1050, 0]
click div "[US_STATE]"
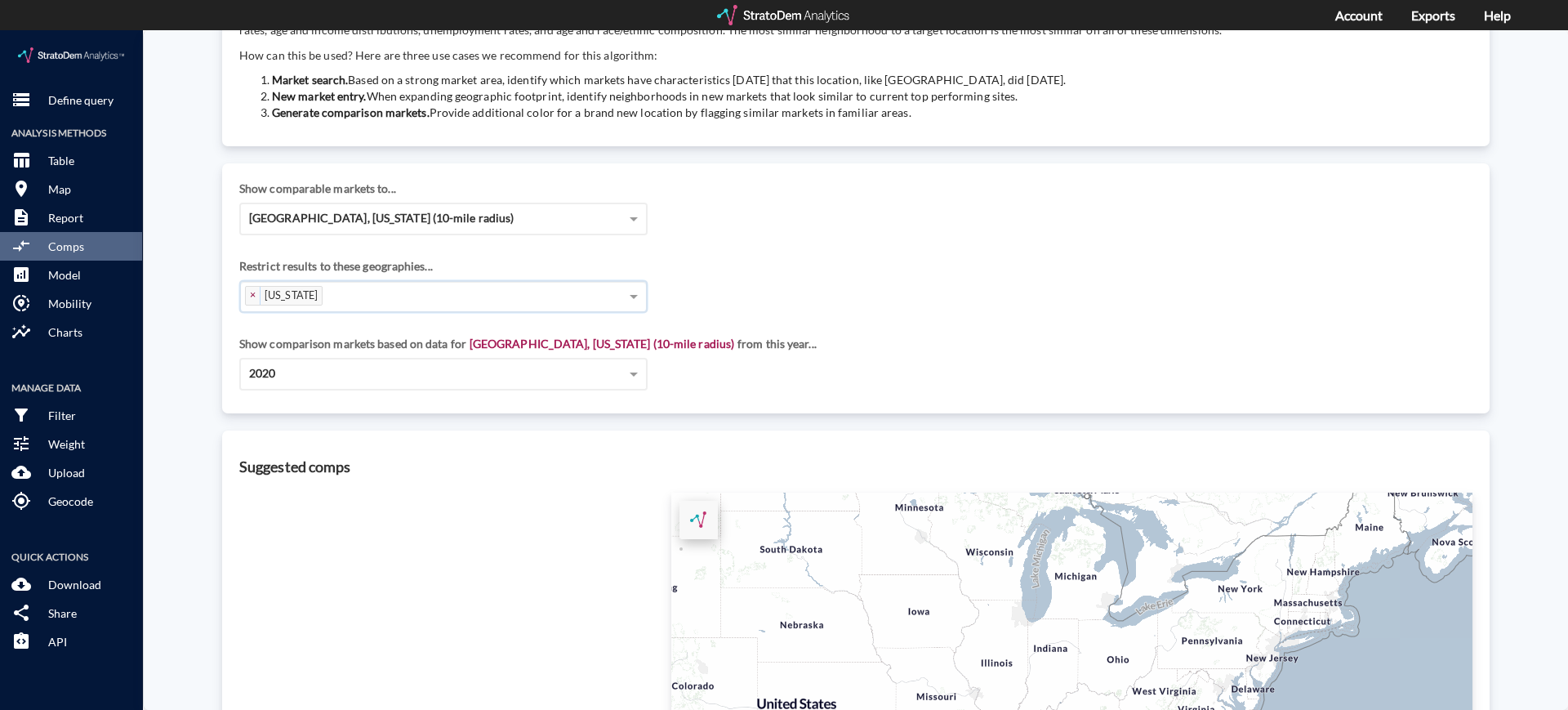
click div "Show comparison markets based on data for [STREET_ADDRESS][US_STATE] (10-mile r…"
click div "2020"
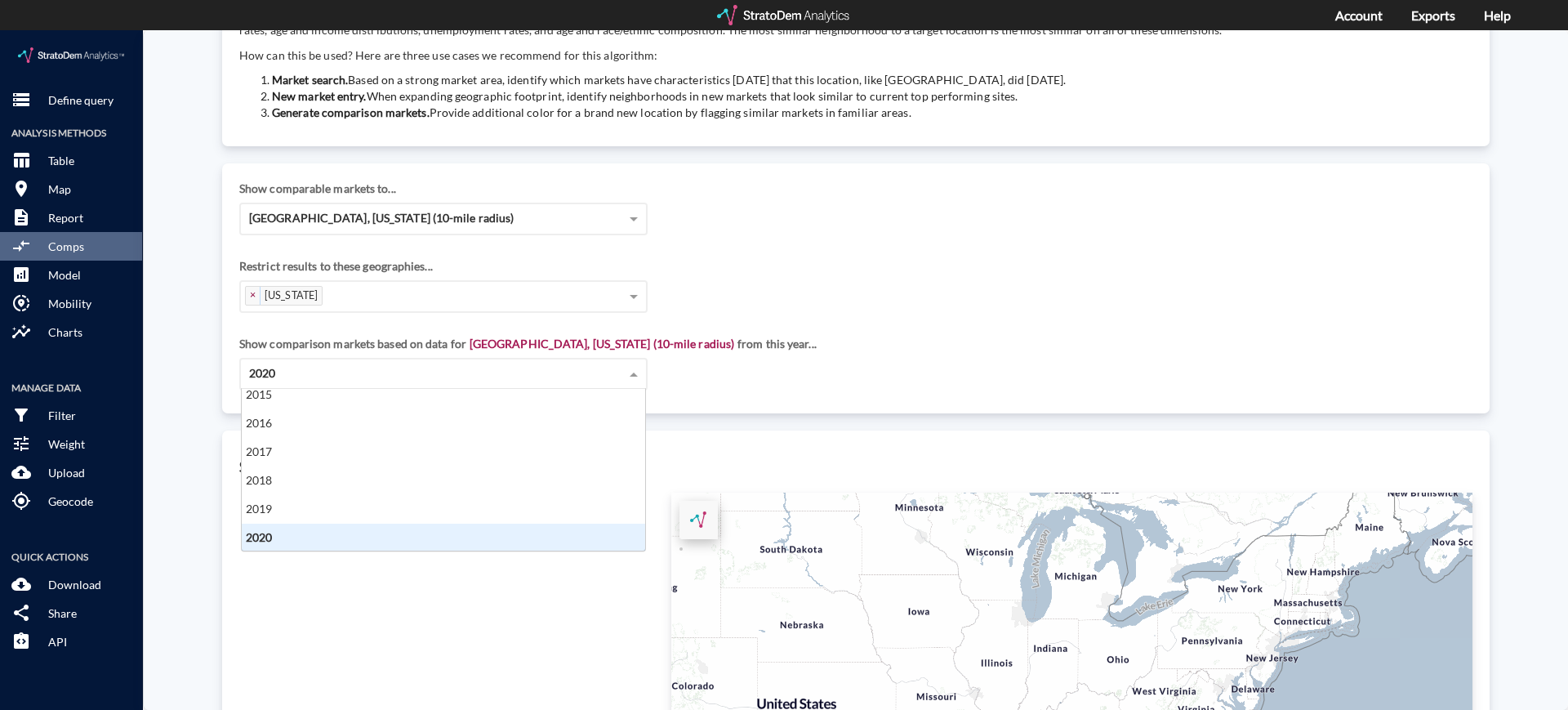
scroll to position [143, 0]
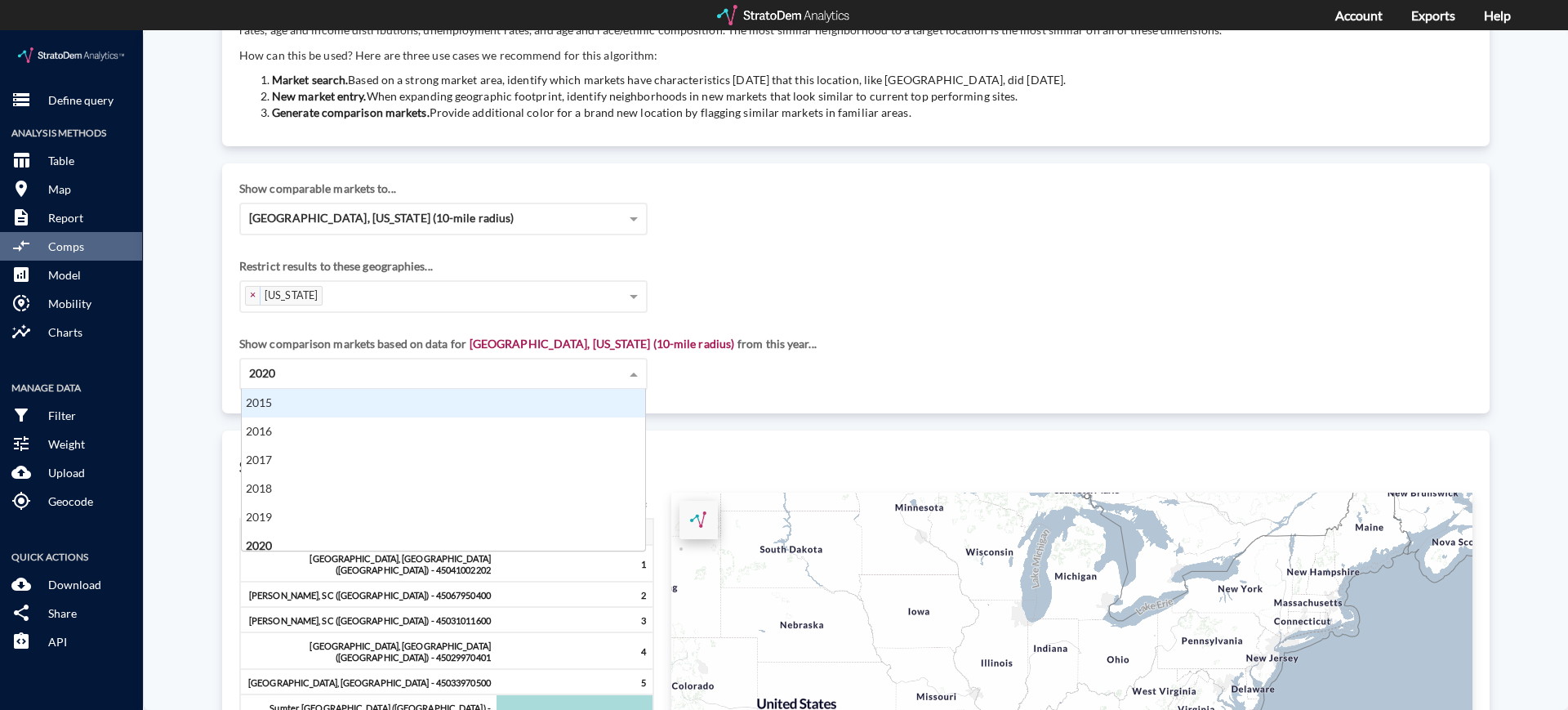
click div "2015"
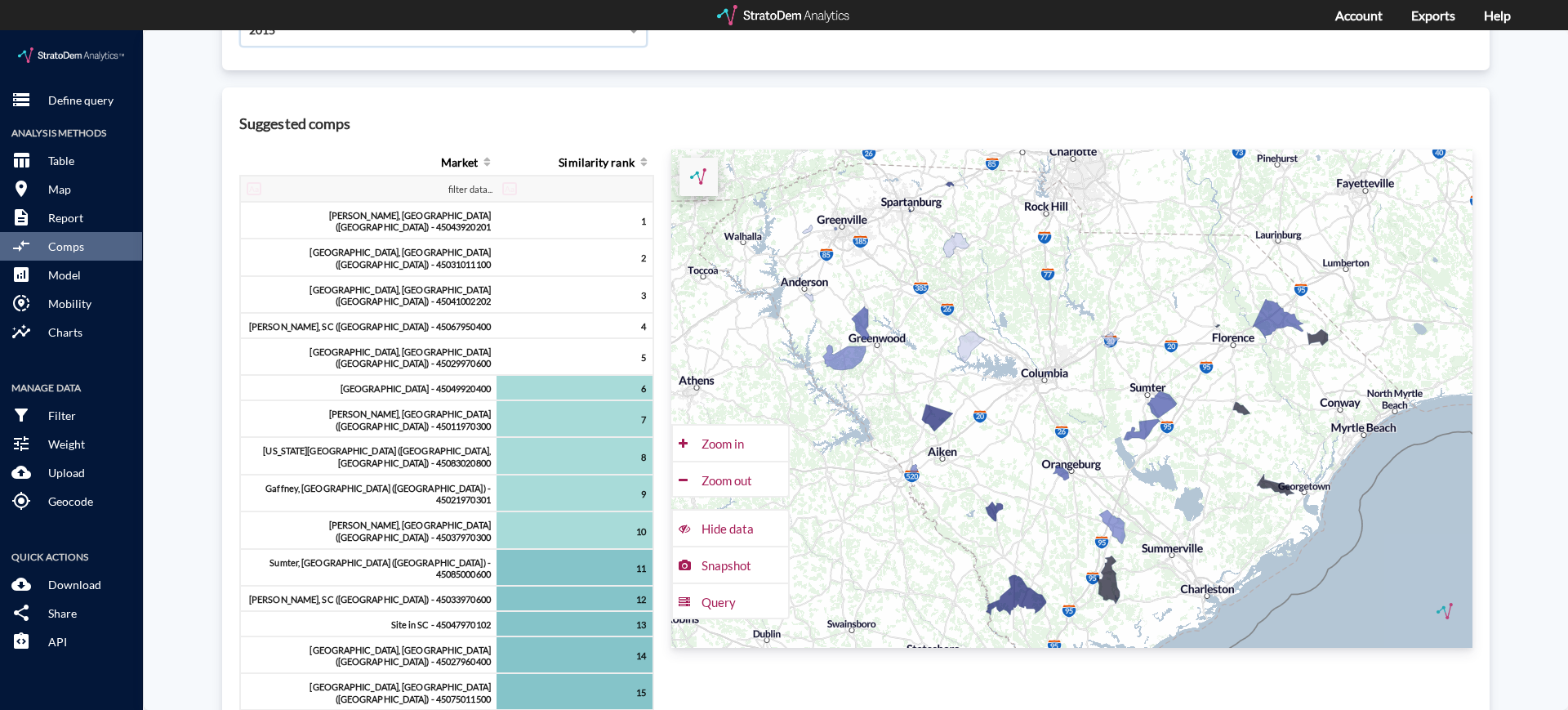
scroll to position [498, 0]
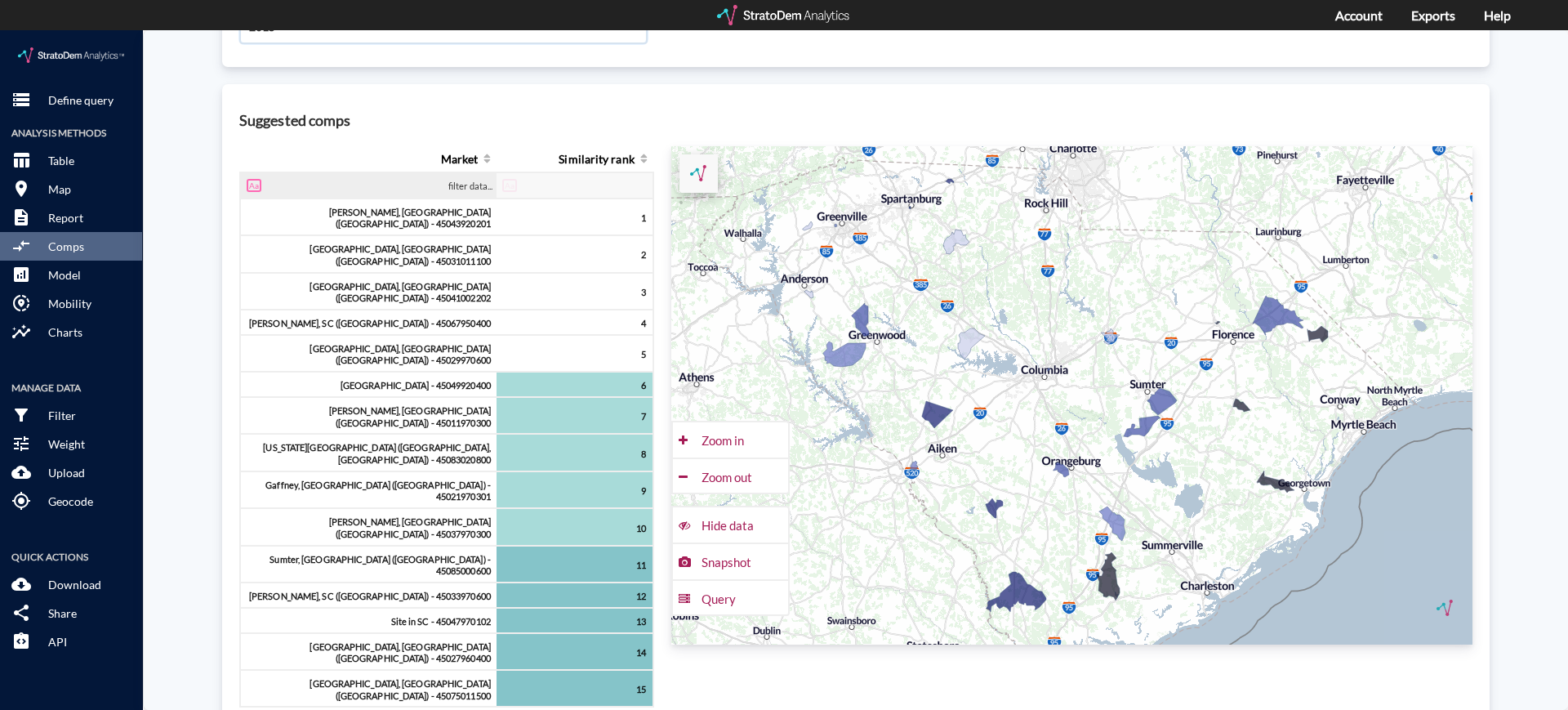
click input "text"
click input "Aa"
click input "text"
type input "d"
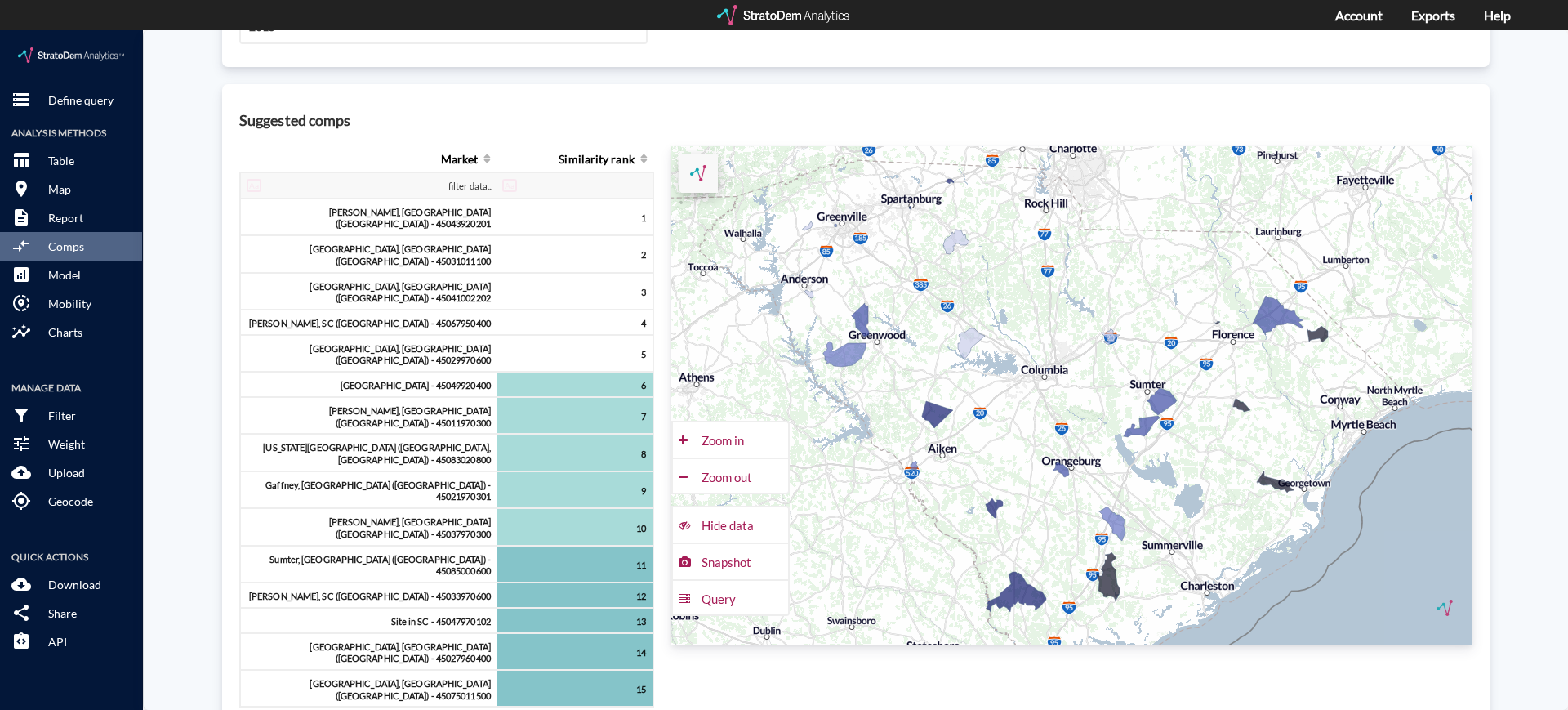
click div "Market Similarity rank [GEOGRAPHIC_DATA][PERSON_NAME], [GEOGRAPHIC_DATA] ([GEOG…"
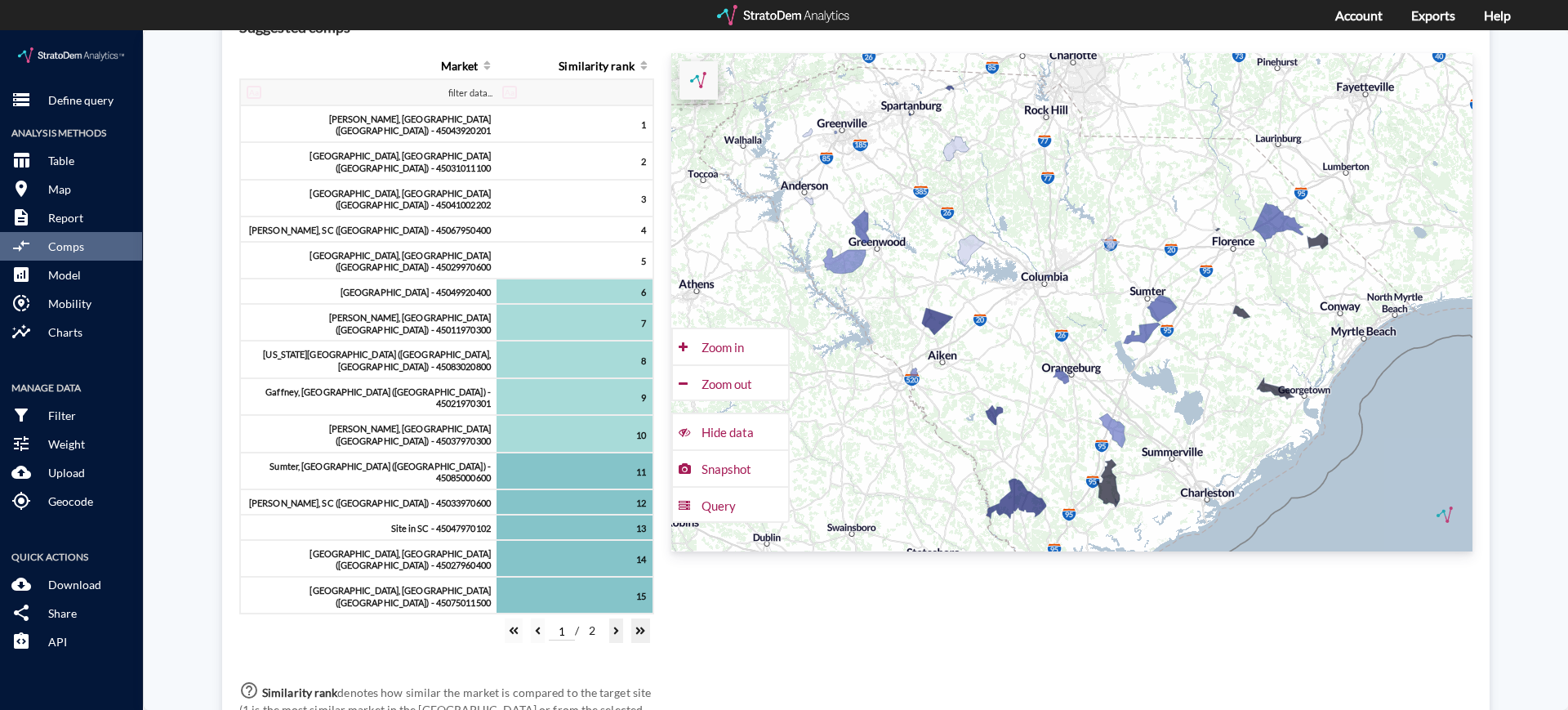
scroll to position [595, 0]
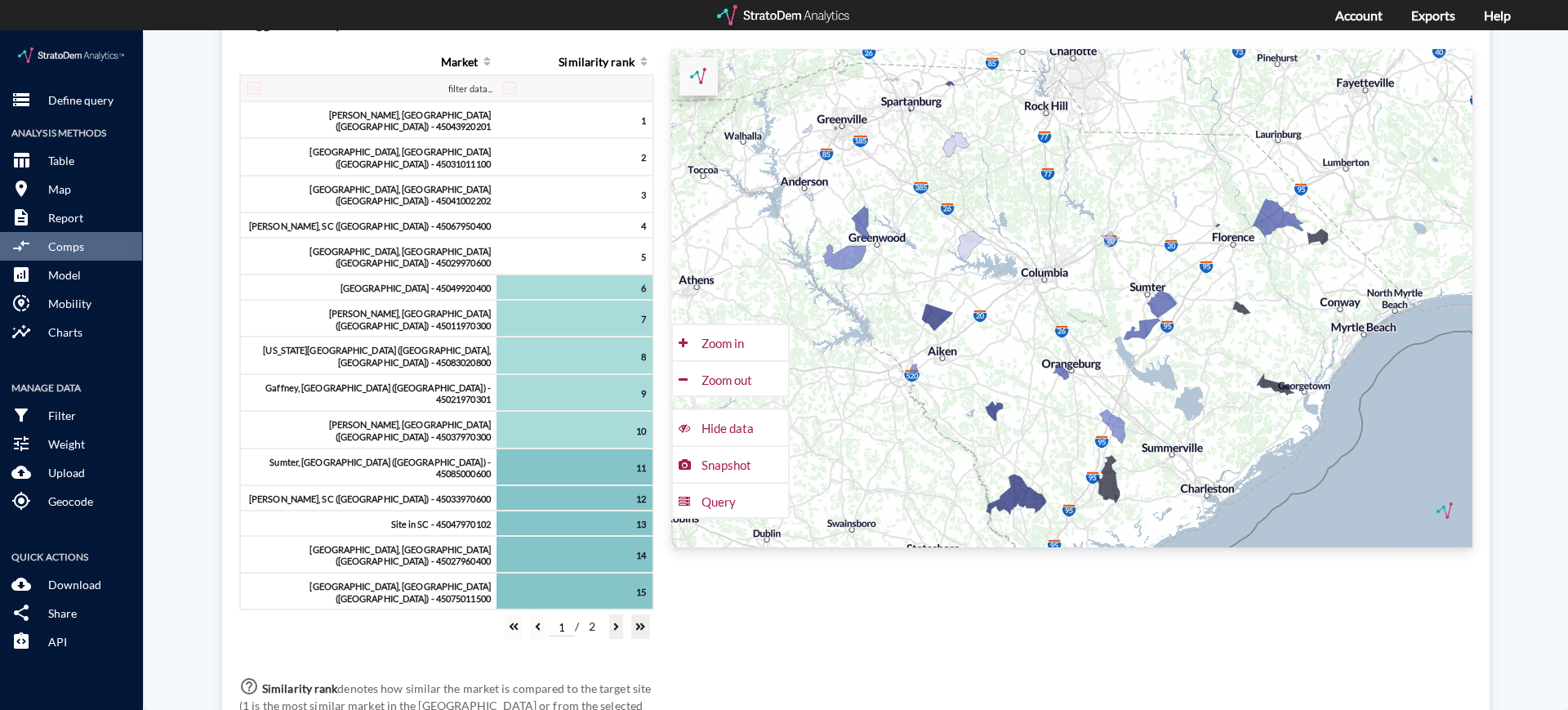
click div "Detailed analysis"
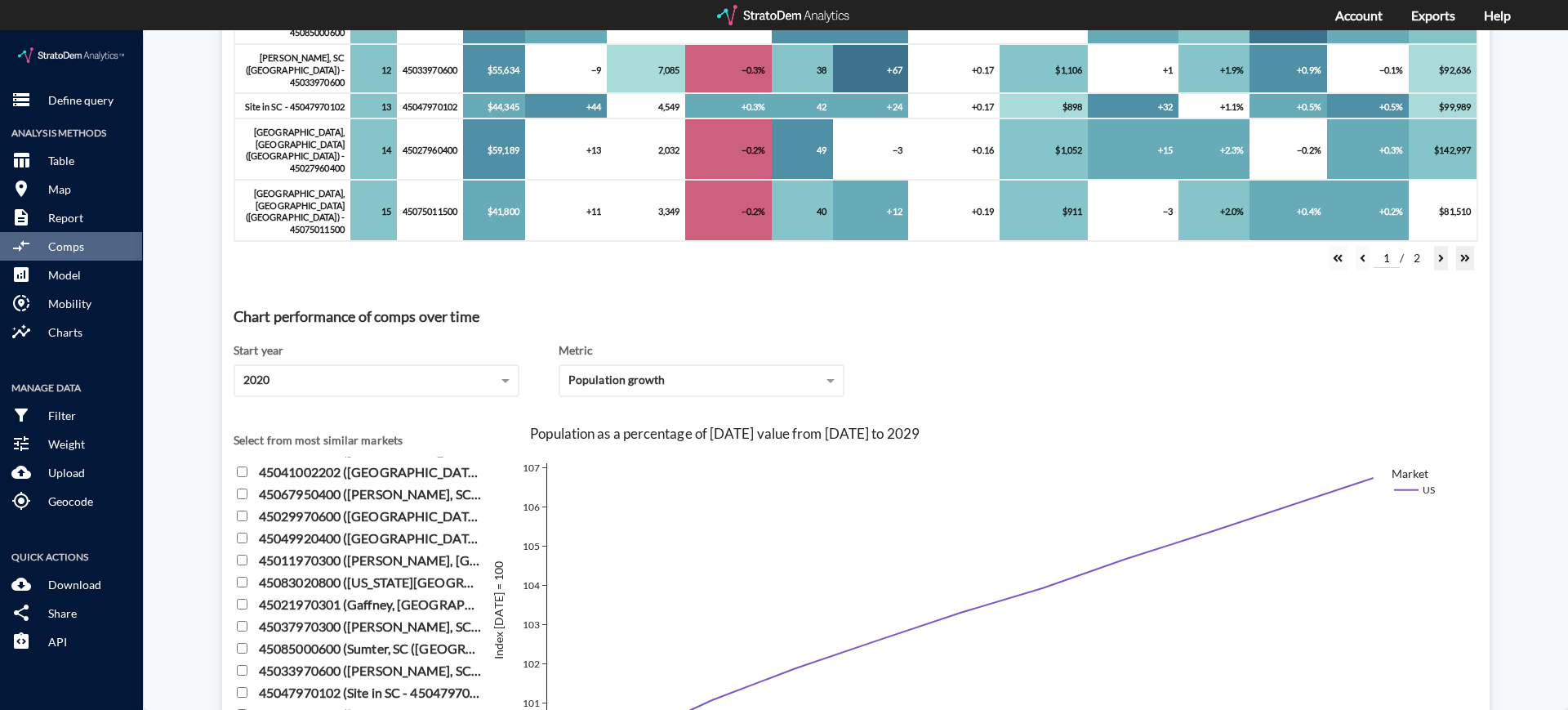
scroll to position [0, 0]
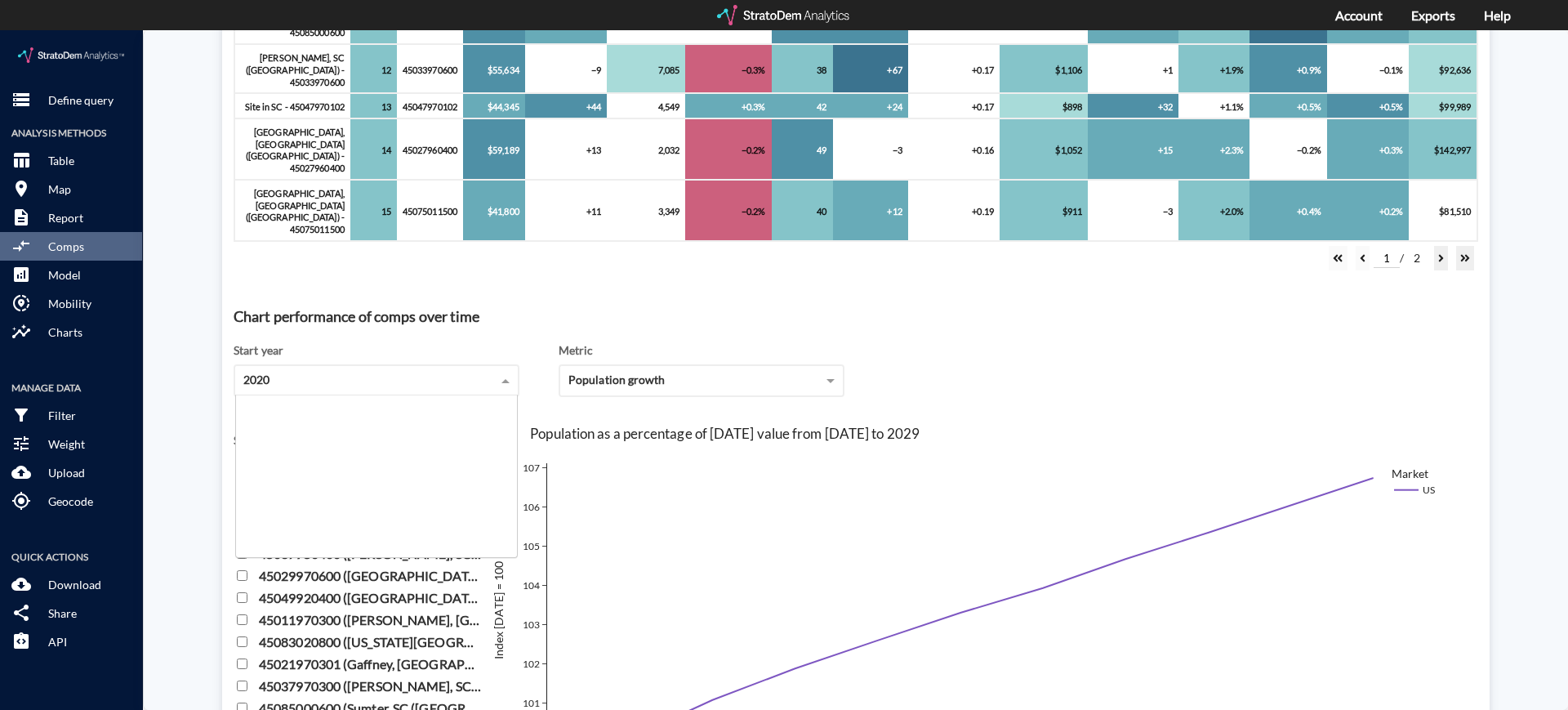
click div "2020"
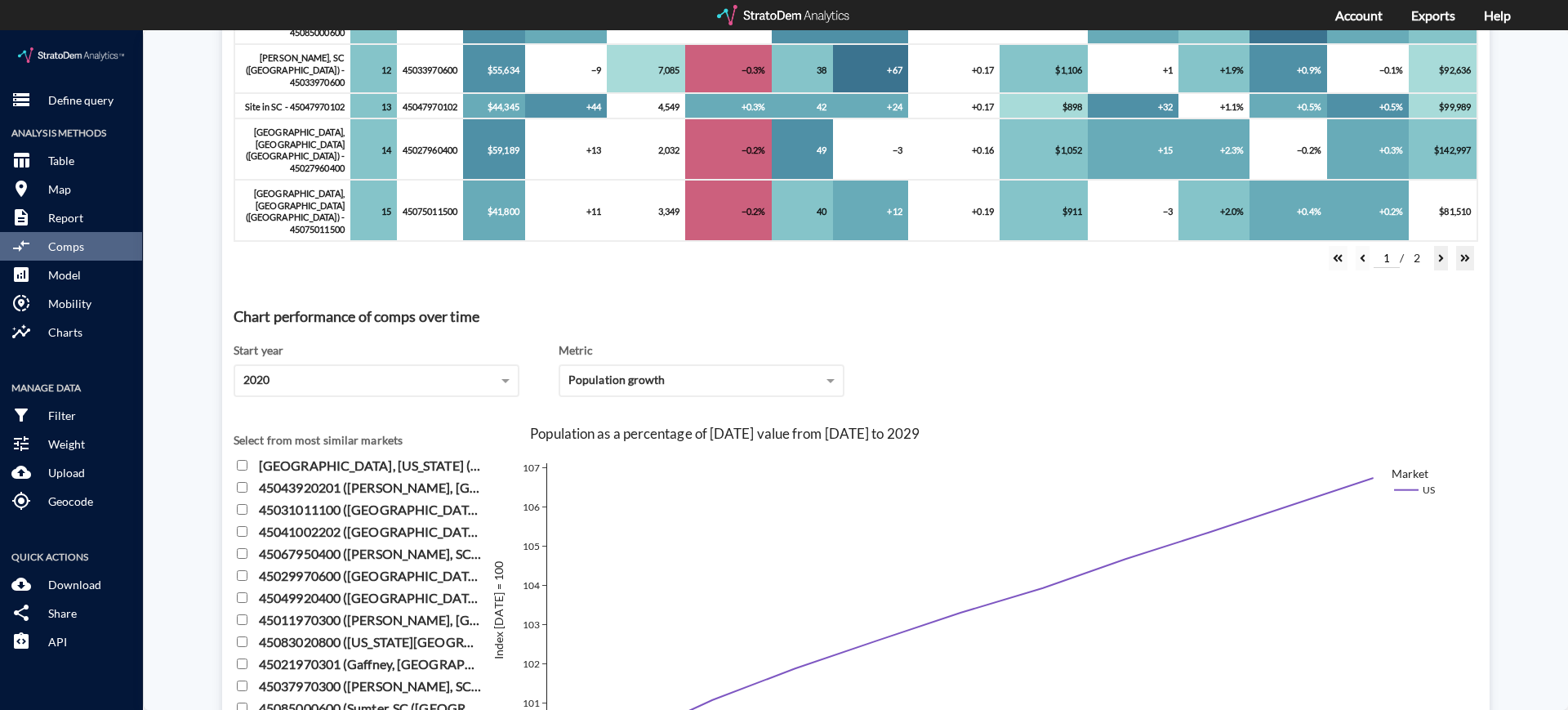
drag, startPoint x: 355, startPoint y: 134, endPoint x: 964, endPoint y: 133, distance: 609.0
click div "Start year [DATE] Metric Population growth"
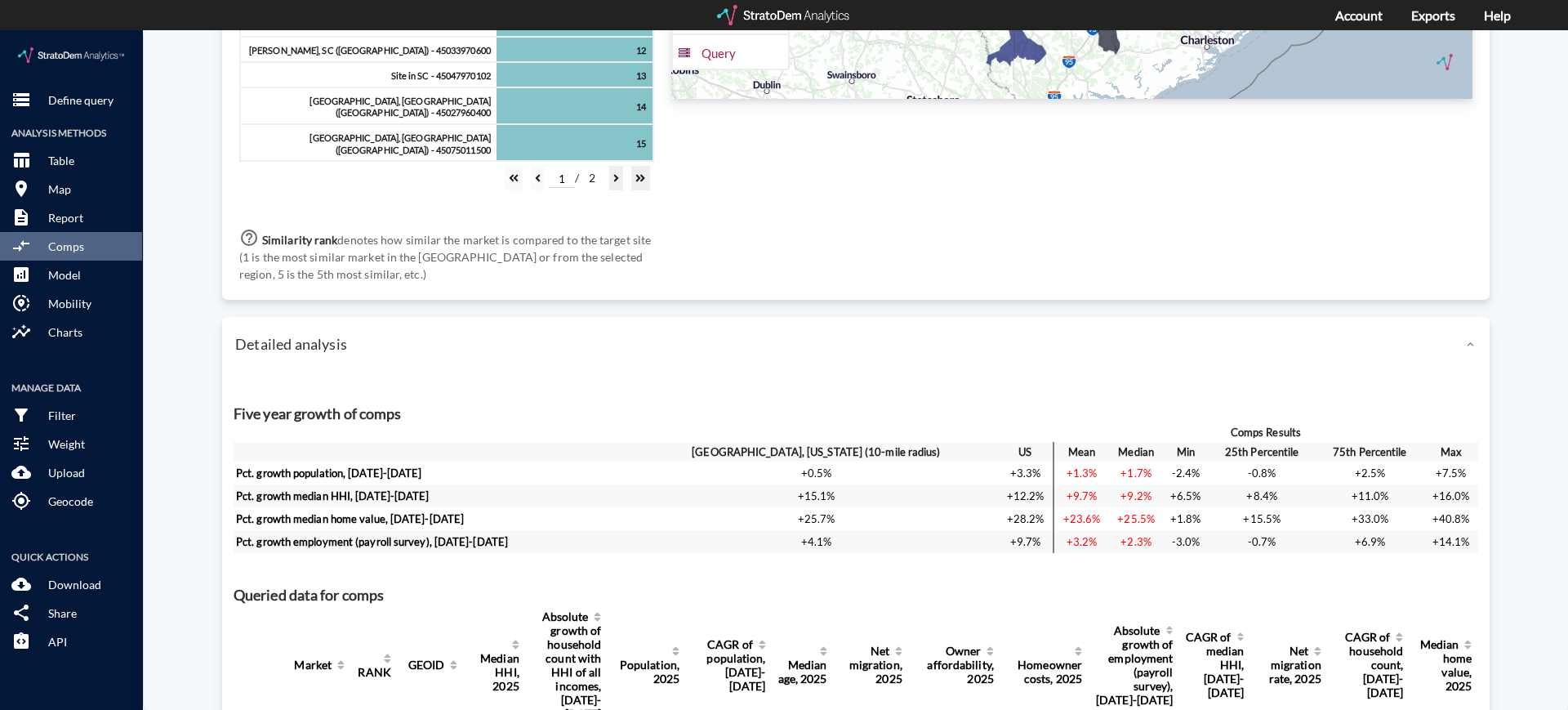
scroll to position [1117, 0]
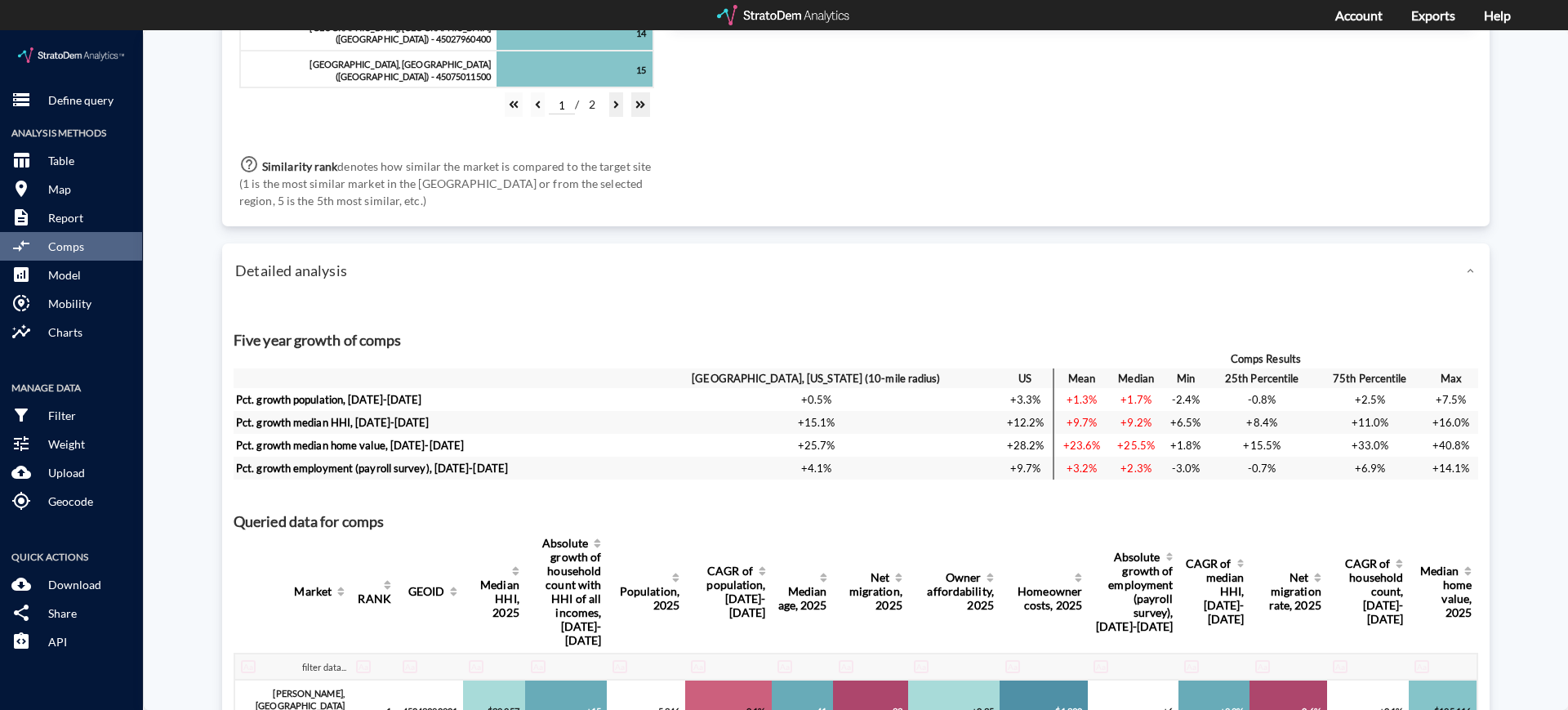
click td "+15.1%"
click div "Five year growth of comps Comps Results [STREET_ADDRESS][US_STATE] (10-mile rad…"
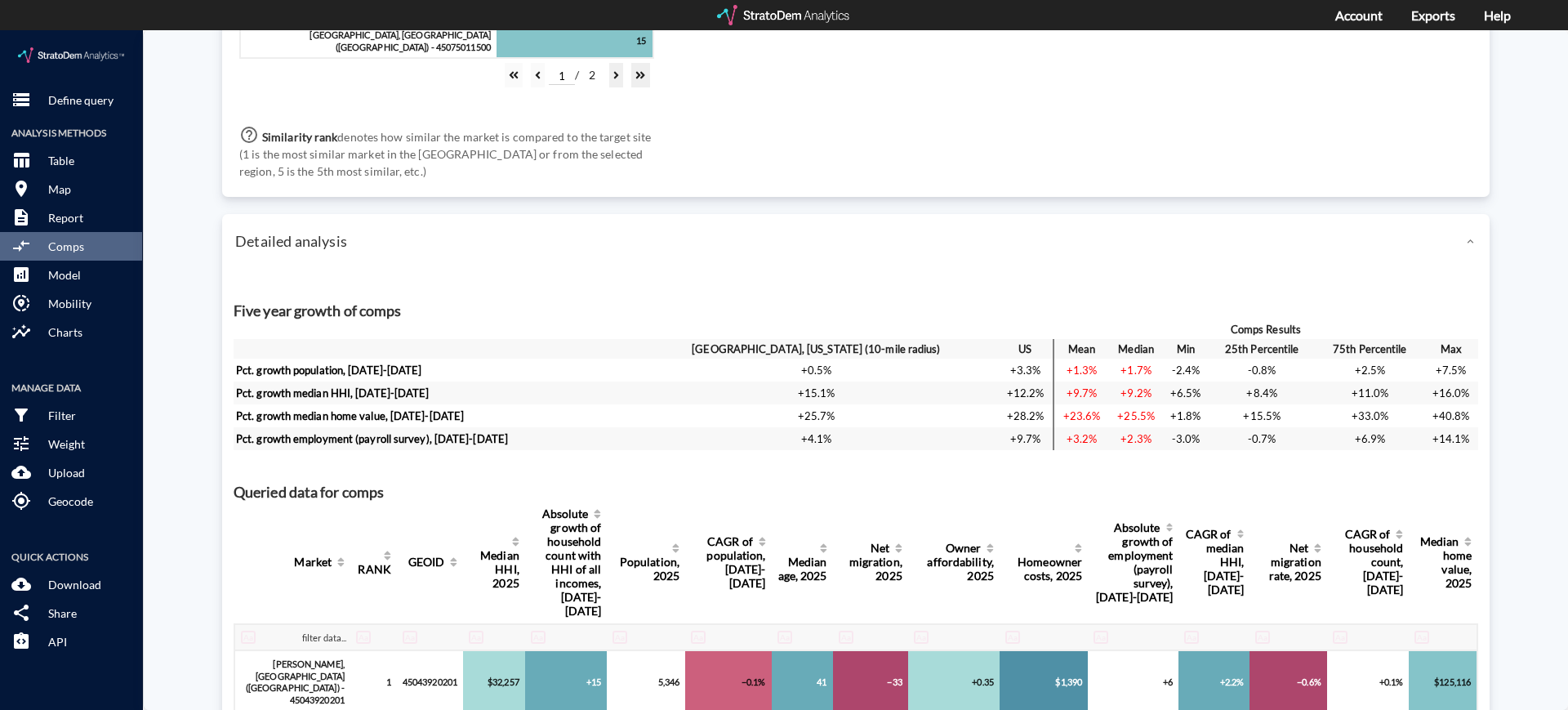
scroll to position [1144, 0]
